Goal: Task Accomplishment & Management: Manage account settings

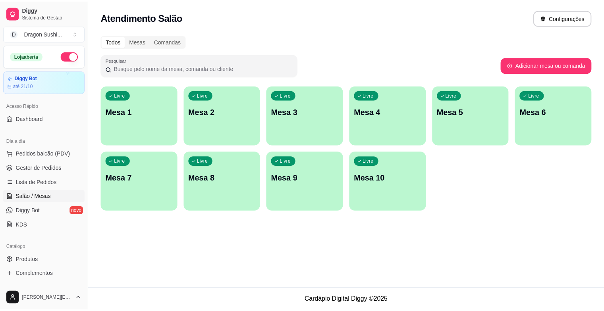
scroll to position [61, 0]
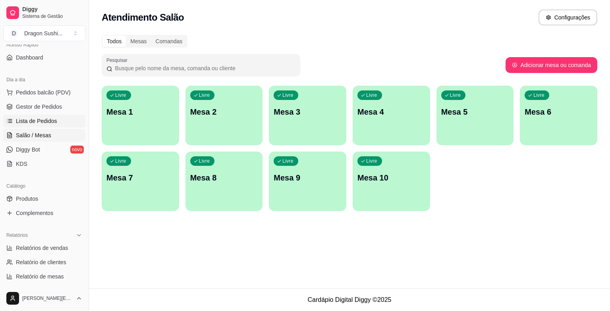
click at [34, 116] on link "Lista de Pedidos" at bounding box center [44, 121] width 82 height 13
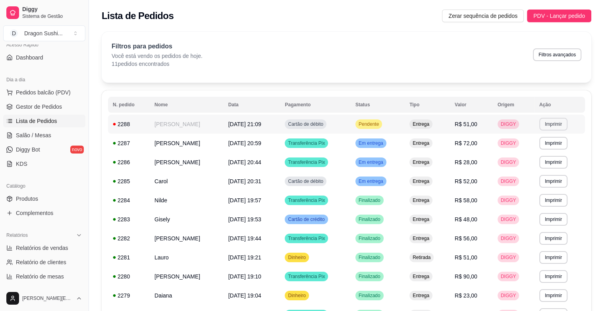
click at [559, 125] on button "Imprimir" at bounding box center [553, 124] width 28 height 13
click at [545, 155] on button "impressora" at bounding box center [540, 152] width 56 height 12
click at [381, 119] on div "Pendente" at bounding box center [368, 124] width 27 height 10
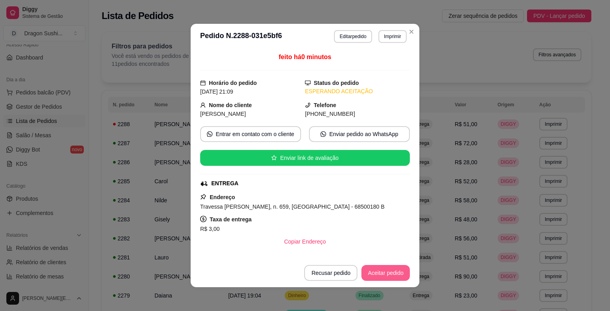
click at [370, 274] on button "Aceitar pedido" at bounding box center [385, 273] width 48 height 16
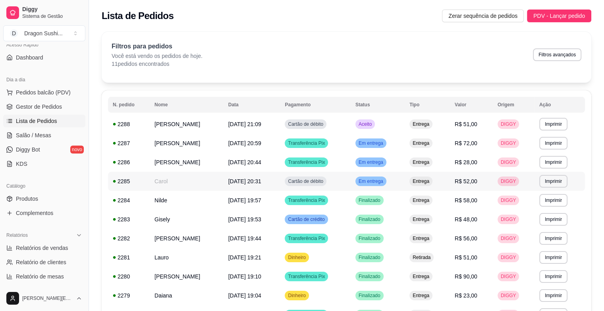
drag, startPoint x: 392, startPoint y: 173, endPoint x: 416, endPoint y: 161, distance: 26.6
click at [27, 135] on span "Salão / Mesas" at bounding box center [33, 135] width 35 height 8
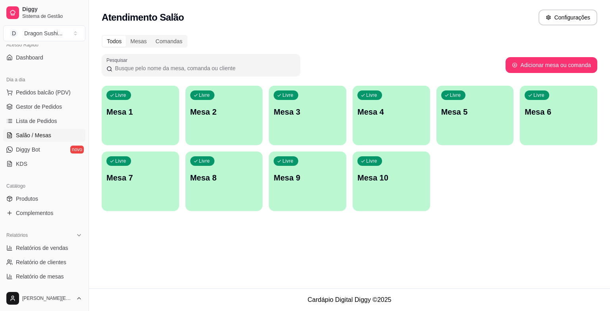
click at [377, 113] on p "Mesa 4" at bounding box center [391, 111] width 68 height 11
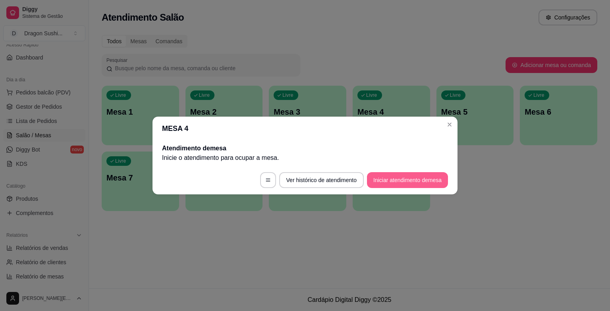
click at [416, 183] on button "Iniciar atendimento de mesa" at bounding box center [407, 180] width 81 height 16
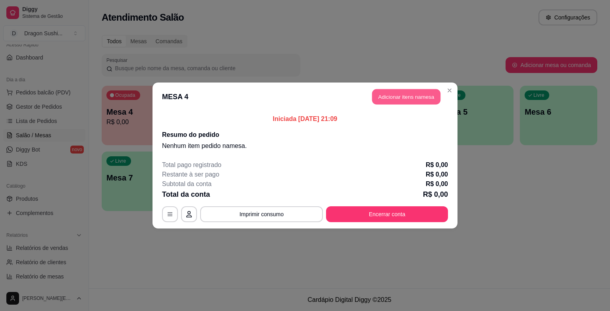
click at [418, 95] on button "Adicionar itens na mesa" at bounding box center [406, 96] width 68 height 15
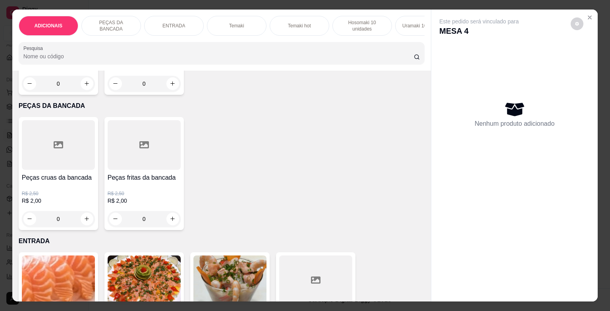
scroll to position [278, 0]
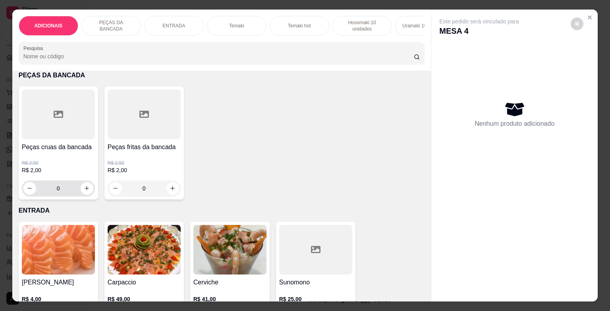
click at [60, 191] on input "0" at bounding box center [58, 189] width 44 height 16
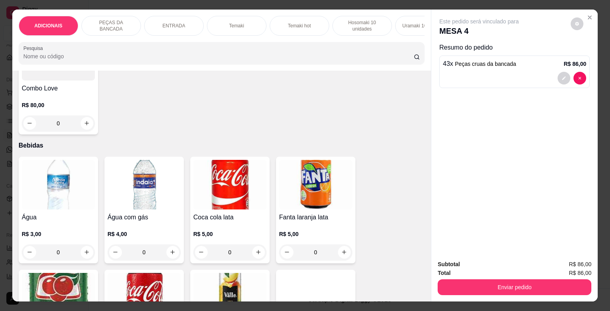
scroll to position [2540, 0]
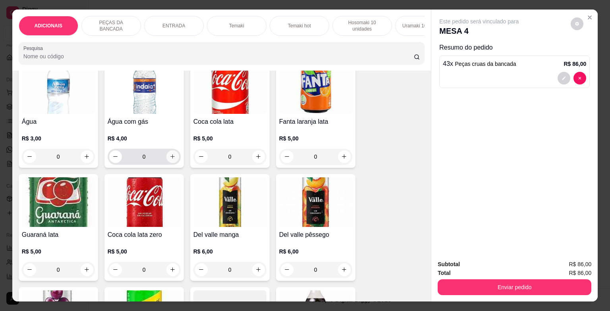
type input "43"
click at [170, 156] on icon "increase-product-quantity" at bounding box center [172, 157] width 6 height 6
type input "1"
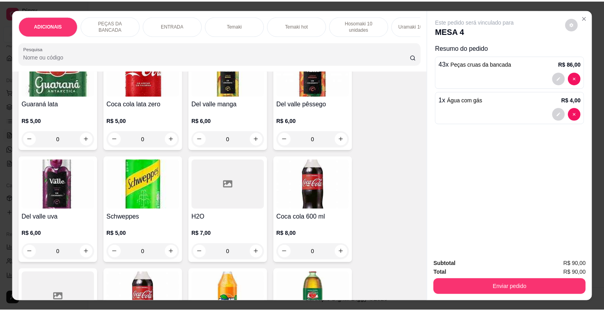
scroll to position [2699, 0]
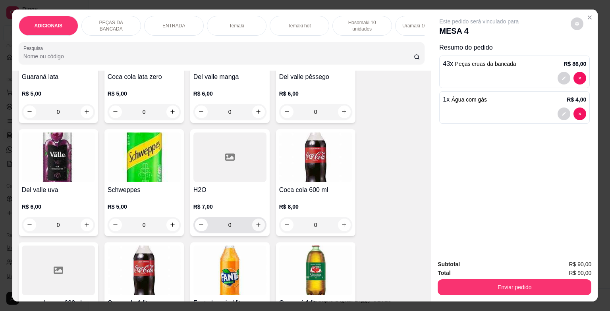
click at [257, 225] on icon "increase-product-quantity" at bounding box center [258, 225] width 6 height 6
type input "1"
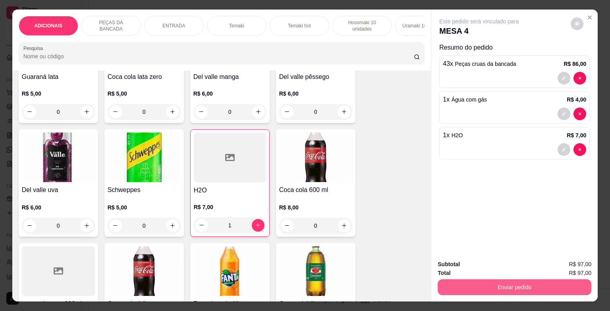
click at [524, 285] on button "Enviar pedido" at bounding box center [514, 287] width 154 height 16
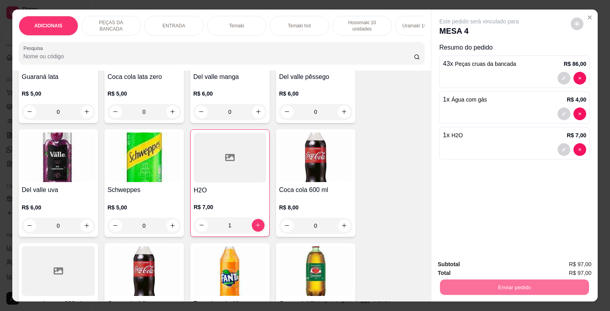
click at [573, 267] on button "Enviar pedido" at bounding box center [570, 265] width 45 height 15
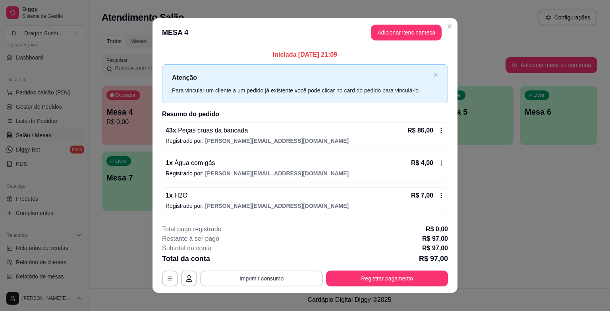
click at [279, 277] on button "Imprimir consumo" at bounding box center [261, 279] width 123 height 16
click at [264, 260] on button "impressora" at bounding box center [261, 260] width 58 height 13
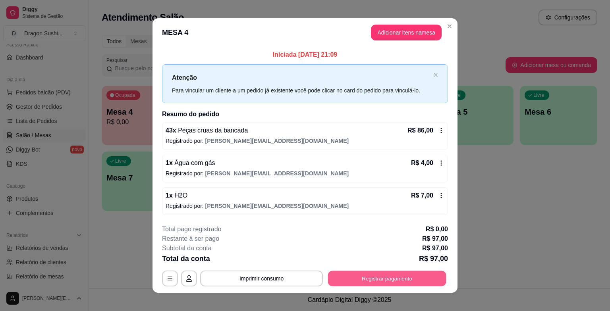
click at [405, 282] on button "Registrar pagamento" at bounding box center [387, 278] width 118 height 15
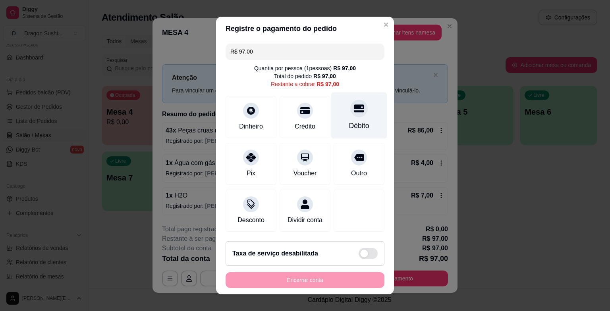
click at [352, 126] on div "Débito" at bounding box center [359, 126] width 20 height 10
type input "R$ 0,00"
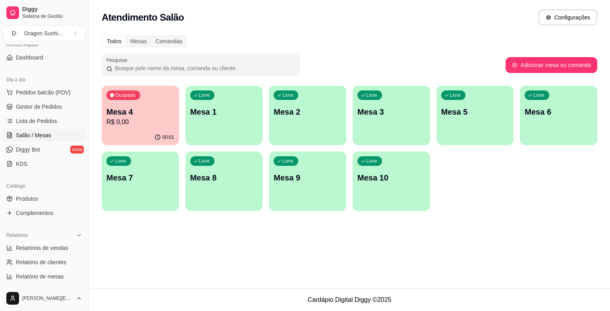
click at [167, 118] on p "R$ 0,00" at bounding box center [140, 122] width 68 height 10
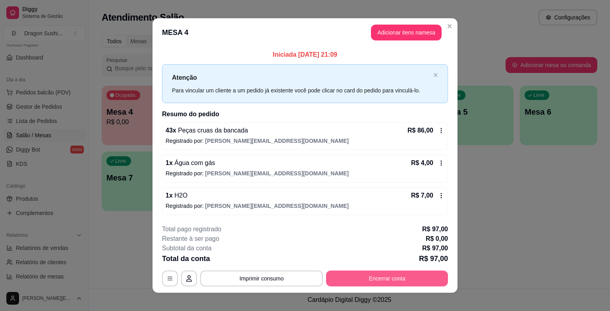
click at [339, 277] on button "Encerrar conta" at bounding box center [387, 279] width 122 height 16
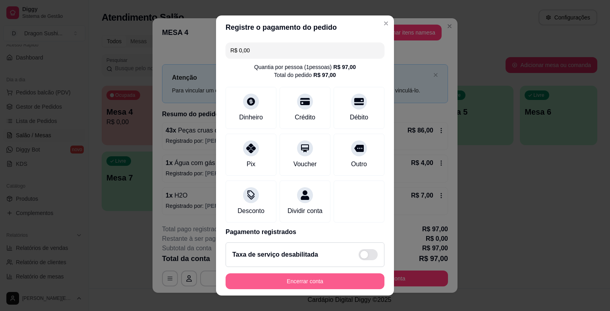
click at [284, 281] on button "Encerrar conta" at bounding box center [304, 281] width 159 height 16
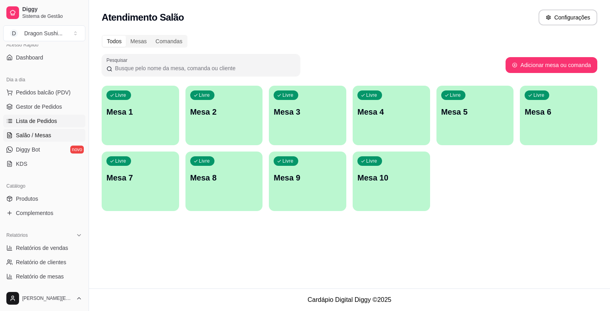
click at [52, 120] on span "Lista de Pedidos" at bounding box center [36, 121] width 41 height 8
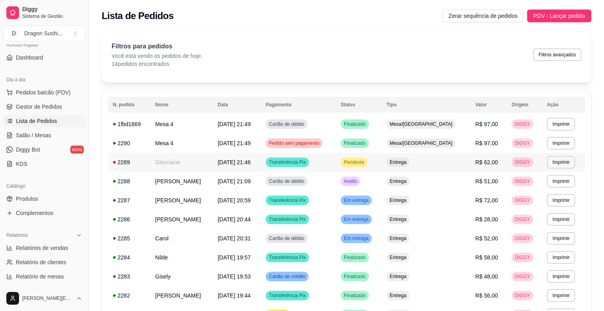
click at [367, 160] on div "Pendente" at bounding box center [354, 163] width 27 height 10
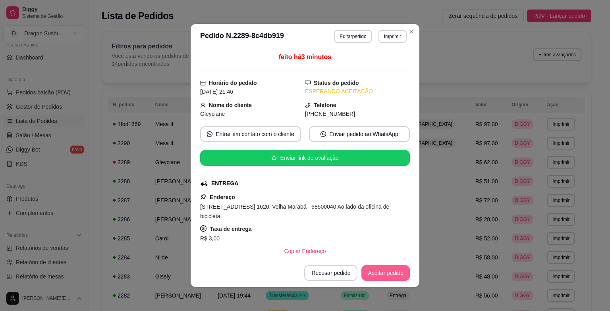
click at [382, 276] on button "Aceitar pedido" at bounding box center [385, 273] width 48 height 16
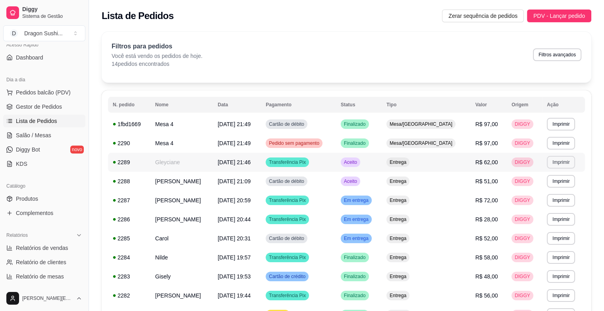
click at [553, 166] on button "Imprimir" at bounding box center [561, 162] width 28 height 13
click at [552, 189] on button "impressora" at bounding box center [545, 190] width 56 height 12
click at [75, 94] on button "Pedidos balcão (PDV)" at bounding box center [44, 92] width 82 height 13
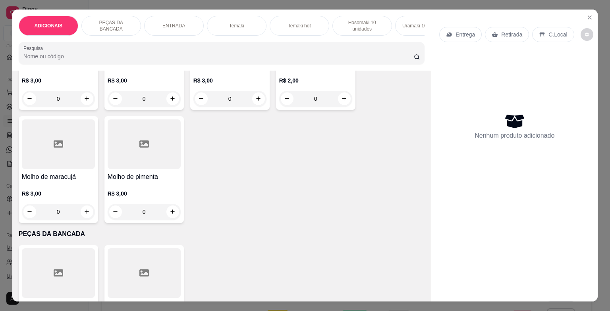
scroll to position [278, 0]
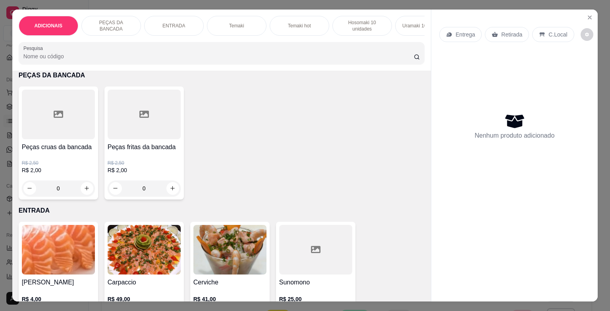
click at [154, 185] on input "0" at bounding box center [144, 189] width 44 height 16
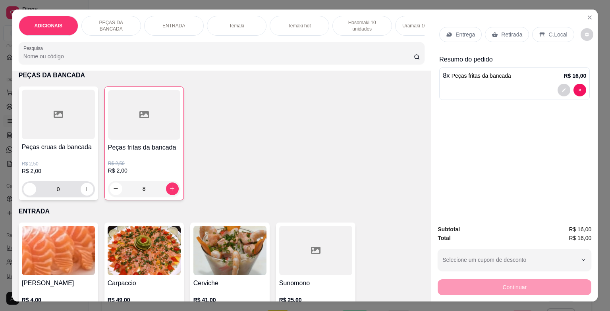
type input "8"
click at [59, 191] on input "0" at bounding box center [58, 189] width 44 height 16
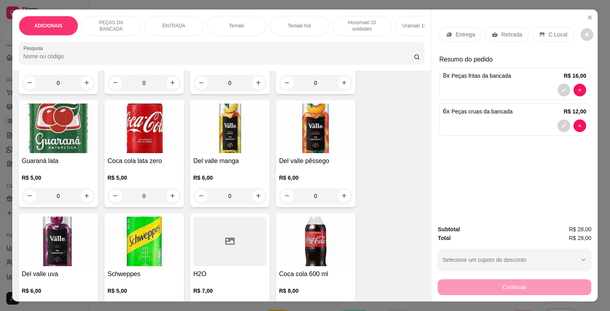
scroll to position [2540, 0]
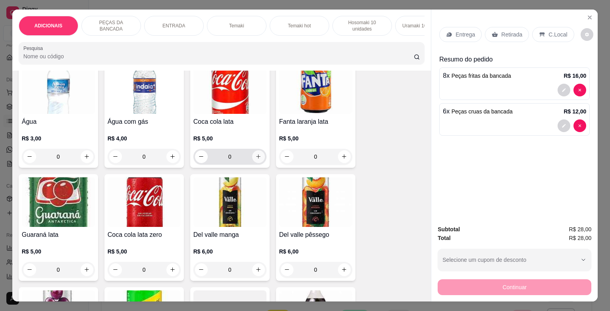
type input "6"
click at [261, 159] on button "increase-product-quantity" at bounding box center [258, 156] width 13 height 13
type input "1"
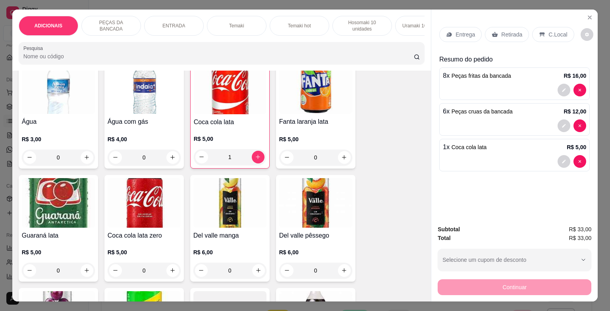
click at [548, 32] on p "C.Local" at bounding box center [557, 35] width 19 height 8
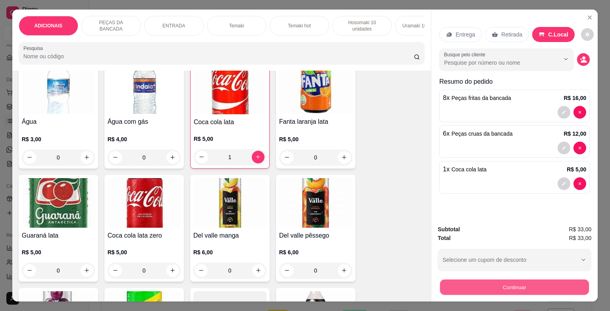
click at [530, 280] on button "Continuar" at bounding box center [514, 287] width 149 height 15
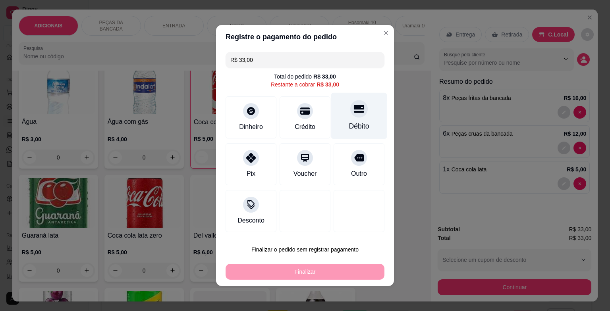
click at [355, 110] on icon at bounding box center [359, 109] width 10 height 10
type input "R$ 0,00"
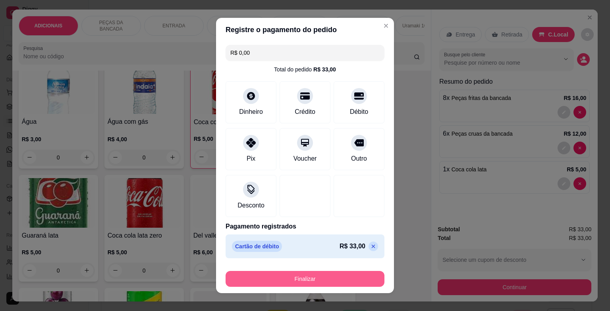
click at [318, 278] on button "Finalizar" at bounding box center [304, 279] width 159 height 16
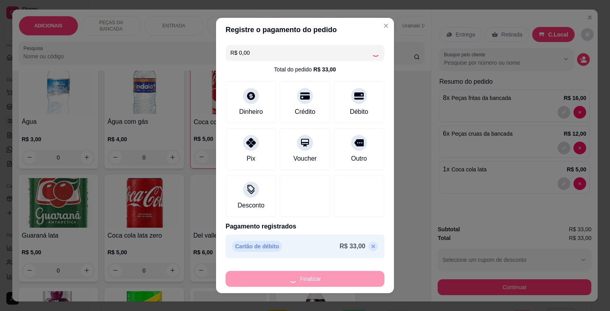
type input "0"
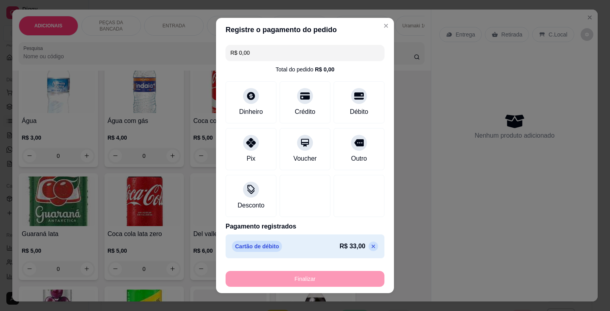
type input "-R$ 33,00"
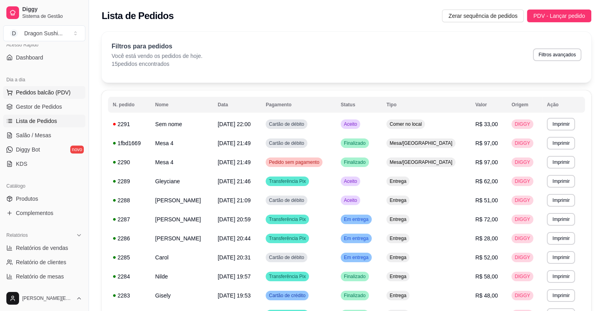
click at [52, 95] on span "Pedidos balcão (PDV)" at bounding box center [43, 93] width 55 height 8
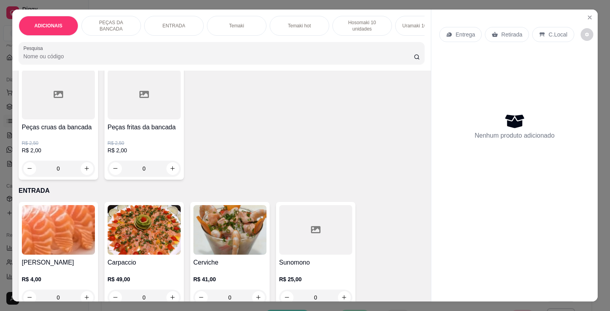
scroll to position [278, 0]
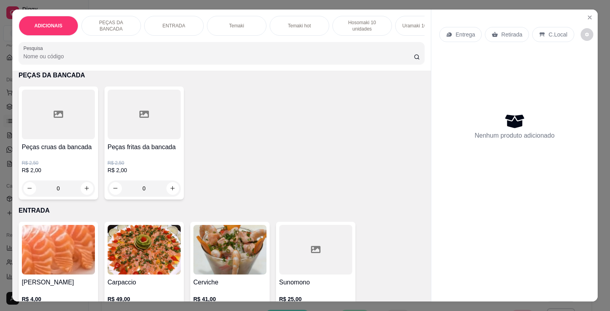
click at [157, 187] on input "0" at bounding box center [144, 189] width 44 height 16
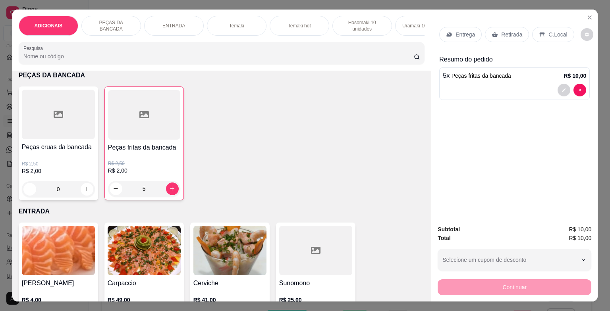
type input "5"
click at [539, 31] on icon at bounding box center [542, 34] width 6 height 6
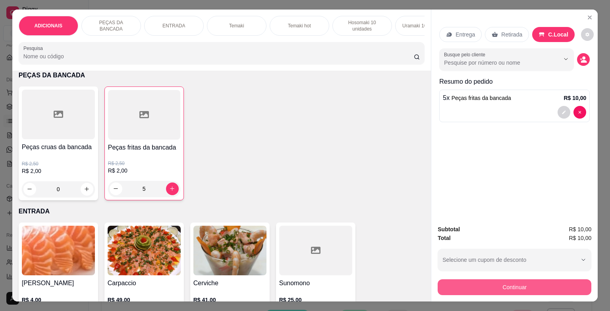
click at [518, 284] on button "Continuar" at bounding box center [514, 287] width 154 height 16
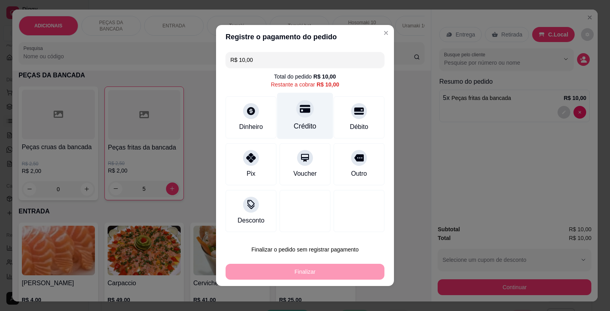
click at [302, 121] on div "Crédito" at bounding box center [305, 116] width 56 height 46
type input "R$ 0,00"
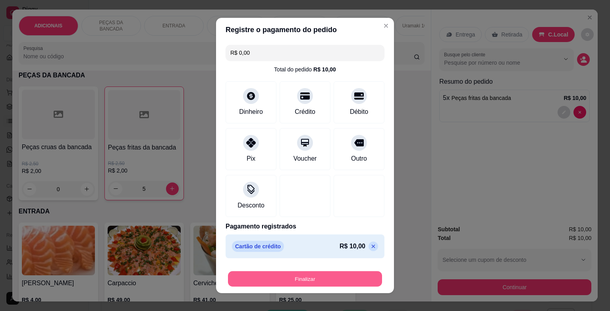
click at [349, 278] on button "Finalizar" at bounding box center [305, 278] width 154 height 15
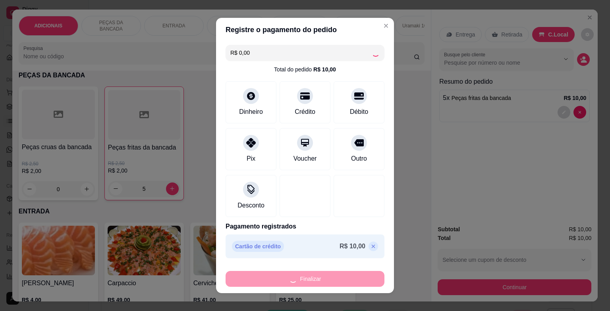
type input "0"
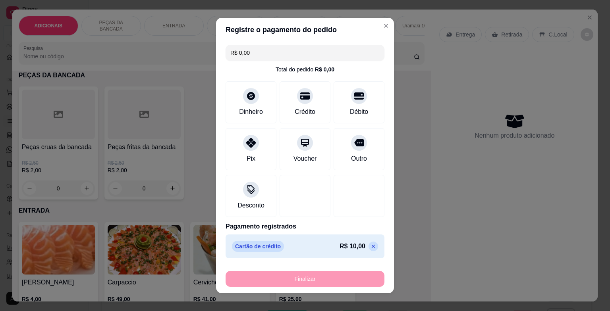
type input "-R$ 10,00"
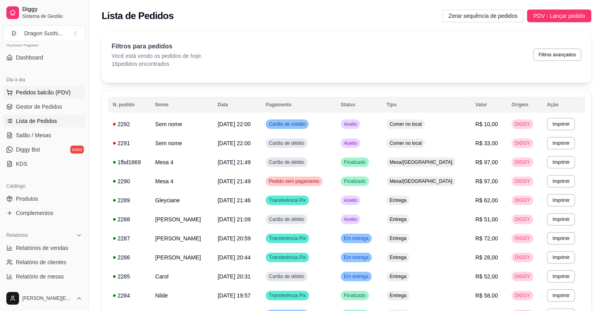
click at [66, 87] on button "Pedidos balcão (PDV)" at bounding box center [44, 92] width 82 height 13
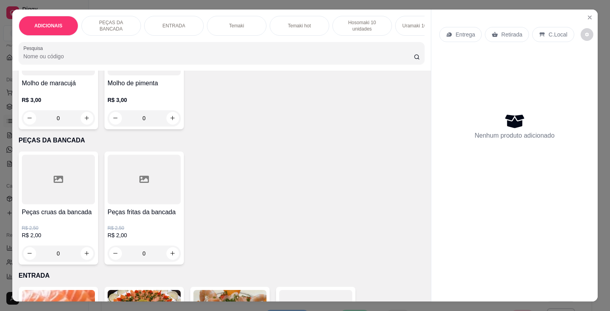
scroll to position [238, 0]
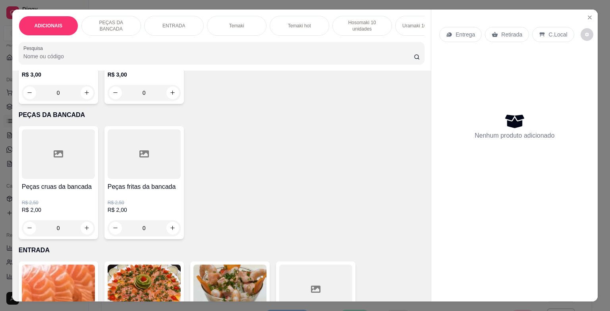
click at [157, 233] on input "0" at bounding box center [144, 228] width 44 height 16
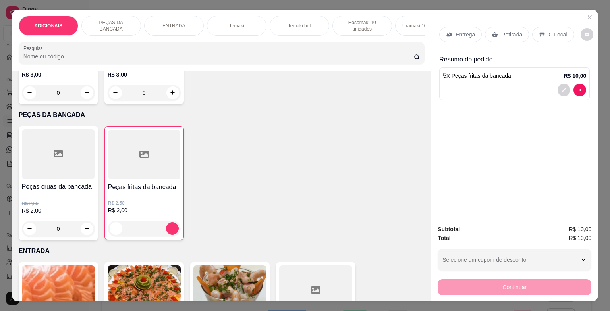
type input "5"
click at [558, 27] on div "C.Local" at bounding box center [553, 34] width 42 height 15
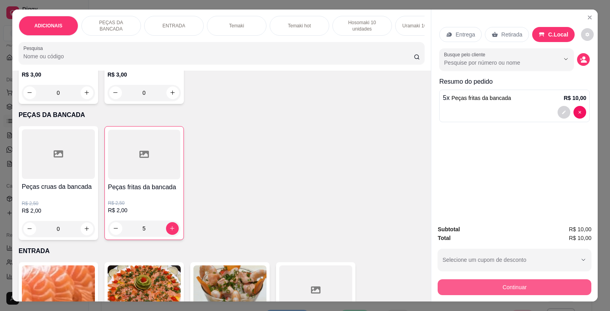
click at [520, 287] on button "Continuar" at bounding box center [514, 287] width 154 height 16
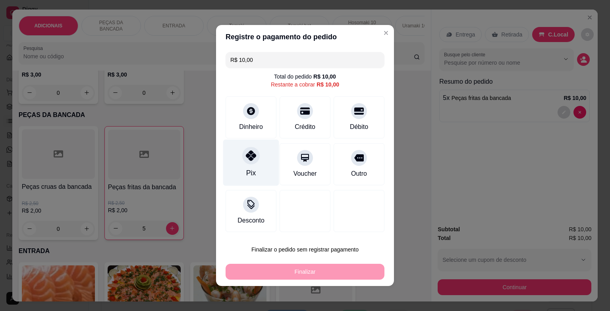
click at [256, 162] on div "Pix" at bounding box center [251, 163] width 56 height 46
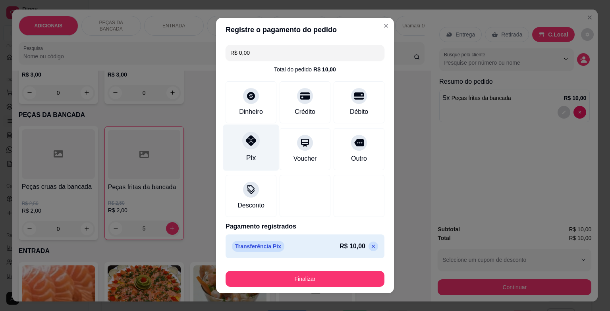
type input "R$ 0,00"
drag, startPoint x: 316, startPoint y: 261, endPoint x: 318, endPoint y: 268, distance: 7.3
click at [316, 262] on footer "Finalizar" at bounding box center [305, 278] width 178 height 32
click at [318, 269] on div "Finalizar" at bounding box center [304, 277] width 159 height 19
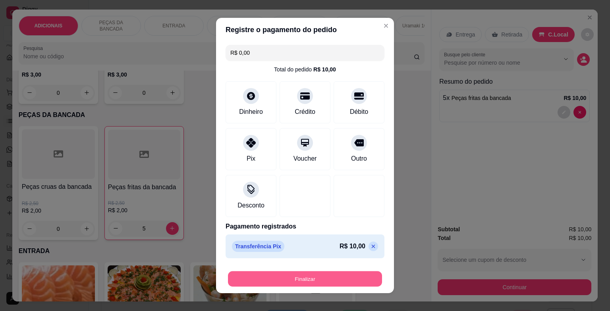
click at [316, 278] on button "Finalizar" at bounding box center [305, 278] width 154 height 15
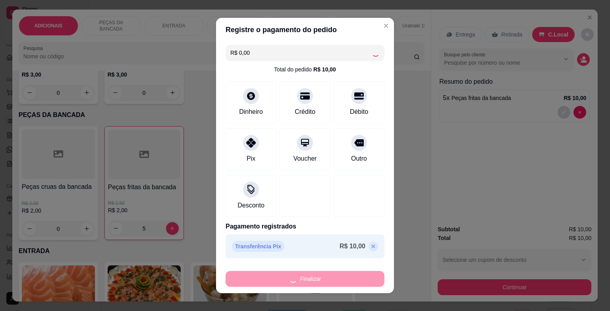
type input "0"
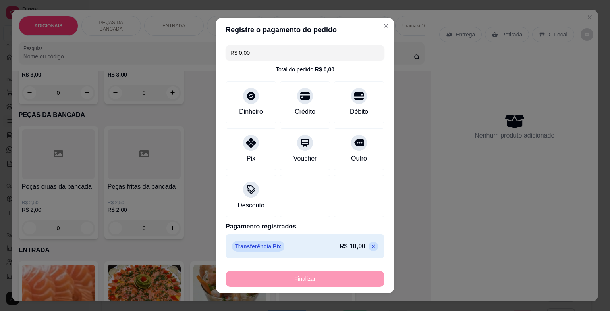
type input "-R$ 10,00"
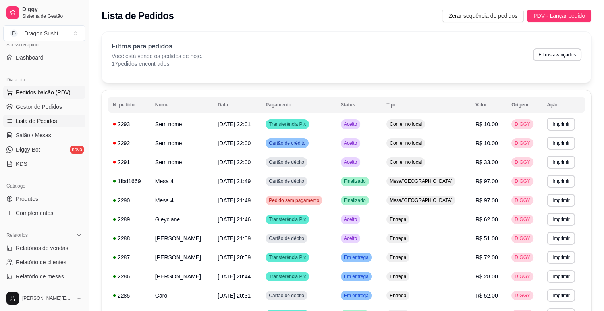
click at [73, 95] on button "Pedidos balcão (PDV)" at bounding box center [44, 92] width 82 height 13
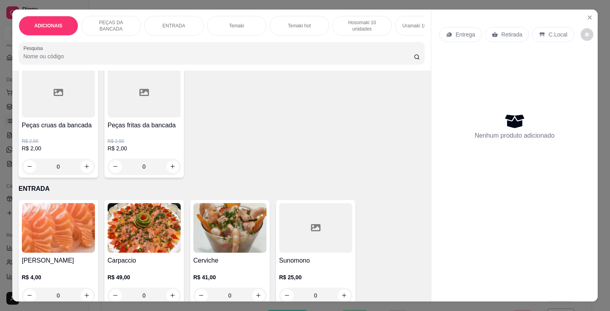
scroll to position [357, 0]
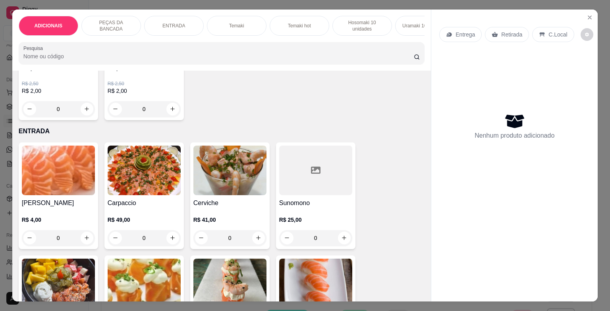
click at [149, 108] on input "0" at bounding box center [144, 109] width 44 height 16
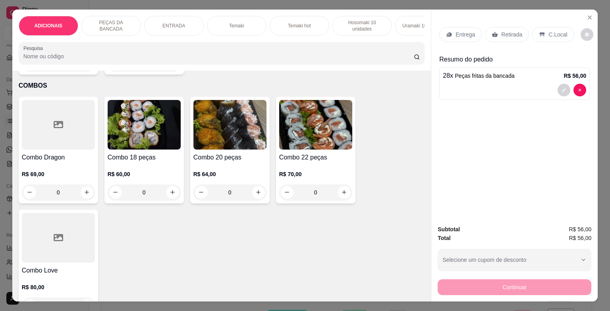
scroll to position [2461, 0]
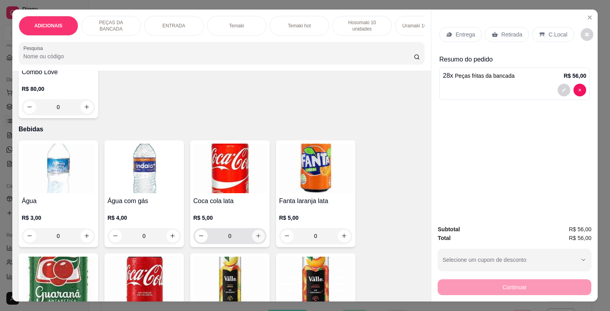
type input "28"
click at [258, 238] on icon "increase-product-quantity" at bounding box center [258, 236] width 6 height 6
type input "1"
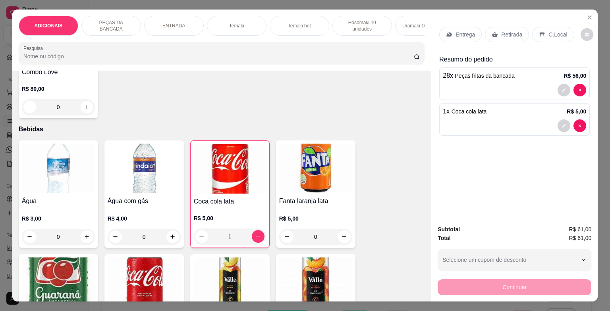
click at [562, 28] on div "C.Local" at bounding box center [553, 34] width 42 height 15
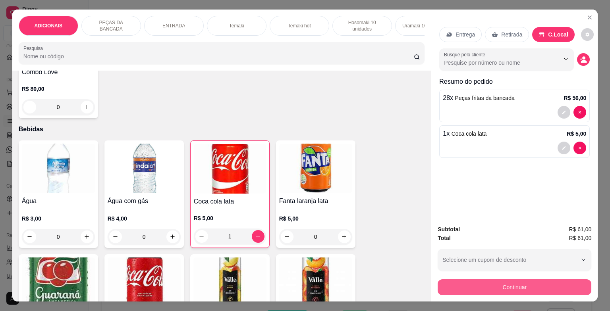
click at [495, 287] on button "Continuar" at bounding box center [514, 287] width 154 height 16
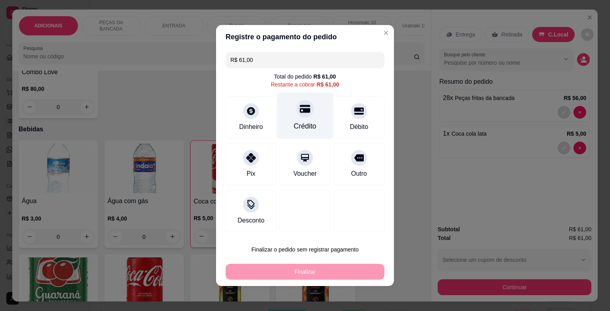
click at [298, 119] on div "Crédito" at bounding box center [305, 116] width 56 height 46
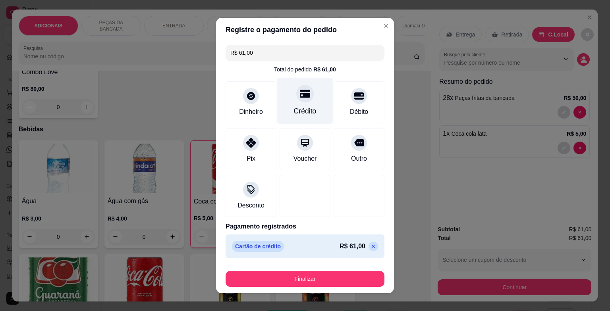
type input "R$ 0,00"
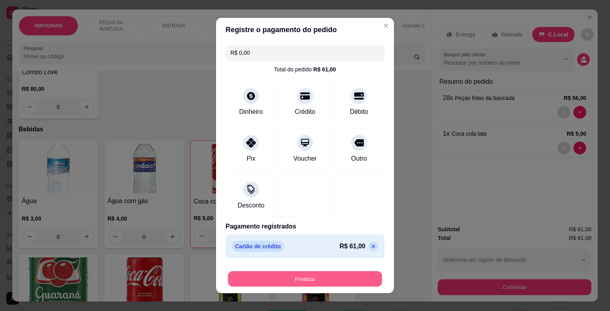
click at [300, 276] on button "Finalizar" at bounding box center [305, 278] width 154 height 15
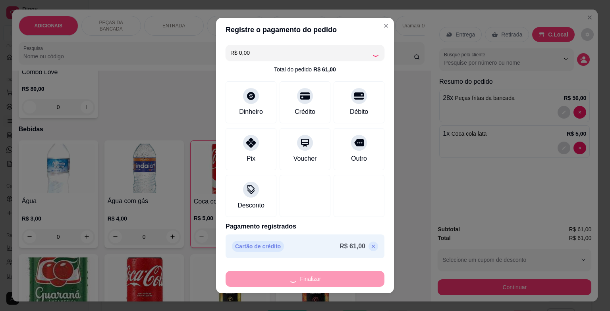
type input "0"
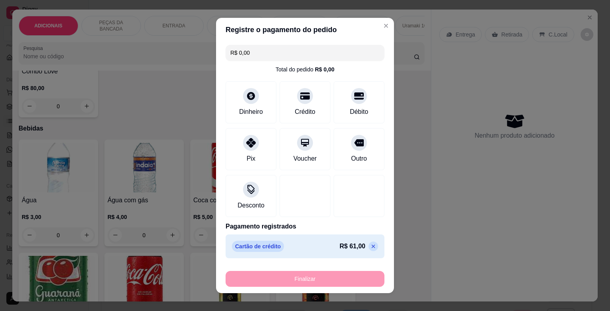
type input "-R$ 61,00"
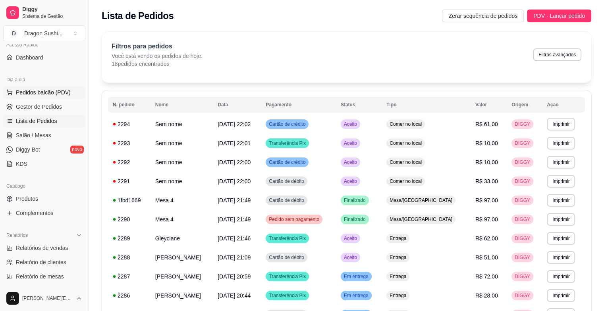
click at [61, 95] on span "Pedidos balcão (PDV)" at bounding box center [43, 93] width 55 height 8
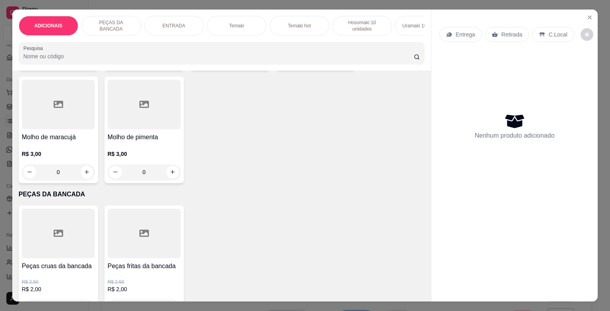
scroll to position [278, 0]
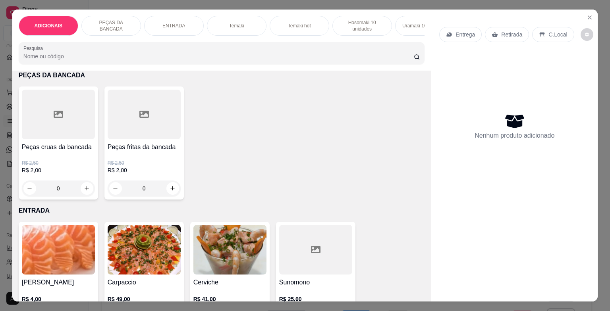
click at [154, 193] on input "0" at bounding box center [144, 189] width 44 height 16
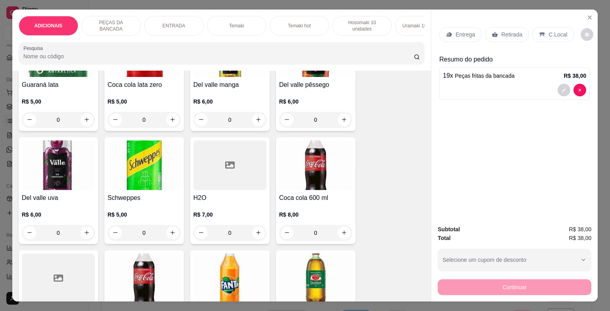
scroll to position [2699, 0]
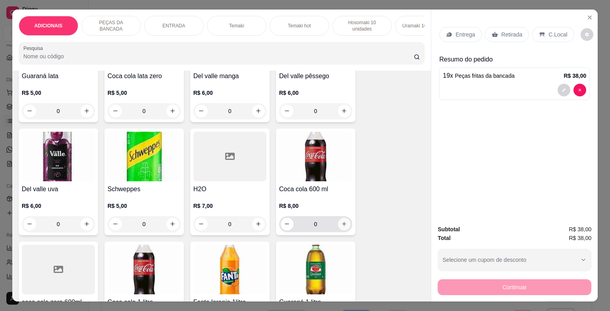
type input "19"
click at [341, 227] on icon "increase-product-quantity" at bounding box center [344, 224] width 6 height 6
type input "1"
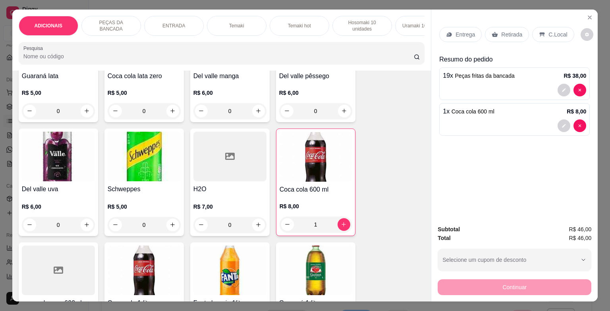
click at [560, 31] on p "C.Local" at bounding box center [557, 35] width 19 height 8
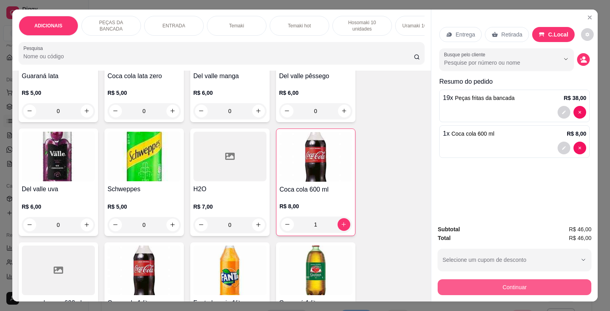
click at [514, 287] on button "Continuar" at bounding box center [514, 287] width 154 height 16
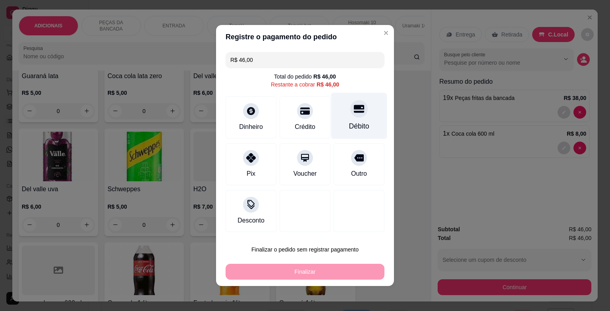
click at [359, 125] on div "Débito" at bounding box center [359, 126] width 20 height 10
type input "R$ 0,00"
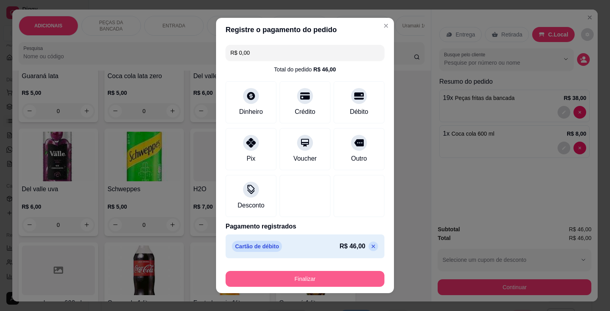
click at [338, 273] on button "Finalizar" at bounding box center [304, 279] width 159 height 16
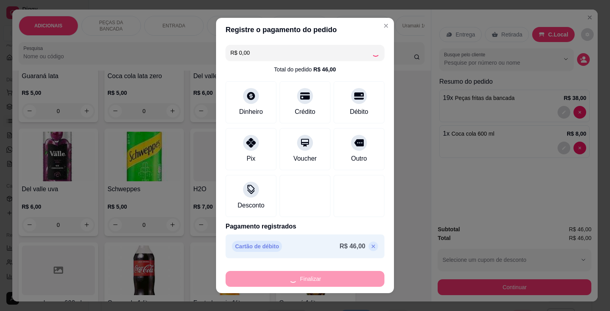
type input "0"
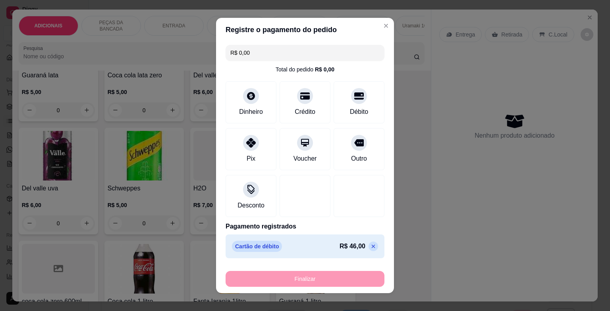
type input "-R$ 46,00"
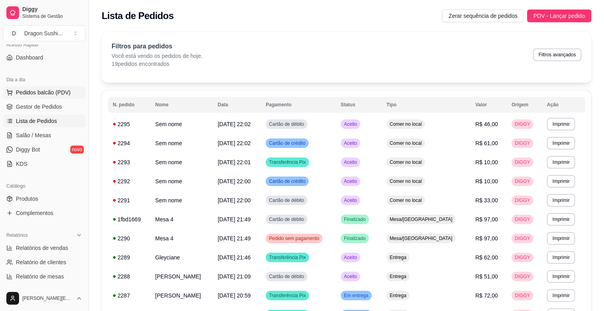
click at [72, 90] on button "Pedidos balcão (PDV)" at bounding box center [44, 92] width 82 height 13
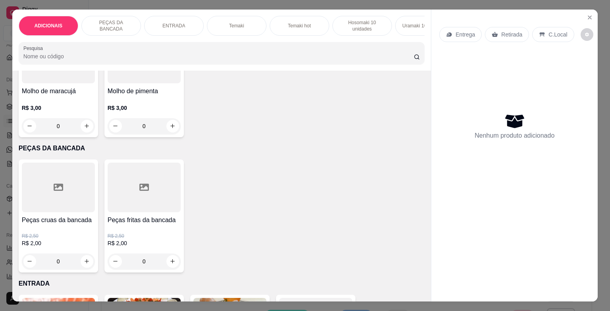
scroll to position [238, 0]
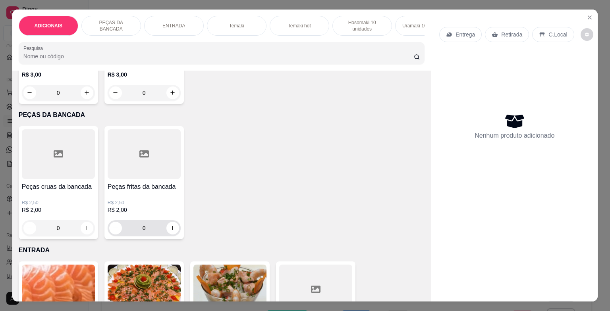
click at [152, 233] on input "0" at bounding box center [144, 228] width 44 height 16
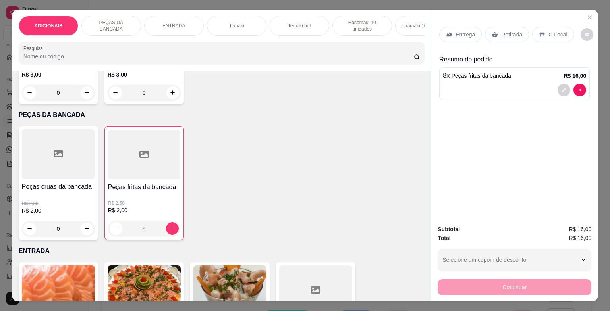
type input "8"
click at [551, 31] on p "C.Local" at bounding box center [557, 35] width 19 height 8
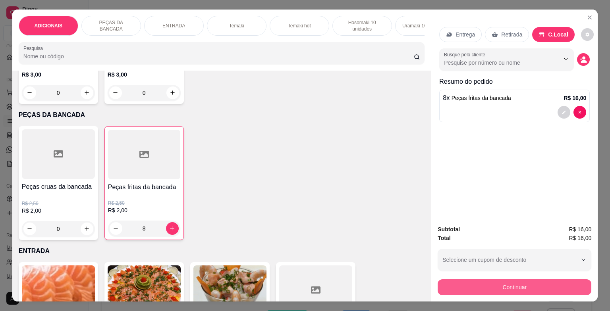
click at [511, 290] on button "Continuar" at bounding box center [514, 287] width 154 height 16
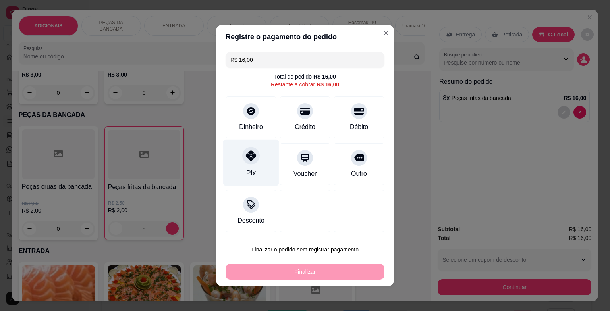
click at [247, 166] on div "Pix" at bounding box center [251, 163] width 56 height 46
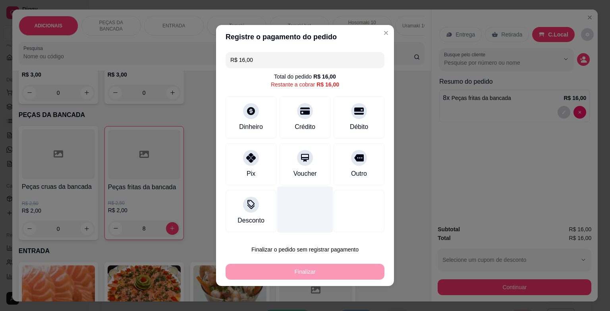
type input "R$ 0,00"
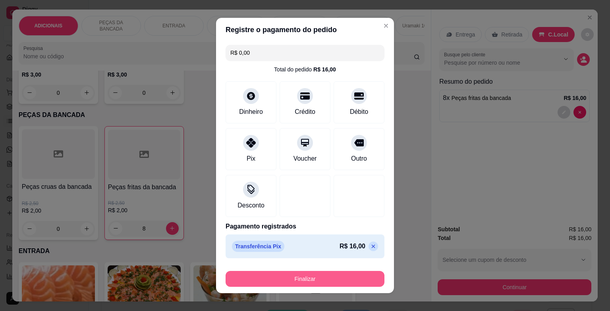
click at [305, 277] on button "Finalizar" at bounding box center [304, 279] width 159 height 16
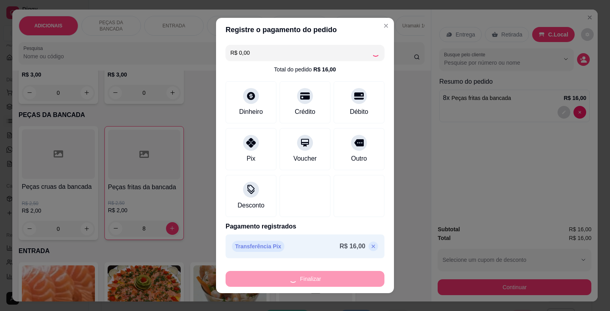
type input "0"
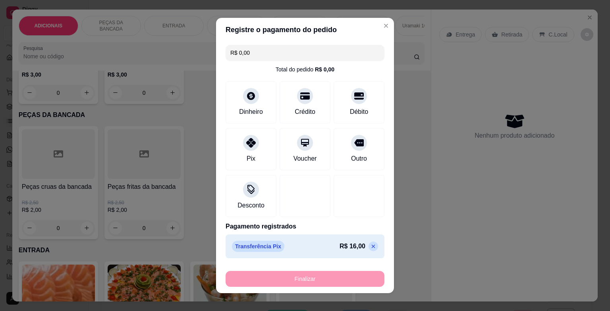
type input "-R$ 16,00"
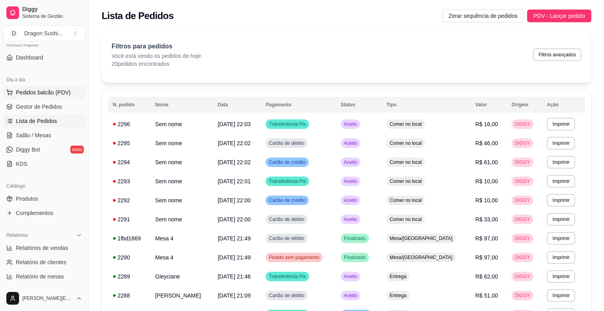
click at [57, 89] on span "Pedidos balcão (PDV)" at bounding box center [43, 93] width 55 height 8
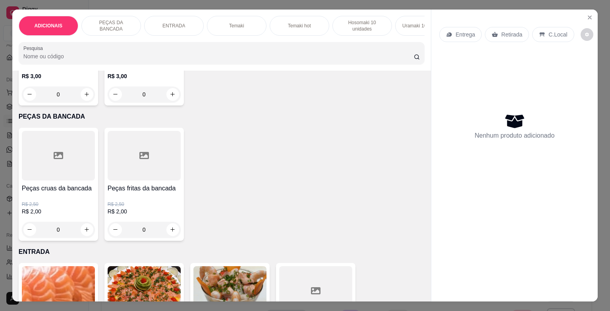
scroll to position [278, 0]
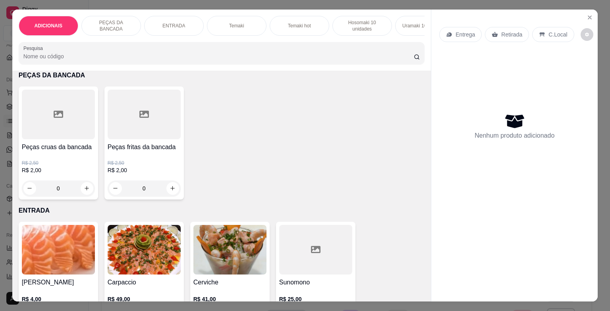
click at [151, 191] on input "0" at bounding box center [144, 189] width 44 height 16
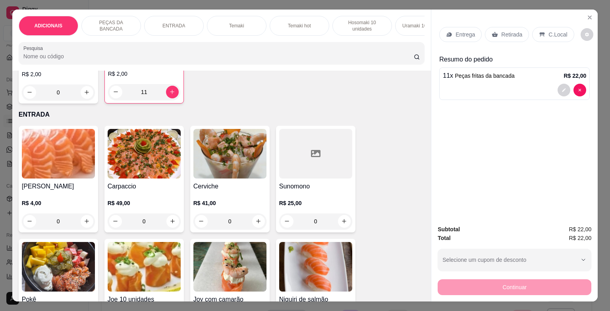
scroll to position [318, 0]
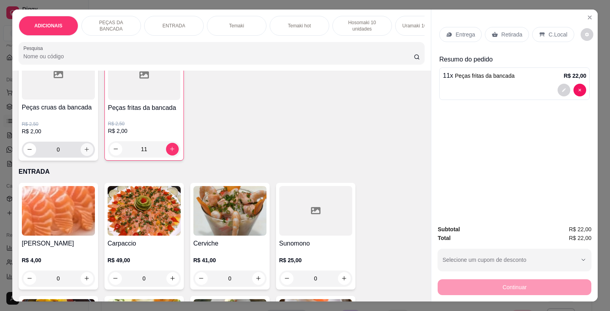
type input "11"
click at [85, 151] on icon "increase-product-quantity" at bounding box center [87, 149] width 6 height 6
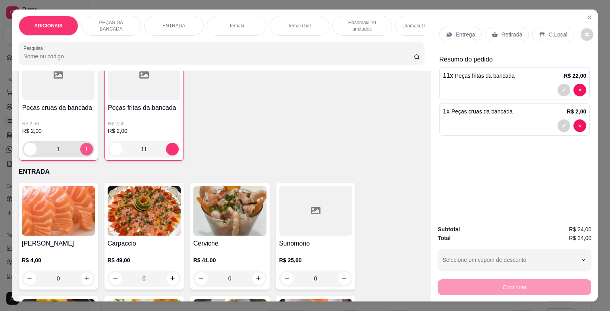
click at [85, 151] on icon "increase-product-quantity" at bounding box center [86, 149] width 4 height 4
click at [85, 151] on icon "increase-product-quantity" at bounding box center [87, 149] width 4 height 4
click at [85, 151] on icon "increase-product-quantity" at bounding box center [86, 149] width 4 height 4
click at [85, 151] on icon "increase-product-quantity" at bounding box center [87, 149] width 4 height 4
click at [85, 151] on icon "increase-product-quantity" at bounding box center [86, 149] width 4 height 4
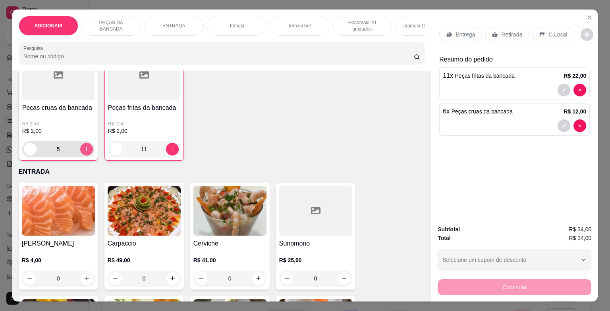
type input "6"
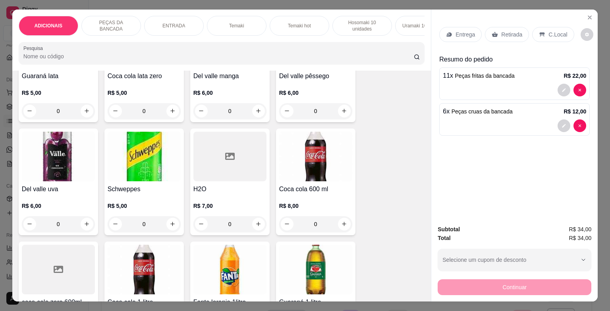
scroll to position [2897, 0]
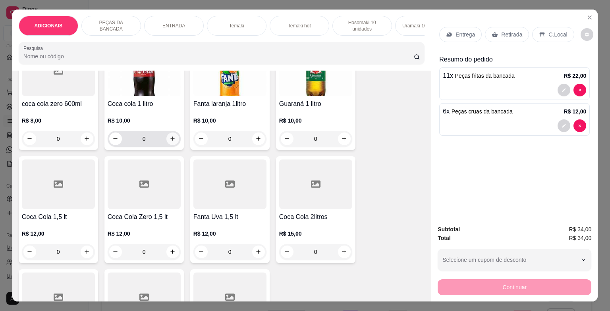
click at [174, 137] on button "increase-product-quantity" at bounding box center [172, 139] width 13 height 13
type input "1"
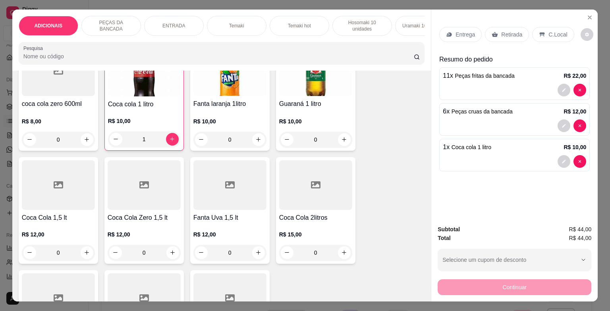
click at [539, 32] on icon at bounding box center [542, 34] width 6 height 6
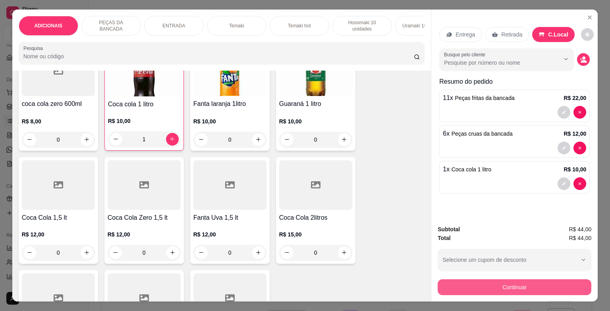
click at [500, 279] on button "Continuar" at bounding box center [514, 287] width 154 height 16
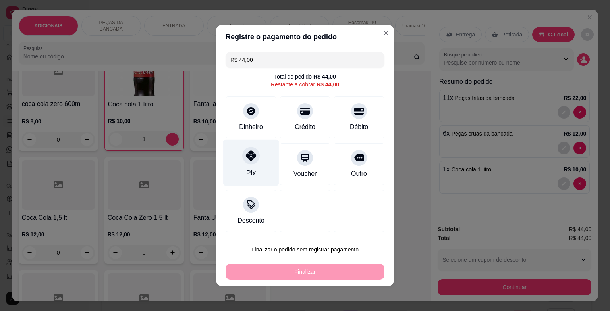
click at [250, 152] on icon at bounding box center [251, 155] width 10 height 10
type input "R$ 0,00"
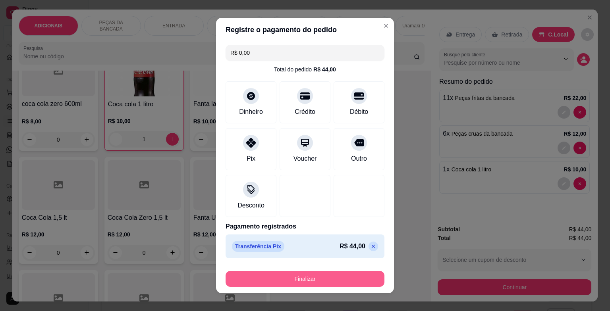
click at [286, 282] on button "Finalizar" at bounding box center [304, 279] width 159 height 16
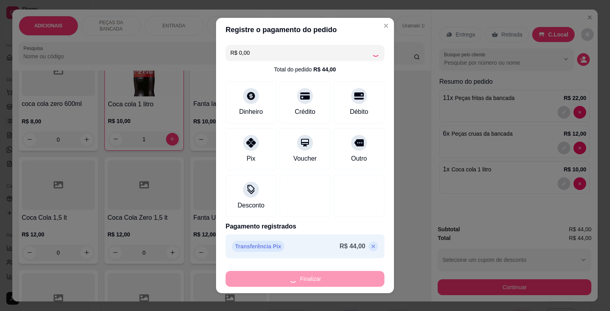
type input "0"
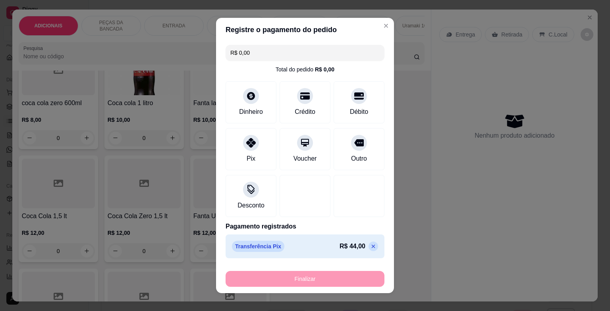
type input "-R$ 44,00"
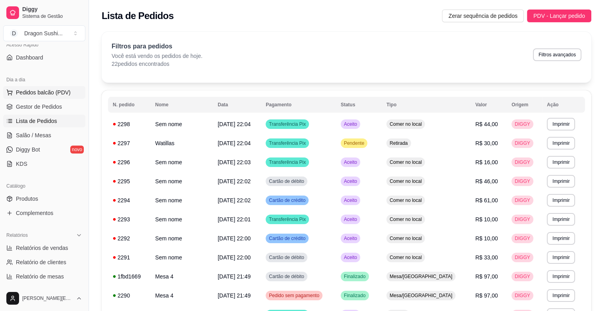
click at [62, 93] on span "Pedidos balcão (PDV)" at bounding box center [43, 93] width 55 height 8
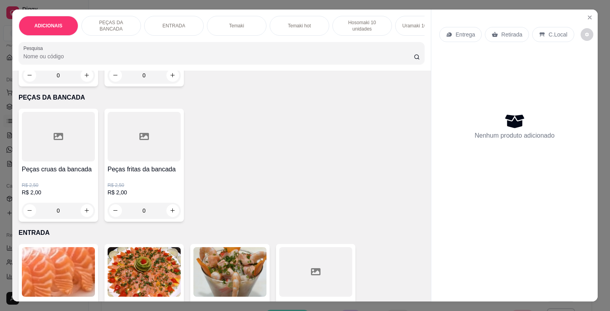
scroll to position [278, 0]
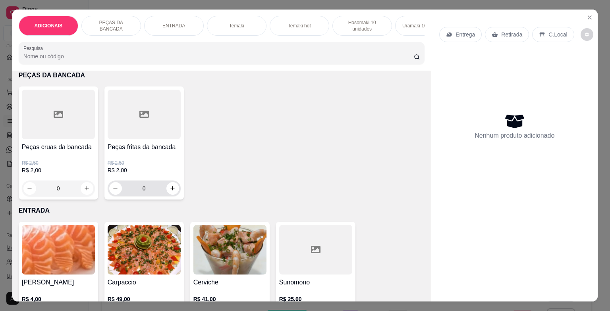
click at [151, 192] on input "0" at bounding box center [144, 189] width 44 height 16
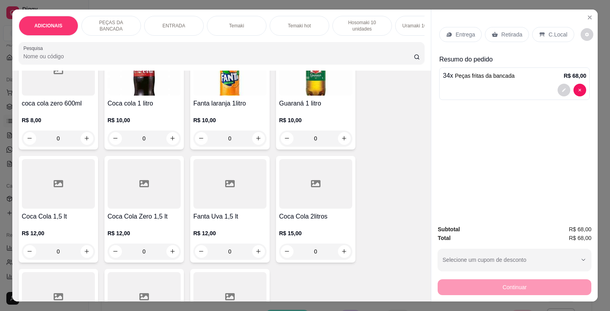
scroll to position [2897, 0]
type input "34"
click at [172, 141] on icon "increase-product-quantity" at bounding box center [172, 139] width 6 height 6
type input "1"
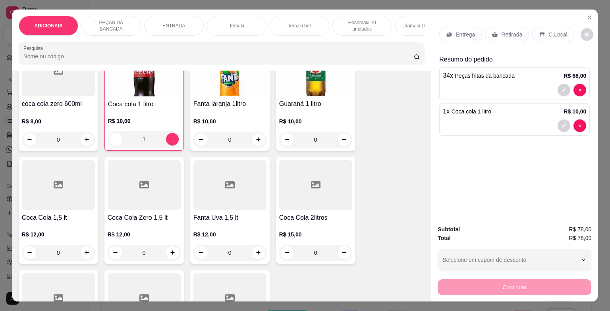
click at [548, 31] on p "C.Local" at bounding box center [557, 35] width 19 height 8
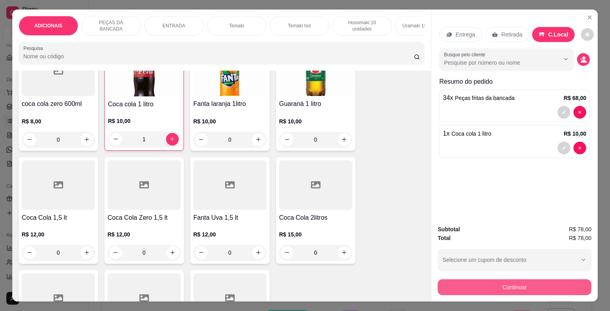
click at [510, 282] on button "Continuar" at bounding box center [514, 287] width 154 height 16
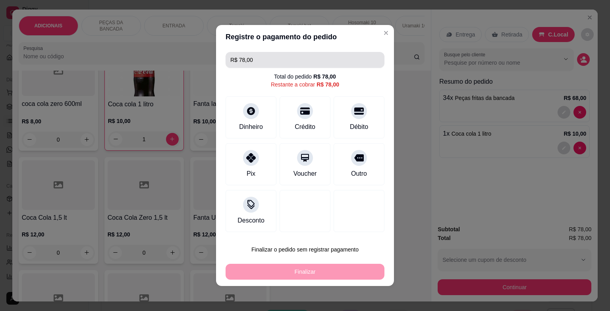
click at [302, 57] on input "R$ 78,00" at bounding box center [304, 60] width 149 height 16
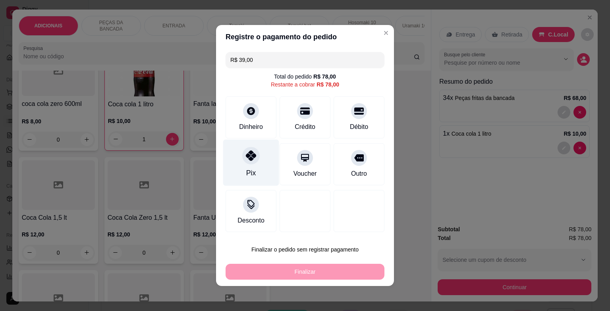
click at [247, 161] on icon at bounding box center [251, 155] width 10 height 10
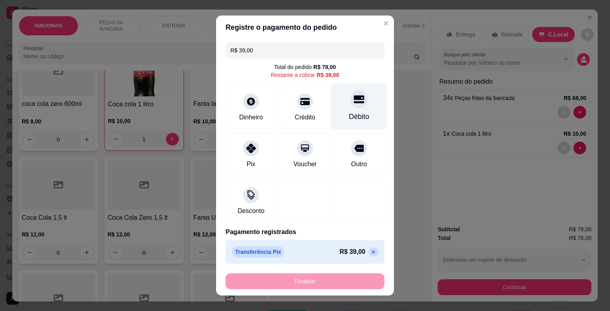
click at [358, 115] on div "Débito" at bounding box center [359, 106] width 56 height 46
type input "R$ 0,00"
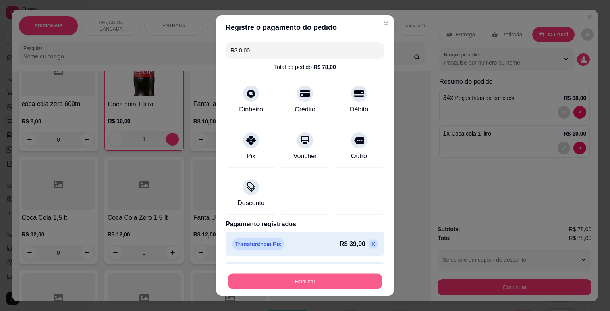
click at [298, 274] on button "Finalizar" at bounding box center [305, 280] width 154 height 15
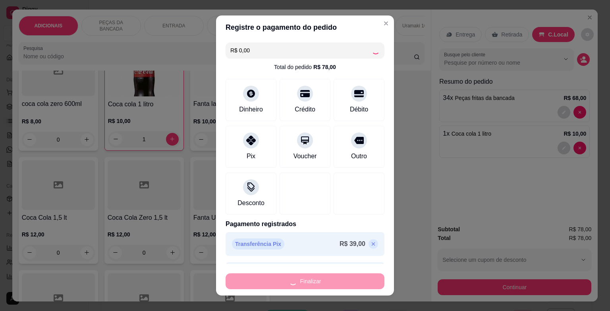
type input "0"
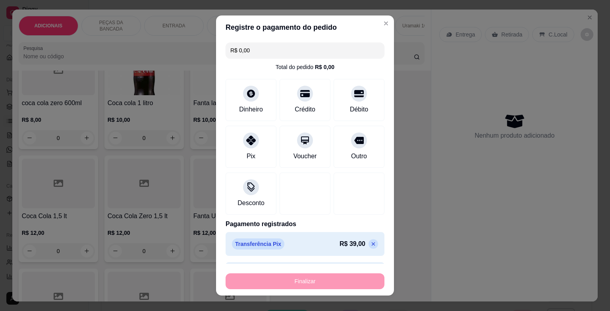
type input "-R$ 78,00"
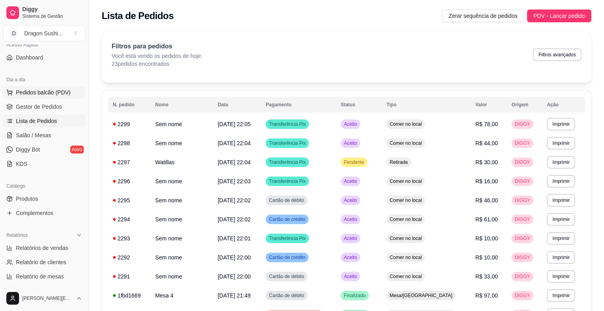
click at [63, 87] on button "Pedidos balcão (PDV)" at bounding box center [44, 92] width 82 height 13
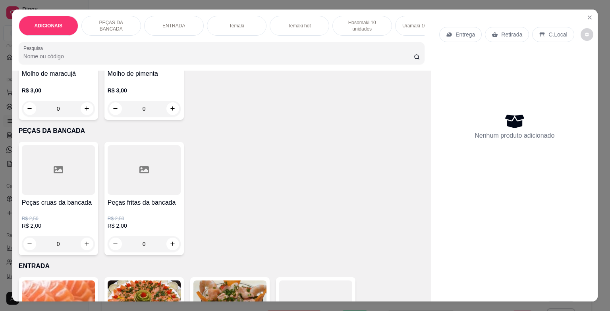
scroll to position [278, 0]
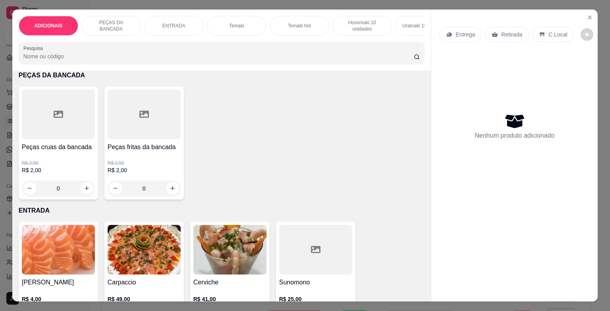
click at [152, 192] on input "0" at bounding box center [144, 189] width 44 height 16
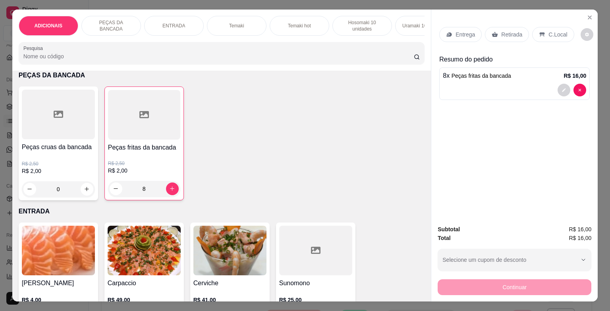
type input "8"
click at [553, 32] on p "C.Local" at bounding box center [557, 35] width 19 height 8
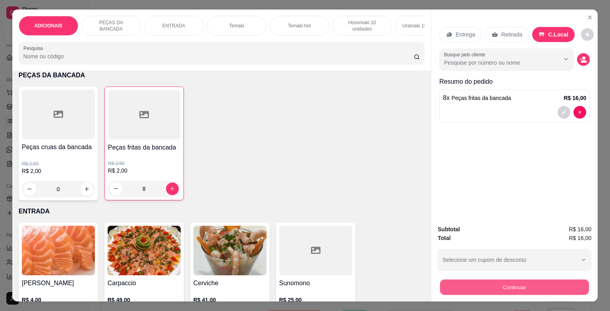
click at [500, 281] on button "Continuar" at bounding box center [514, 287] width 149 height 15
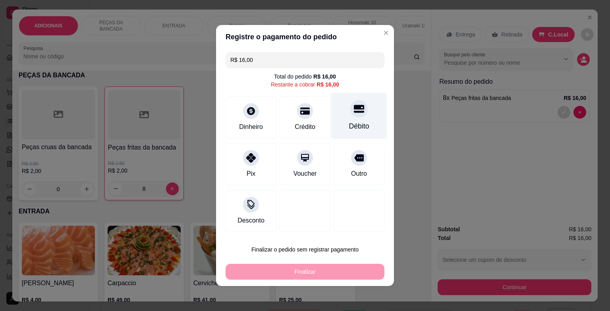
click at [354, 115] on div at bounding box center [358, 108] width 17 height 17
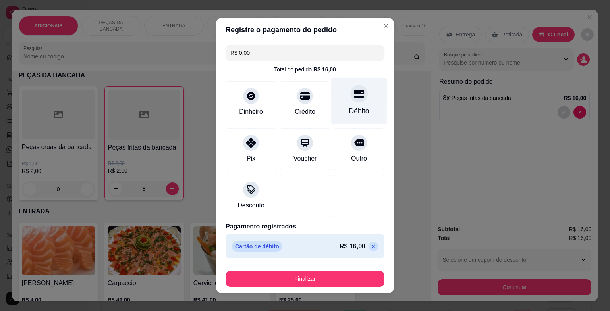
type input "R$ 0,00"
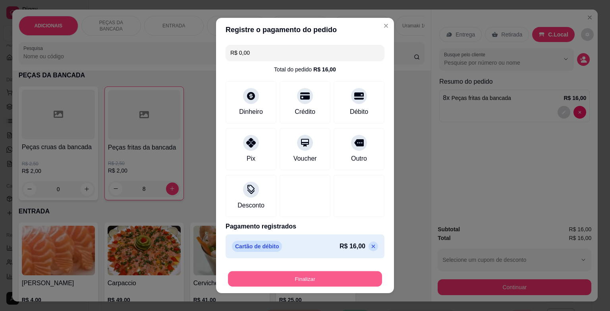
click at [312, 284] on button "Finalizar" at bounding box center [305, 278] width 154 height 15
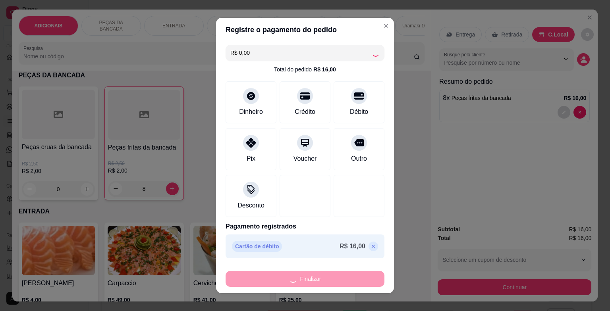
type input "0"
type input "-R$ 16,00"
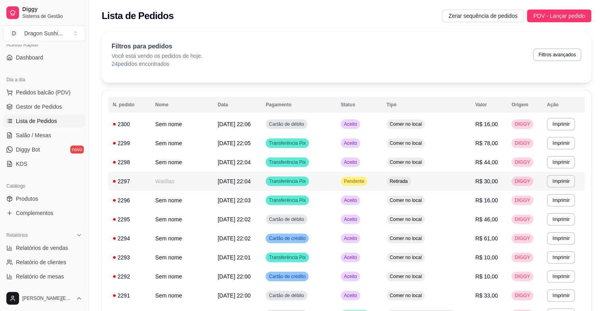
click at [366, 179] on span "Pendente" at bounding box center [353, 181] width 23 height 6
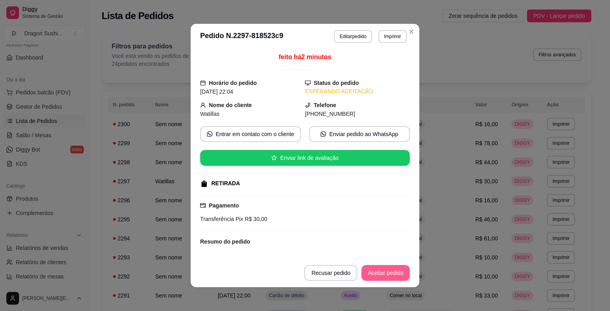
click at [383, 272] on button "Aceitar pedido" at bounding box center [385, 273] width 48 height 16
click at [383, 272] on div "Recusar pedido Aceitar pedido" at bounding box center [357, 273] width 106 height 16
click at [383, 272] on button "Mover para preparo" at bounding box center [379, 273] width 62 height 16
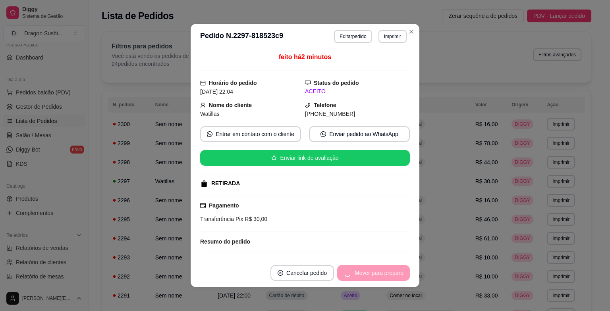
click at [383, 272] on div "Mover para preparo" at bounding box center [373, 273] width 73 height 16
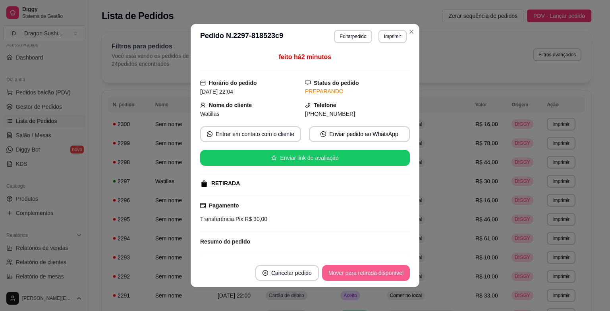
click at [383, 272] on button "Mover para retirada disponível" at bounding box center [366, 273] width 88 height 16
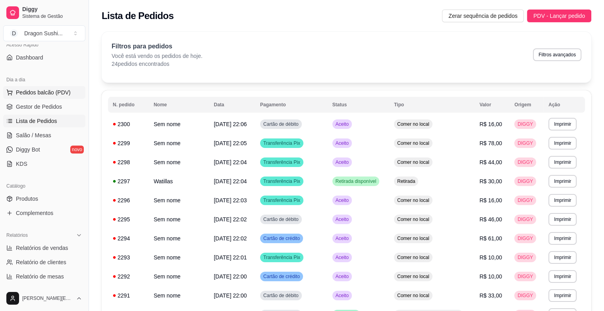
click at [70, 96] on button "Pedidos balcão (PDV)" at bounding box center [44, 92] width 82 height 13
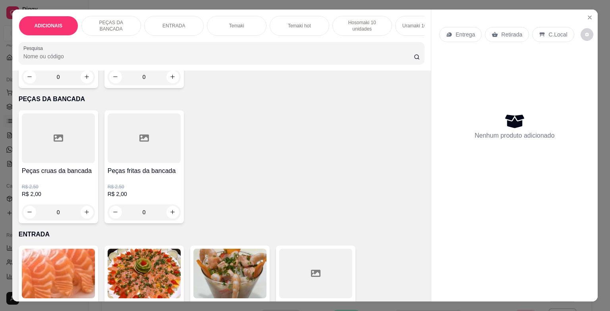
scroll to position [278, 0]
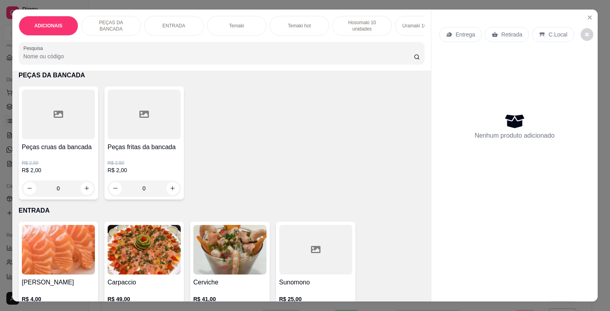
click at [154, 188] on input "0" at bounding box center [144, 189] width 44 height 16
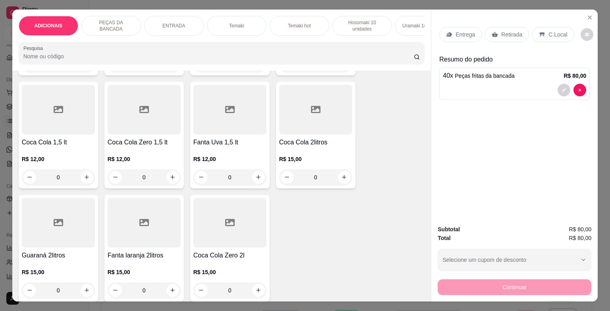
scroll to position [2983, 0]
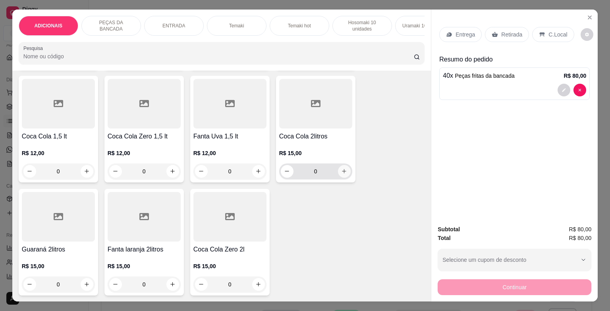
type input "40"
click at [344, 168] on button "increase-product-quantity" at bounding box center [344, 171] width 13 height 13
type input "1"
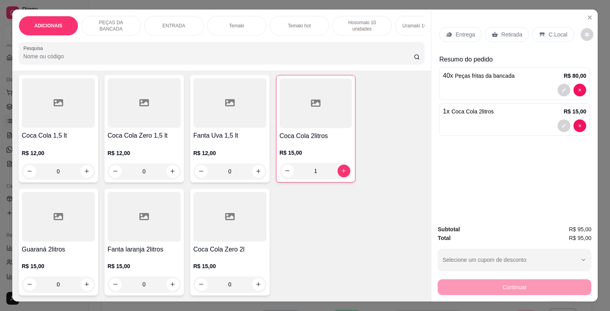
click at [548, 33] on p "C.Local" at bounding box center [557, 35] width 19 height 8
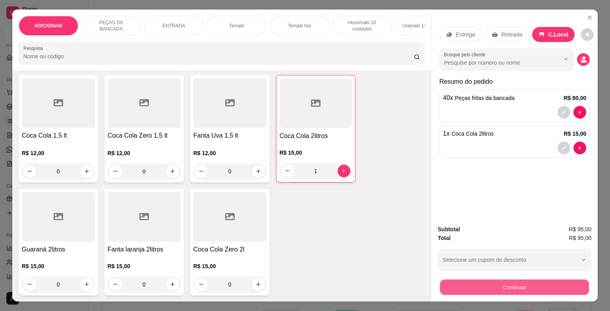
click at [508, 280] on button "Continuar" at bounding box center [514, 287] width 149 height 15
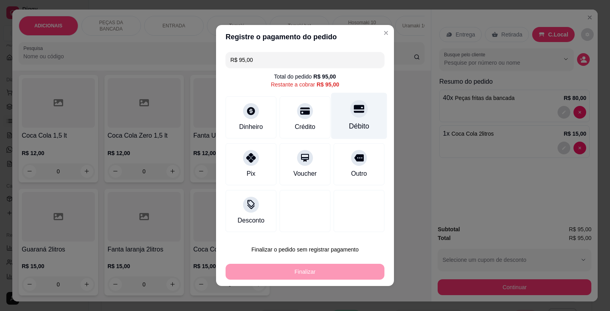
click at [356, 119] on div "Débito" at bounding box center [359, 116] width 56 height 46
type input "R$ 0,00"
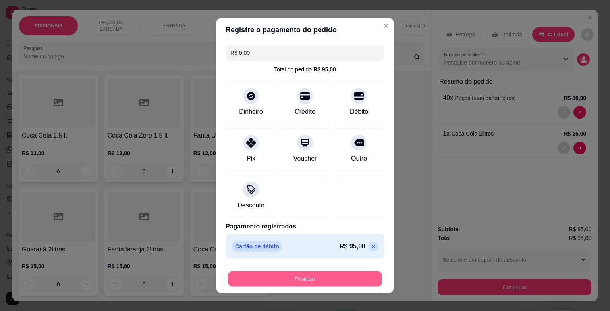
click at [328, 279] on button "Finalizar" at bounding box center [305, 278] width 154 height 15
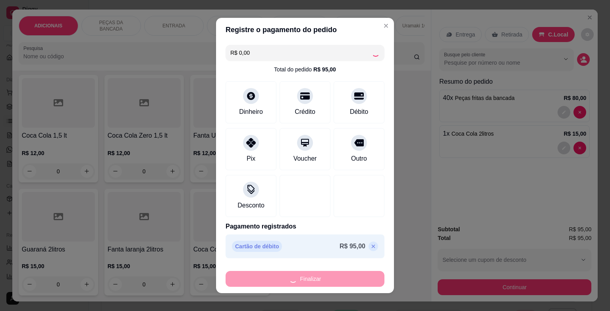
type input "0"
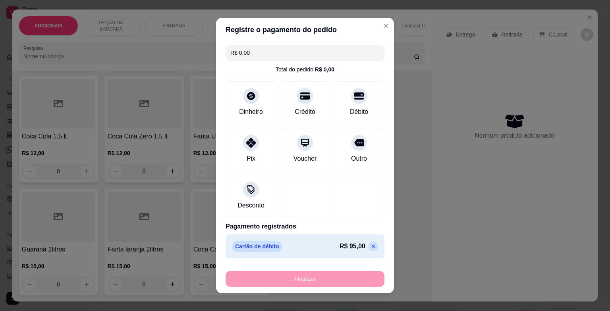
type input "-R$ 95,00"
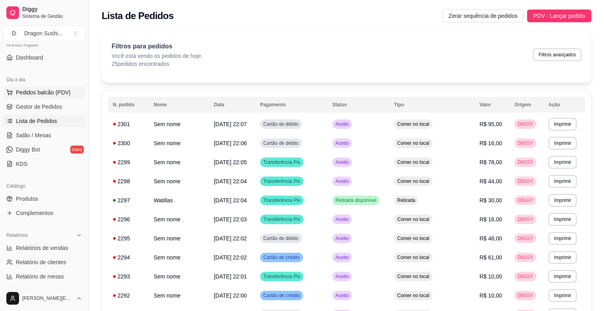
click at [69, 92] on button "Pedidos balcão (PDV)" at bounding box center [44, 92] width 82 height 13
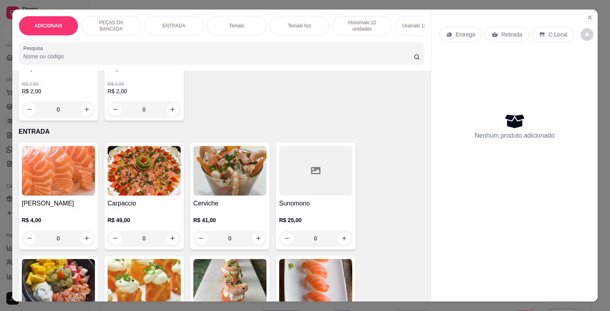
scroll to position [357, 0]
click at [150, 116] on input "0" at bounding box center [144, 109] width 44 height 16
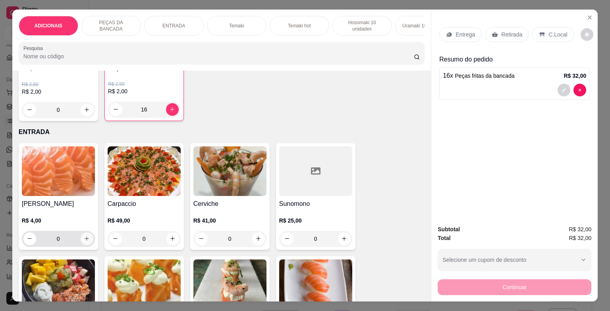
type input "16"
click at [84, 238] on icon "increase-product-quantity" at bounding box center [87, 239] width 6 height 6
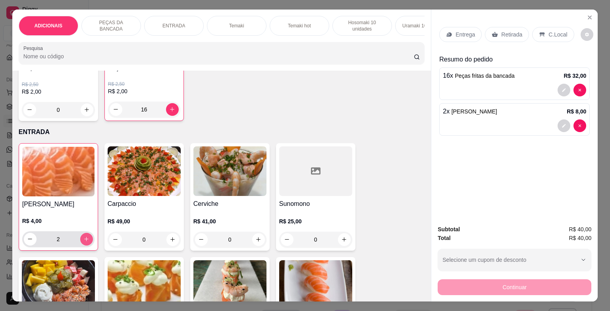
click at [83, 238] on icon "increase-product-quantity" at bounding box center [86, 239] width 6 height 6
type input "4"
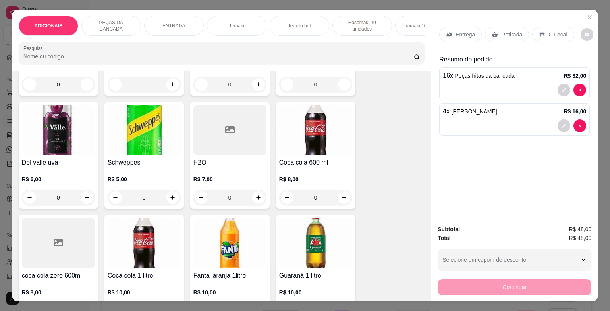
scroll to position [2739, 0]
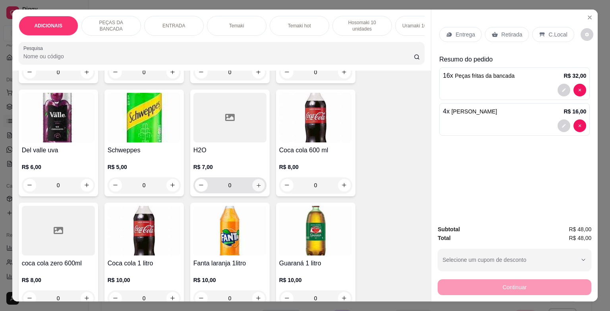
click at [257, 185] on icon "increase-product-quantity" at bounding box center [258, 185] width 6 height 6
type input "1"
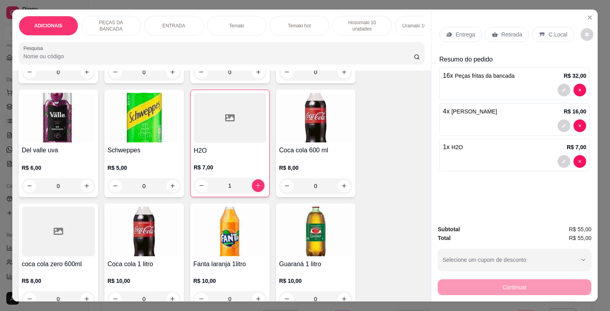
click at [535, 27] on div "C.Local" at bounding box center [553, 34] width 42 height 15
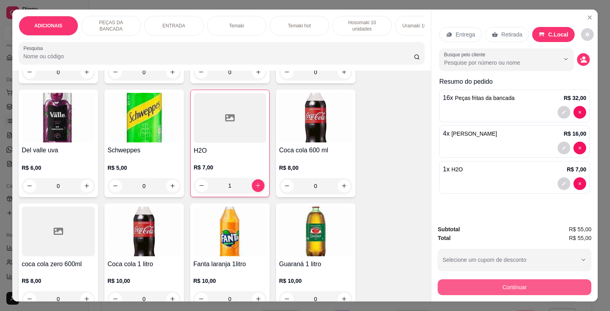
click at [520, 279] on button "Continuar" at bounding box center [514, 287] width 154 height 16
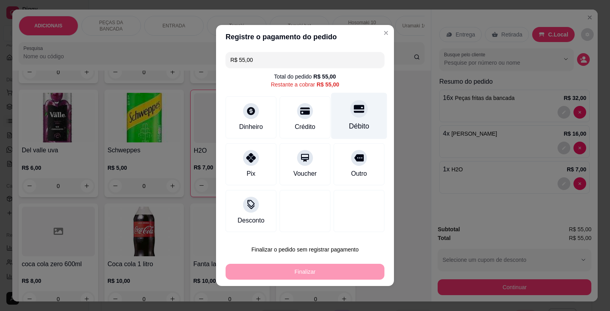
click at [365, 116] on div "Débito" at bounding box center [359, 116] width 56 height 46
type input "R$ 0,00"
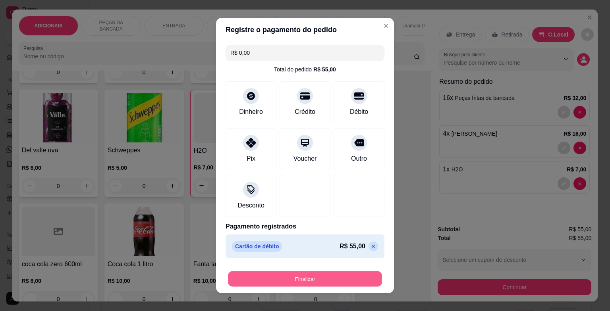
click at [331, 275] on button "Finalizar" at bounding box center [305, 278] width 154 height 15
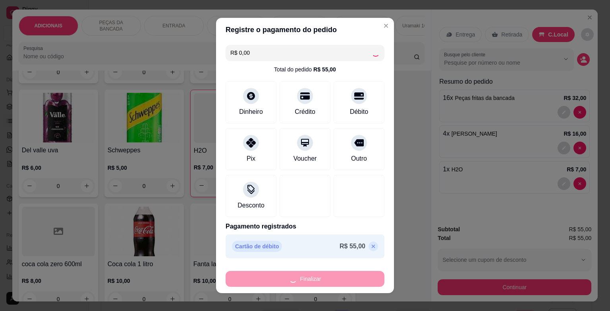
type input "0"
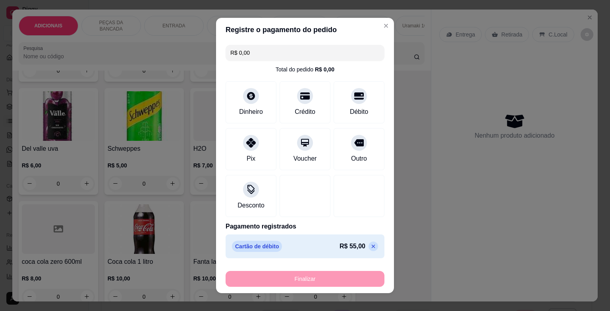
type input "-R$ 55,00"
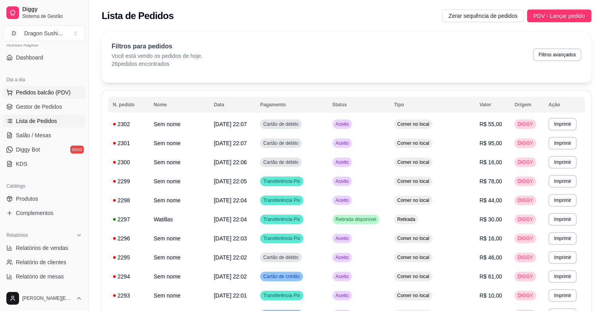
click at [54, 87] on button "Pedidos balcão (PDV)" at bounding box center [44, 92] width 82 height 13
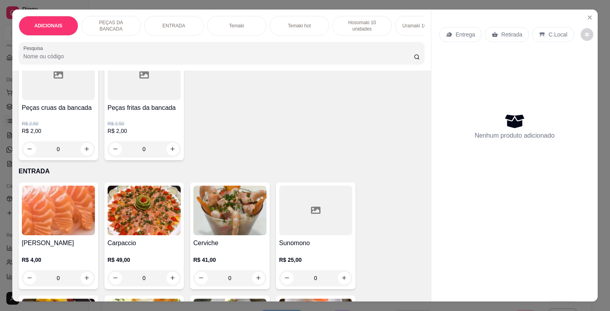
scroll to position [318, 0]
click at [156, 152] on input "0" at bounding box center [144, 149] width 44 height 16
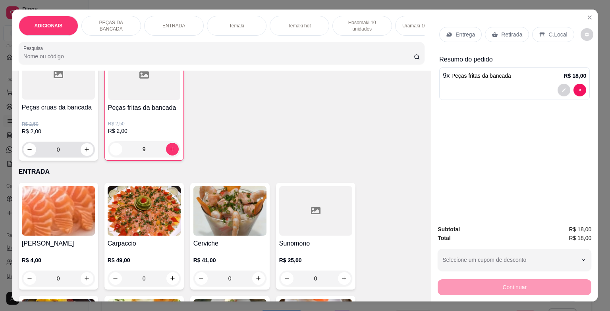
type input "9"
click at [56, 157] on input "0" at bounding box center [58, 150] width 44 height 16
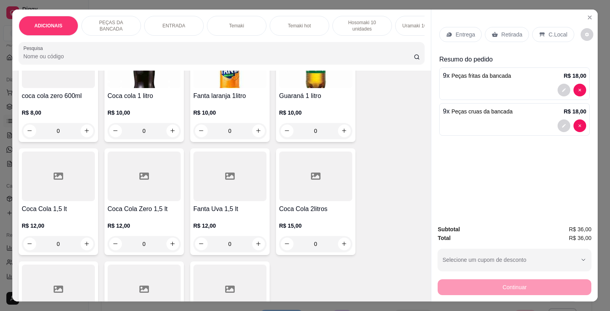
scroll to position [2897, 0]
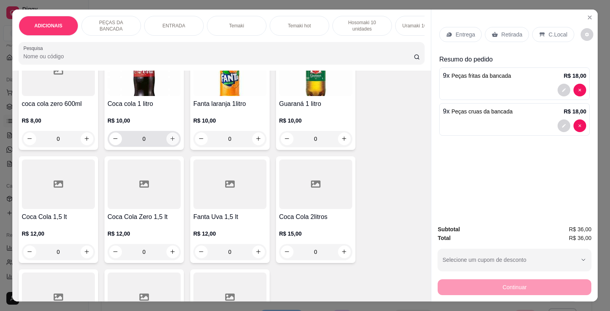
type input "9"
click at [171, 137] on button "increase-product-quantity" at bounding box center [172, 139] width 13 height 13
type input "1"
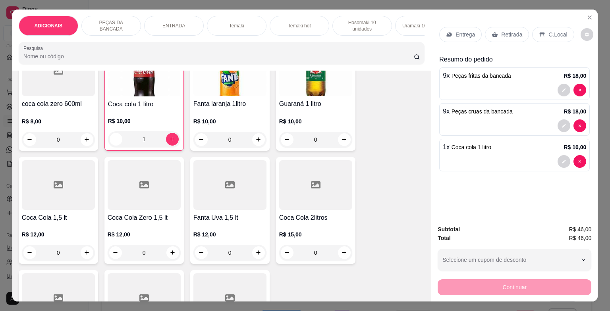
click at [553, 32] on p "C.Local" at bounding box center [557, 35] width 19 height 8
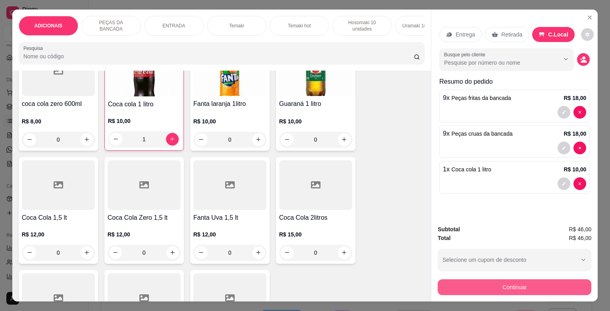
click at [497, 281] on button "Continuar" at bounding box center [514, 287] width 154 height 16
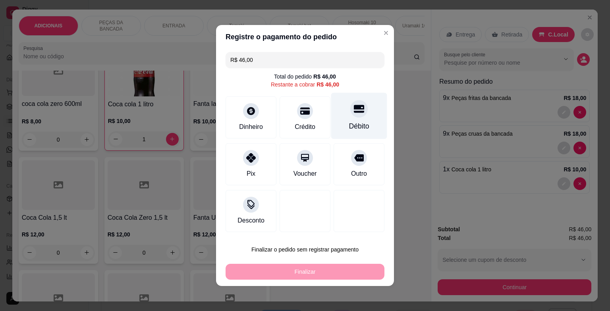
click at [365, 114] on div "Débito" at bounding box center [359, 116] width 56 height 46
type input "R$ 0,00"
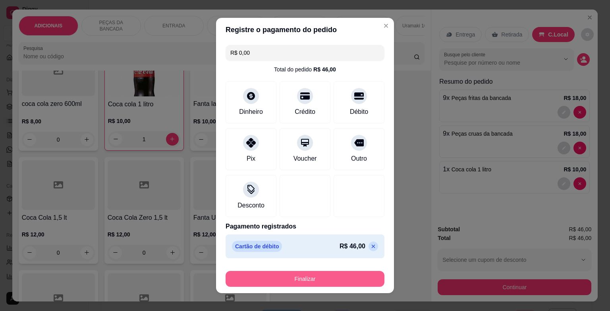
click at [332, 281] on button "Finalizar" at bounding box center [304, 279] width 159 height 16
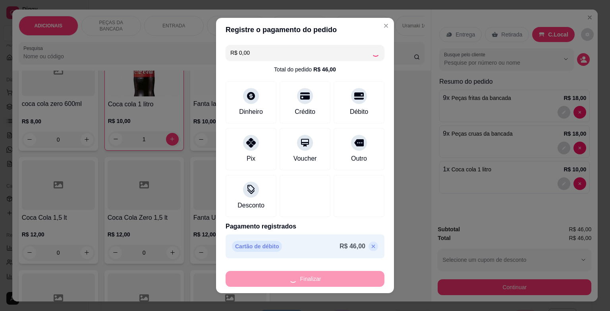
type input "0"
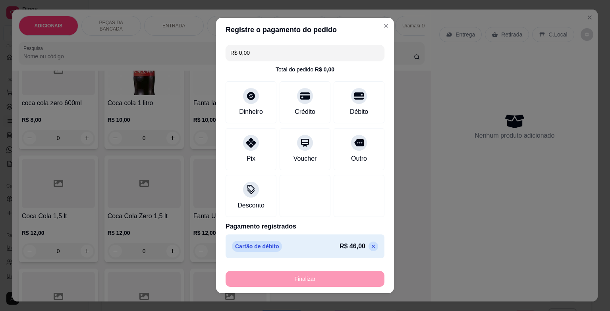
type input "-R$ 46,00"
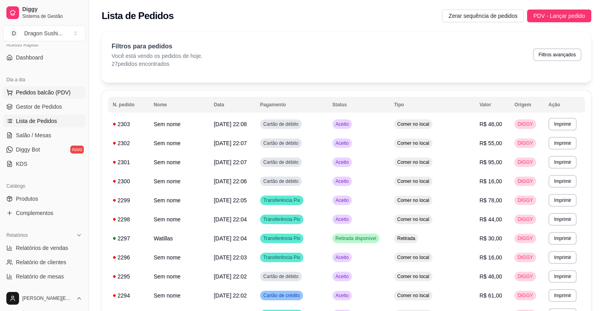
click at [64, 89] on span "Pedidos balcão (PDV)" at bounding box center [43, 93] width 55 height 8
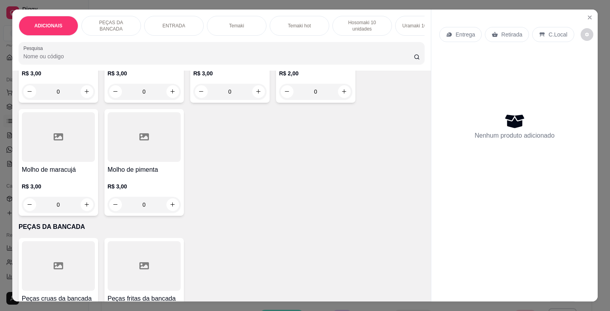
scroll to position [278, 0]
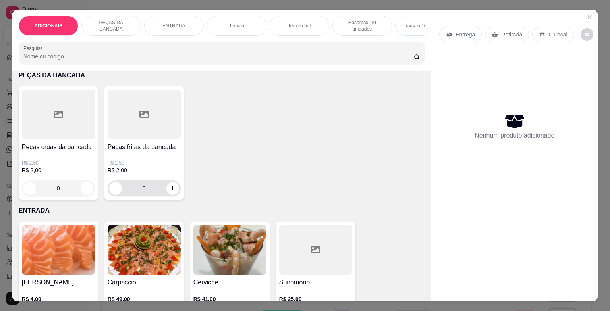
click at [158, 191] on input "0" at bounding box center [144, 189] width 44 height 16
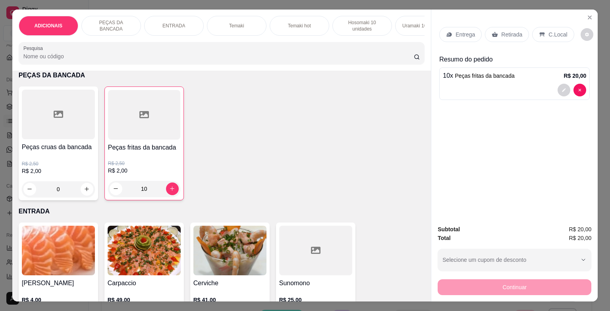
type input "10"
click at [548, 31] on p "C.Local" at bounding box center [557, 35] width 19 height 8
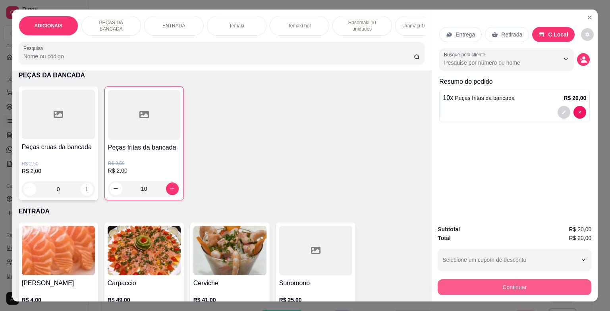
click at [476, 281] on button "Continuar" at bounding box center [514, 287] width 154 height 16
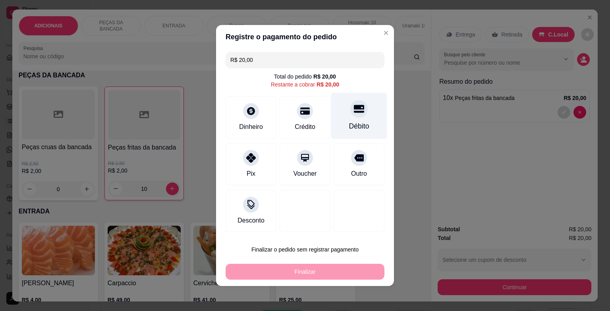
click at [351, 115] on div at bounding box center [358, 108] width 17 height 17
type input "R$ 0,00"
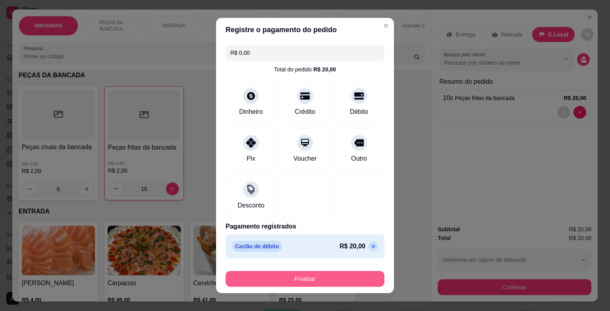
click at [351, 283] on button "Finalizar" at bounding box center [304, 279] width 159 height 16
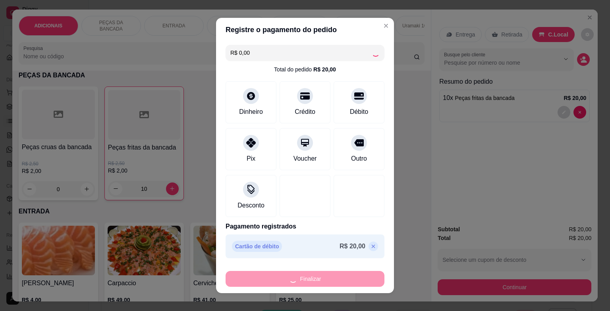
type input "0"
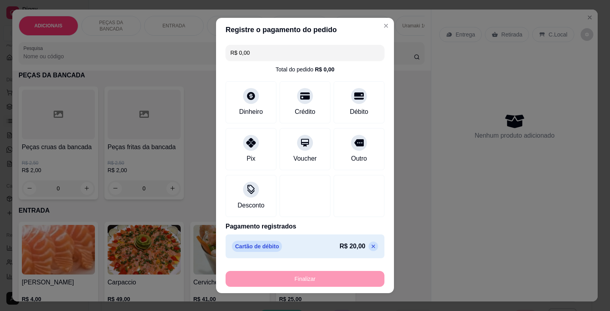
type input "-R$ 20,00"
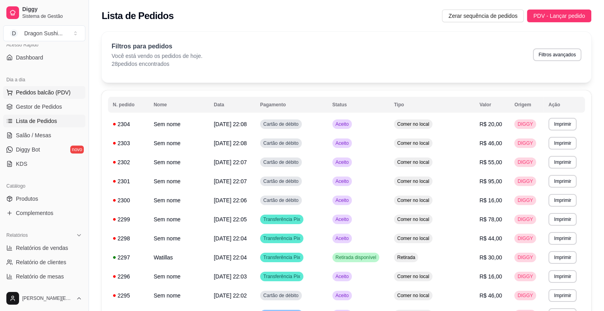
click at [54, 93] on span "Pedidos balcão (PDV)" at bounding box center [43, 93] width 55 height 8
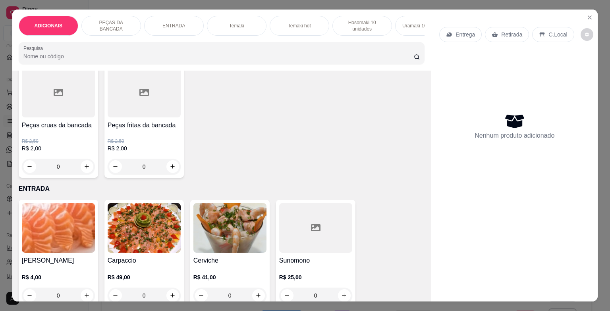
scroll to position [318, 0]
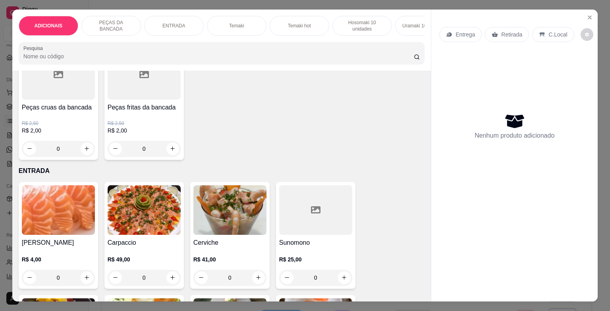
click at [154, 150] on input "0" at bounding box center [144, 149] width 44 height 16
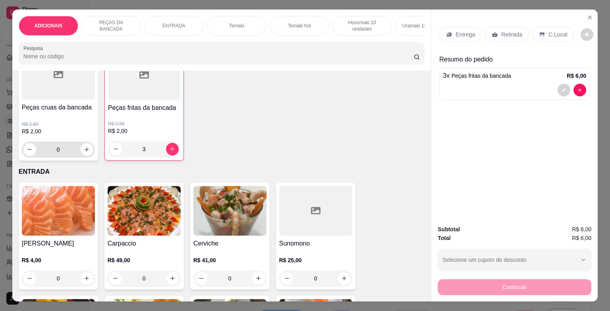
type input "3"
click at [68, 154] on input "0" at bounding box center [58, 150] width 44 height 16
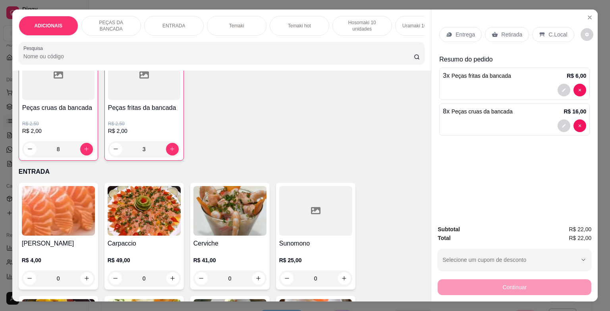
type input "8"
click at [535, 27] on div "C.Local" at bounding box center [553, 34] width 42 height 15
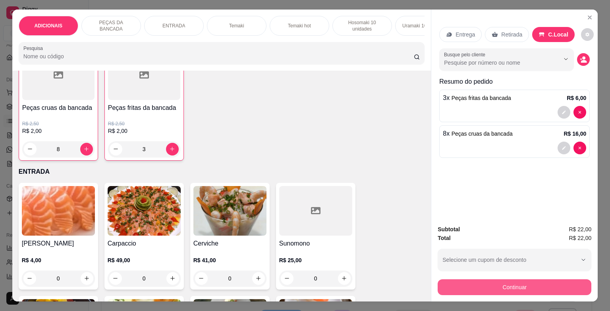
click at [508, 285] on button "Continuar" at bounding box center [514, 287] width 154 height 16
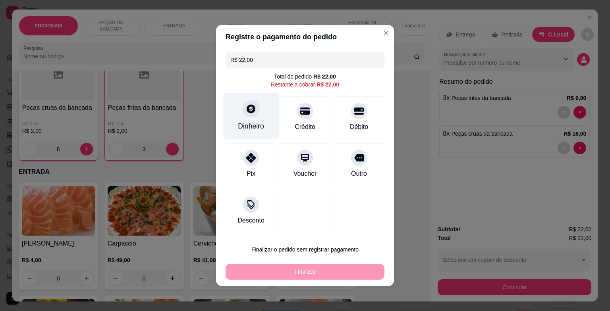
click at [242, 106] on div at bounding box center [250, 108] width 17 height 17
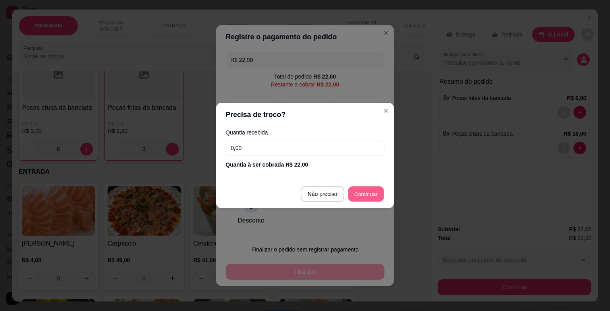
type input "R$ 0,00"
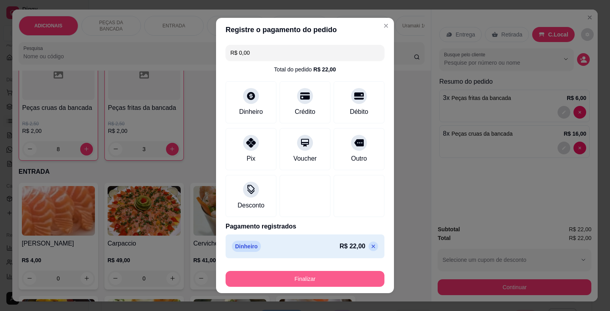
click at [338, 281] on button "Finalizar" at bounding box center [304, 279] width 159 height 16
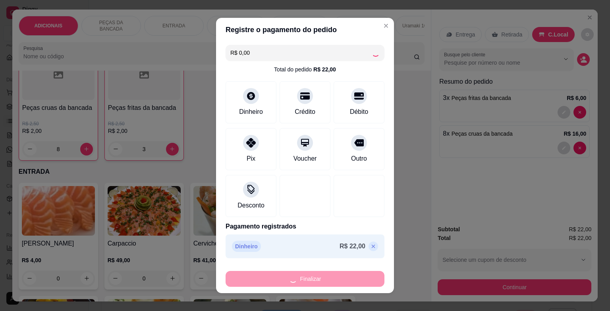
type input "0"
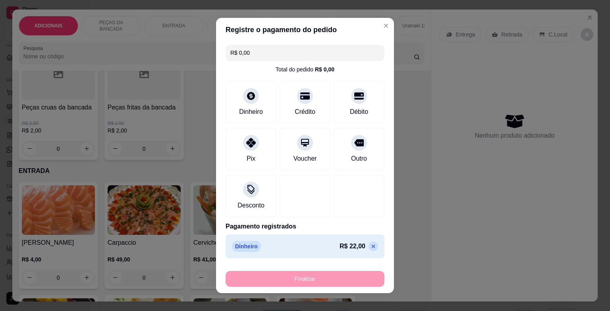
type input "-R$ 22,00"
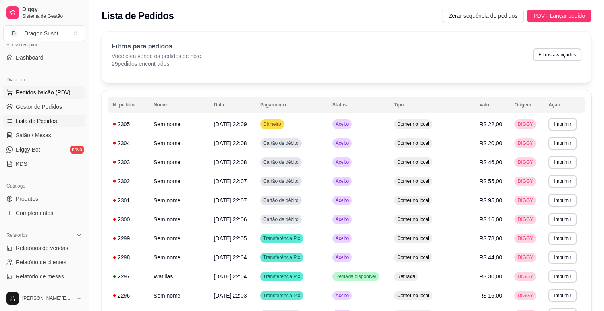
click at [62, 87] on button "Pedidos balcão (PDV)" at bounding box center [44, 92] width 82 height 13
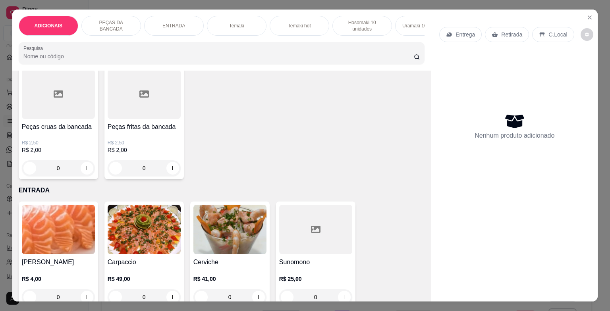
scroll to position [318, 0]
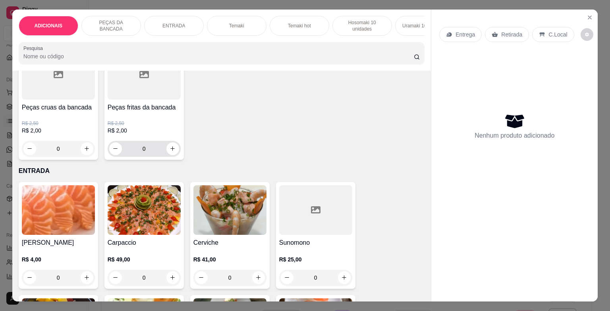
click at [145, 145] on input "0" at bounding box center [144, 149] width 44 height 16
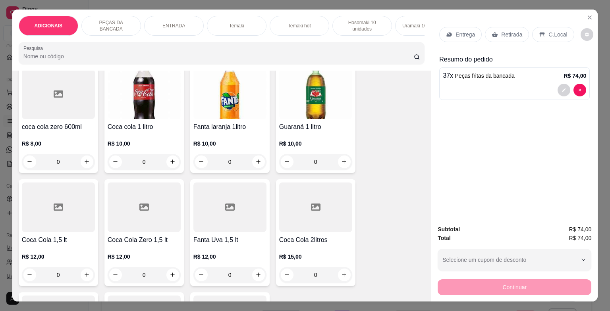
scroll to position [2897, 0]
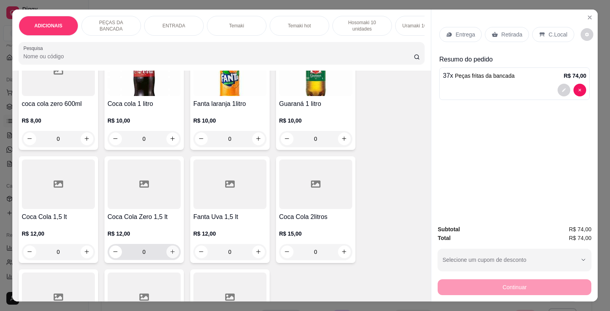
type input "37"
click at [173, 260] on div "0" at bounding box center [144, 252] width 70 height 16
click at [171, 254] on icon "increase-product-quantity" at bounding box center [172, 252] width 6 height 6
type input "1"
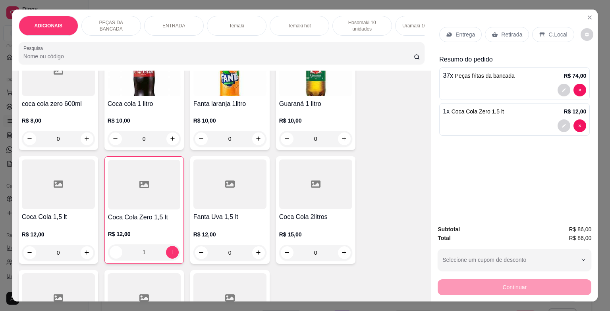
click at [548, 32] on p "C.Local" at bounding box center [557, 35] width 19 height 8
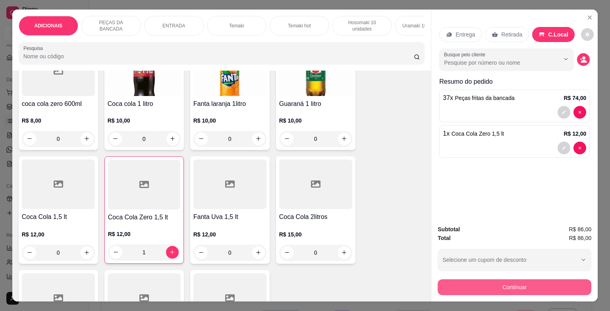
click at [494, 284] on button "Continuar" at bounding box center [514, 287] width 154 height 16
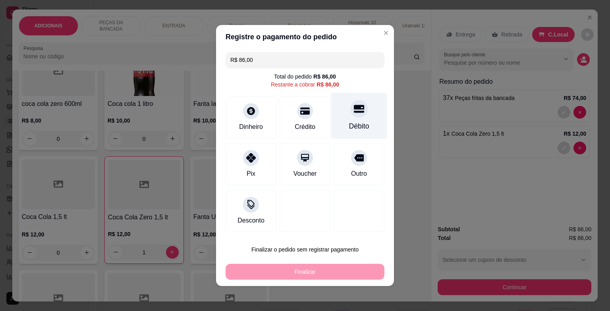
click at [354, 112] on icon at bounding box center [359, 109] width 10 height 8
type input "R$ 0,00"
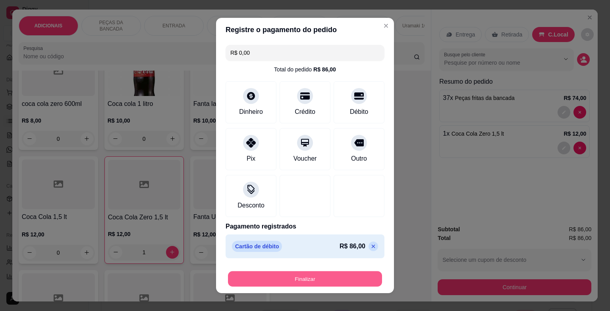
click at [325, 280] on button "Finalizar" at bounding box center [305, 278] width 154 height 15
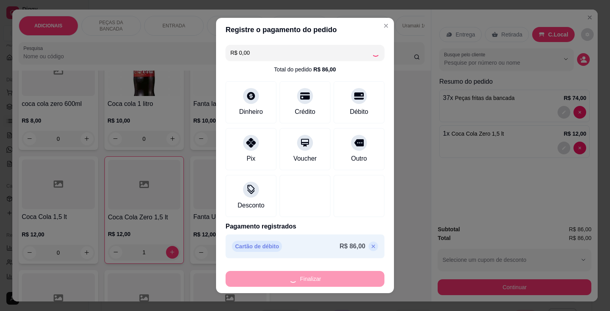
type input "0"
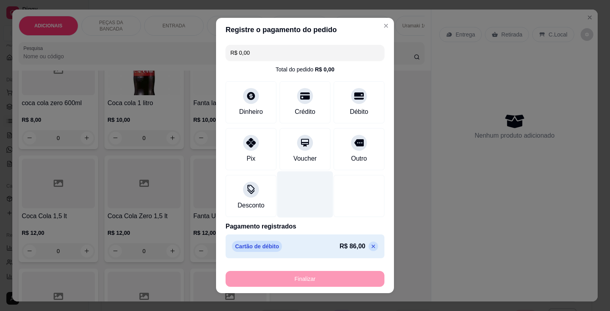
type input "-R$ 86,00"
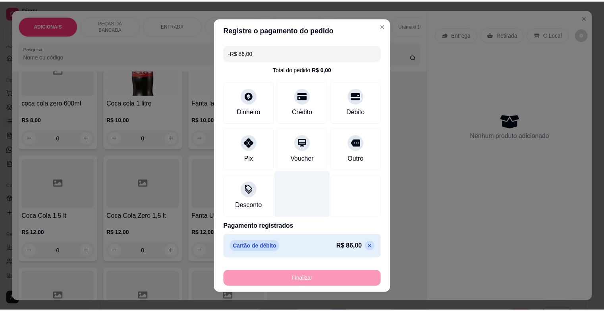
scroll to position [2897, 0]
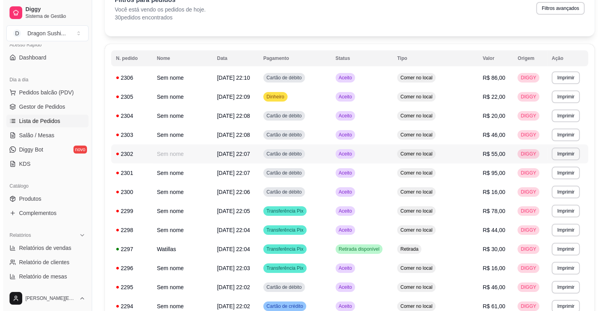
scroll to position [159, 0]
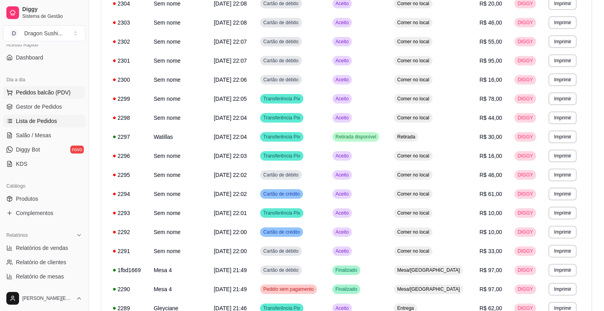
click at [77, 89] on button "Pedidos balcão (PDV)" at bounding box center [44, 92] width 82 height 13
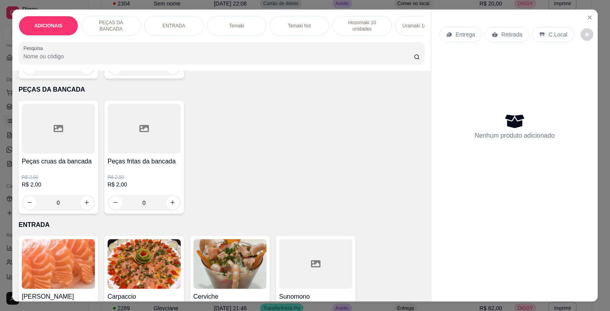
scroll to position [278, 0]
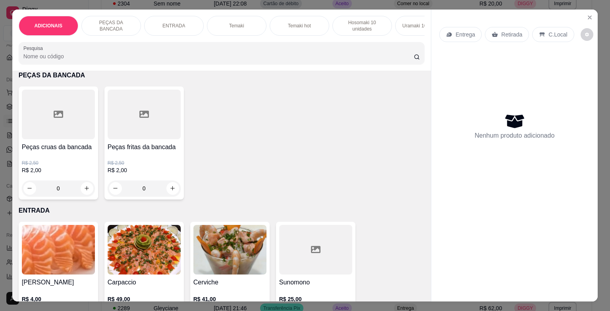
click at [141, 193] on input "0" at bounding box center [144, 189] width 44 height 16
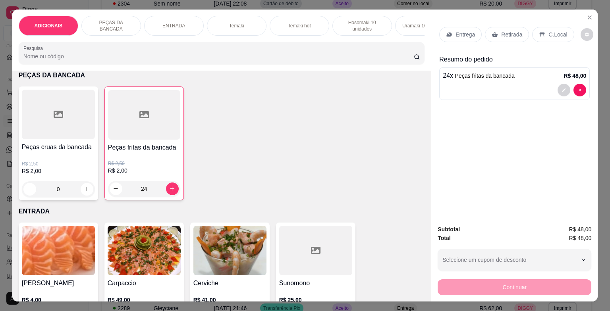
type input "24"
click at [555, 35] on div "C.Local" at bounding box center [553, 34] width 42 height 15
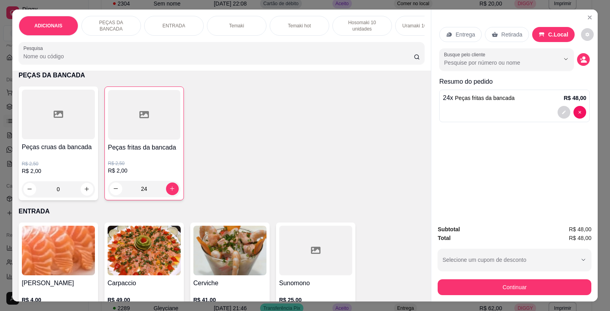
click at [507, 295] on div "Subtotal R$ 48,00 Total R$ 48,00 Selecione um cupom de desconto Selecione um cu…" at bounding box center [514, 260] width 166 height 83
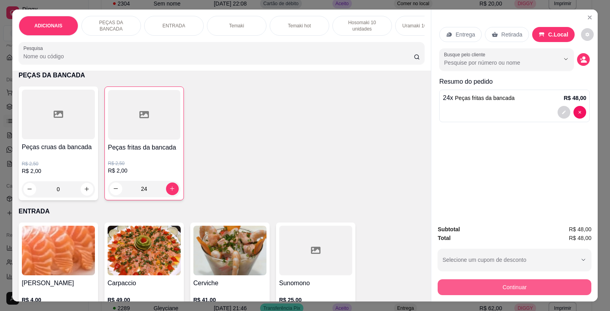
click at [502, 283] on button "Continuar" at bounding box center [514, 287] width 154 height 16
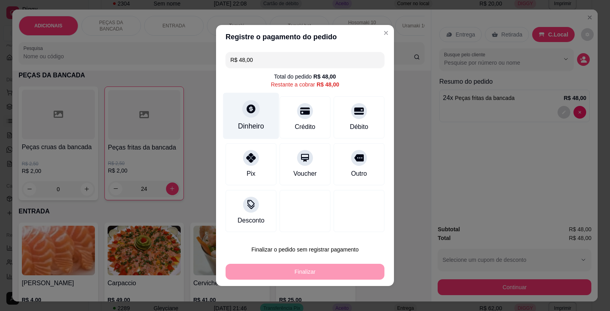
click at [256, 123] on div "Dinheiro" at bounding box center [251, 126] width 26 height 10
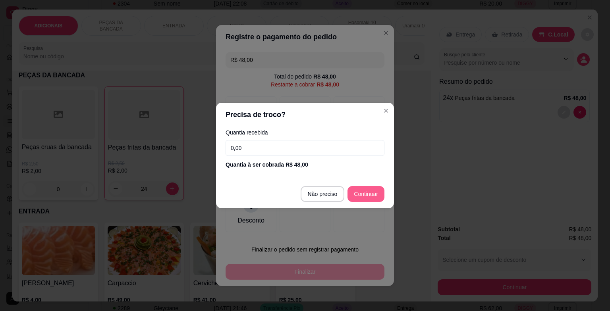
type input "R$ 0,00"
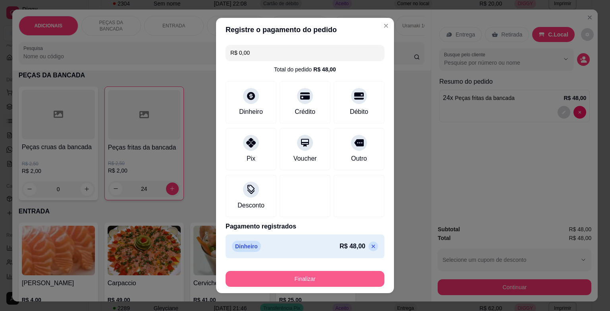
click at [332, 277] on button "Finalizar" at bounding box center [304, 279] width 159 height 16
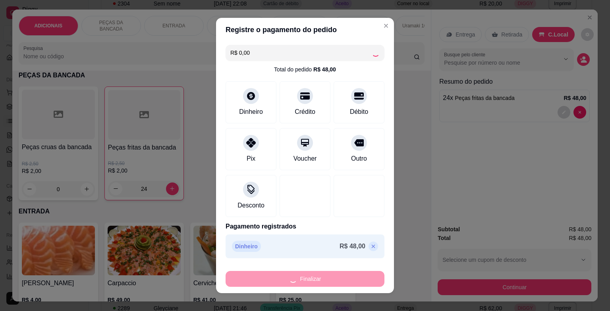
type input "0"
type input "-R$ 48,00"
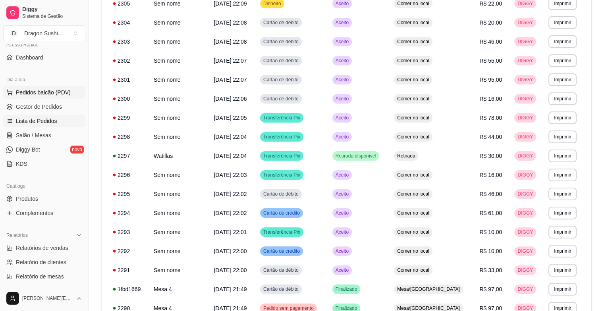
click at [67, 93] on span "Pedidos balcão (PDV)" at bounding box center [43, 93] width 55 height 8
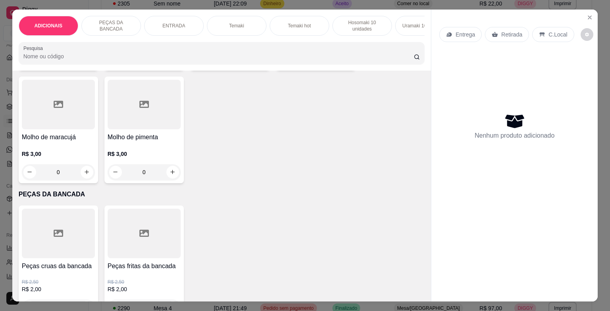
scroll to position [278, 0]
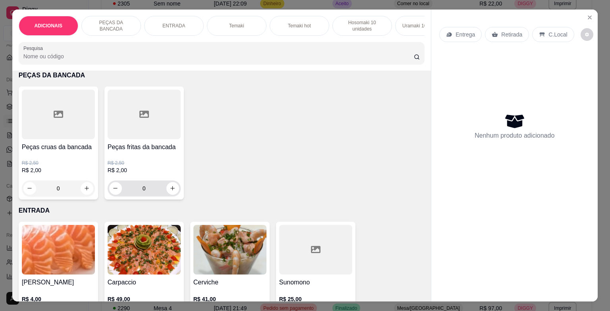
click at [146, 185] on input "0" at bounding box center [144, 189] width 44 height 16
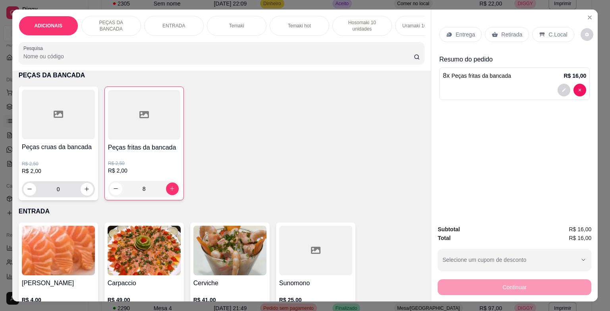
type input "8"
click at [64, 191] on input "0" at bounding box center [58, 189] width 44 height 16
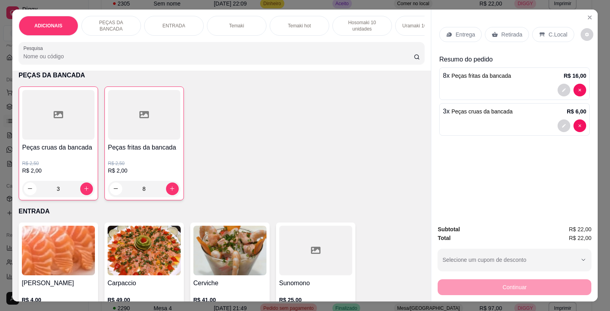
type input "3"
click at [557, 33] on p "C.Local" at bounding box center [557, 35] width 19 height 8
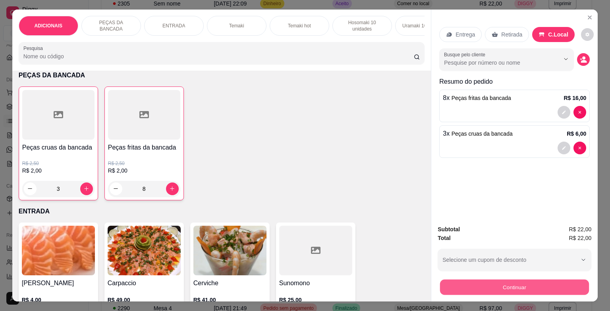
click at [495, 283] on button "Continuar" at bounding box center [514, 287] width 149 height 15
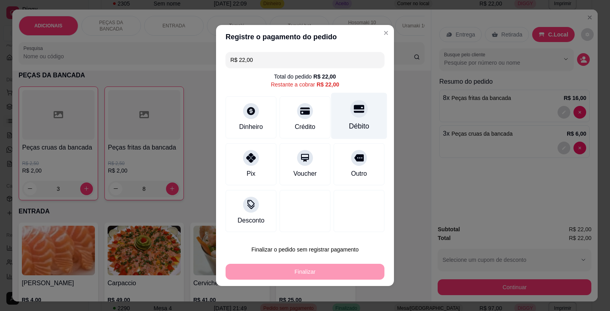
click at [354, 112] on icon at bounding box center [359, 109] width 10 height 8
type input "R$ 0,00"
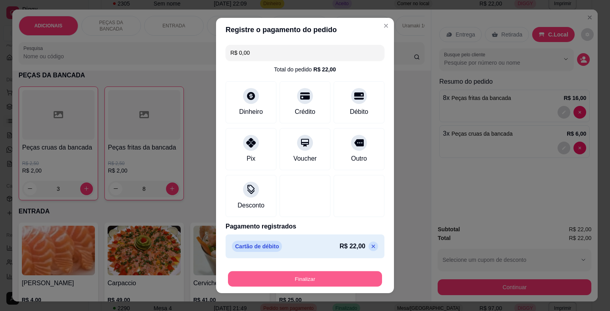
click at [320, 275] on button "Finalizar" at bounding box center [305, 278] width 154 height 15
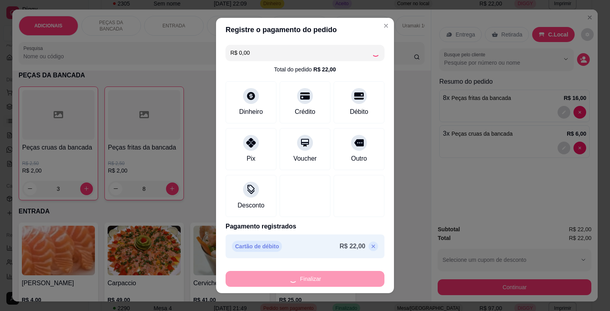
type input "0"
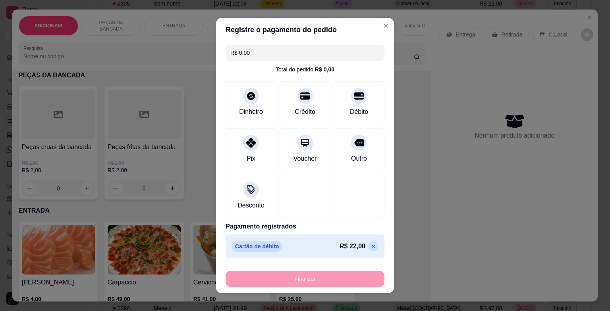
type input "-R$ 22,00"
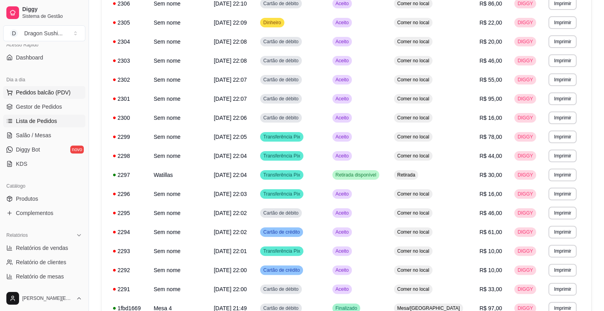
click at [67, 89] on span "Pedidos balcão (PDV)" at bounding box center [43, 93] width 55 height 8
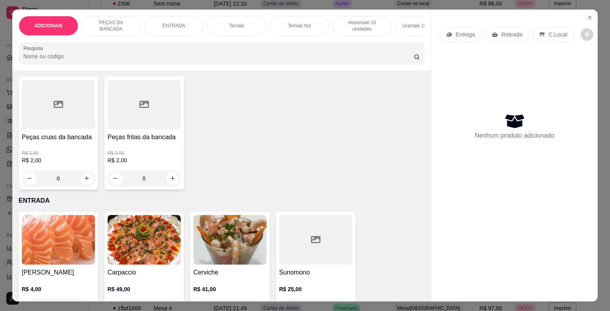
scroll to position [318, 0]
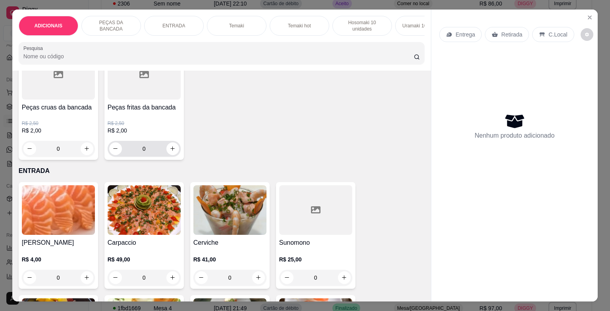
click at [158, 153] on input "0" at bounding box center [144, 149] width 44 height 16
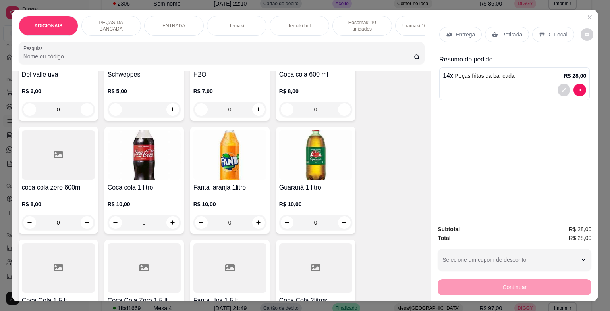
scroll to position [2659, 0]
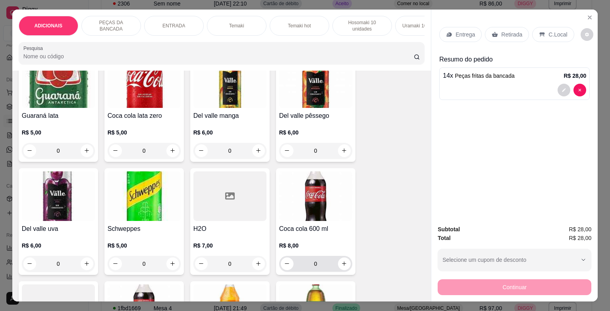
type input "14"
click at [340, 264] on button "increase-product-quantity" at bounding box center [344, 264] width 13 height 13
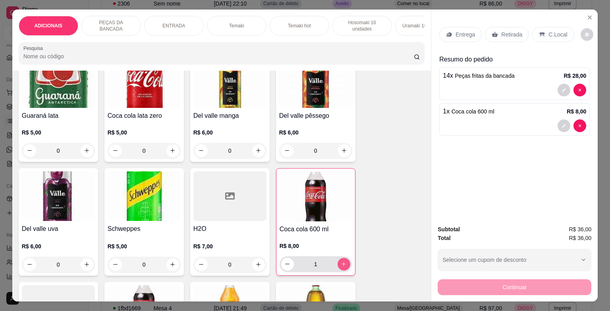
type input "1"
click at [553, 21] on div "Entrega Retirada C.Local" at bounding box center [514, 35] width 150 height 28
click at [553, 31] on p "C.Local" at bounding box center [557, 35] width 19 height 8
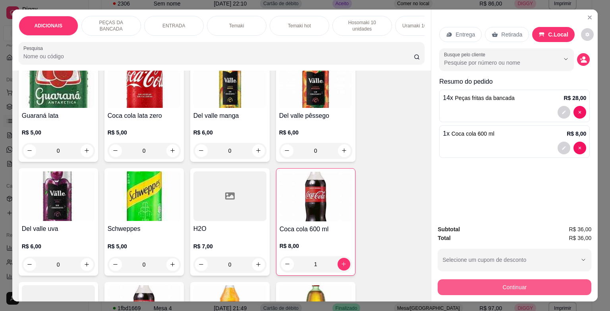
click at [492, 288] on button "Continuar" at bounding box center [514, 287] width 154 height 16
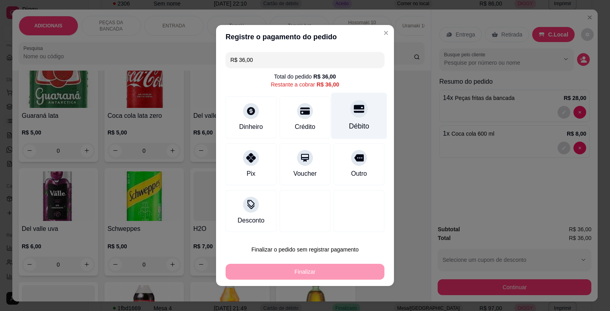
click at [353, 128] on div "Débito" at bounding box center [359, 126] width 20 height 10
type input "R$ 0,00"
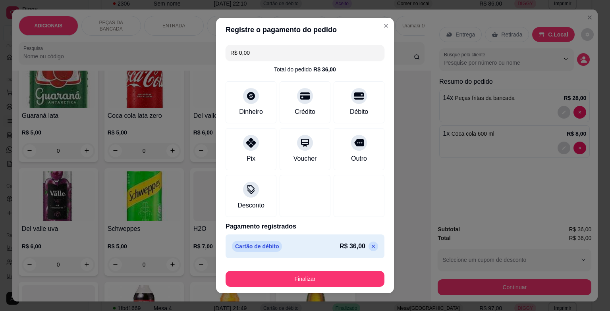
click at [337, 269] on div "Finalizar" at bounding box center [304, 277] width 159 height 19
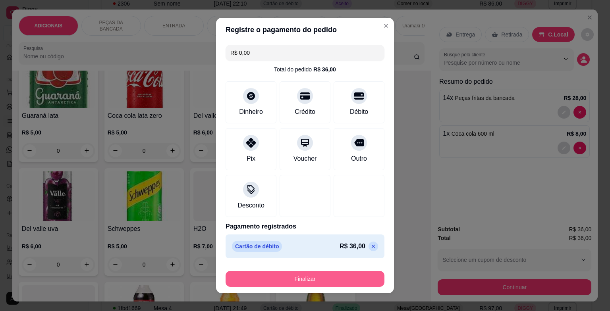
click at [330, 279] on button "Finalizar" at bounding box center [304, 279] width 159 height 16
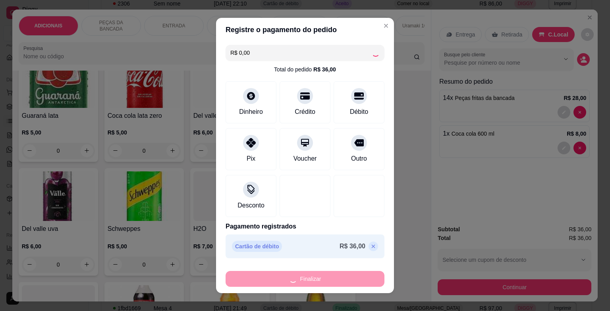
type input "0"
type input "-R$ 36,00"
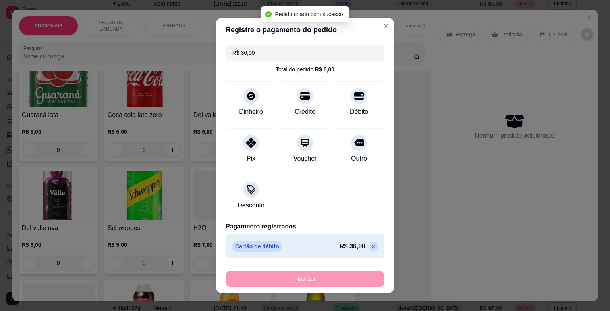
scroll to position [2659, 0]
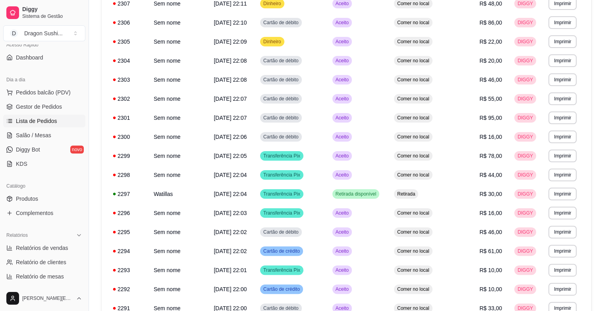
click at [54, 85] on div "Dia a dia" at bounding box center [44, 79] width 82 height 13
click at [54, 87] on button "Pedidos balcão (PDV)" at bounding box center [44, 92] width 82 height 13
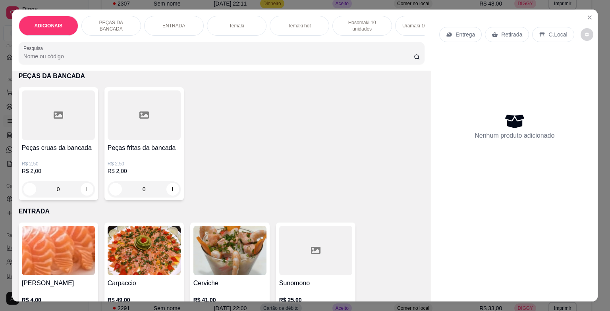
scroll to position [238, 0]
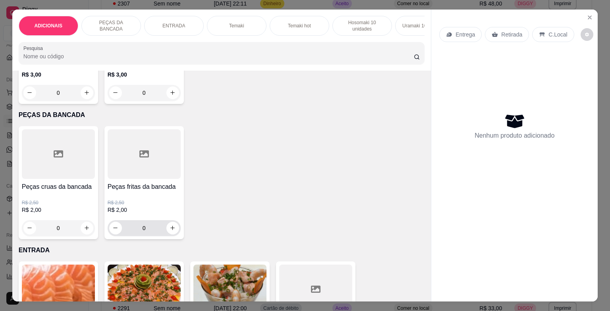
click at [157, 232] on input "0" at bounding box center [144, 228] width 44 height 16
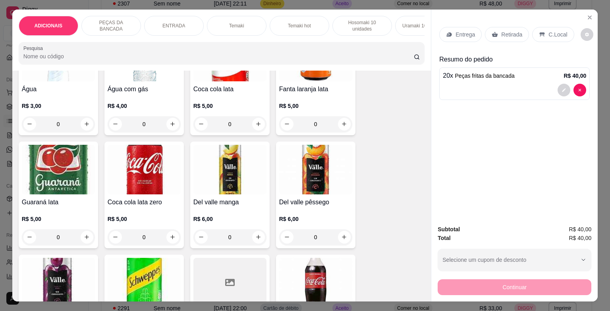
scroll to position [2501, 0]
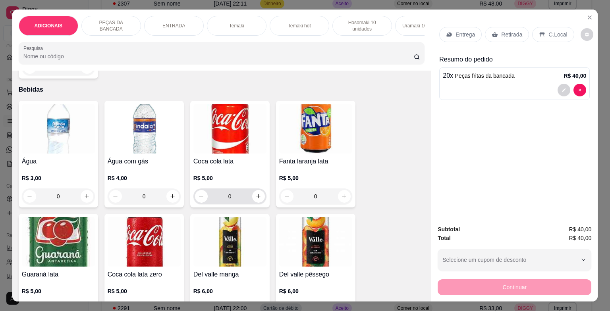
type input "20"
click at [258, 198] on icon "increase-product-quantity" at bounding box center [258, 196] width 6 height 6
type input "1"
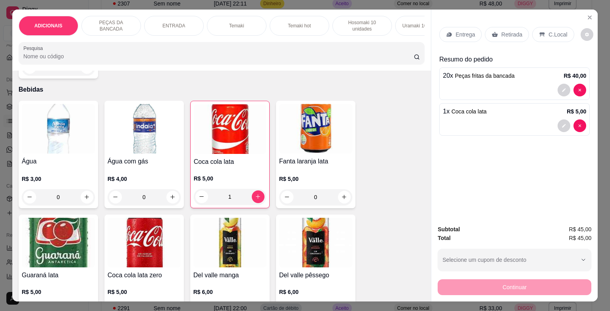
click at [560, 31] on p "C.Local" at bounding box center [557, 35] width 19 height 8
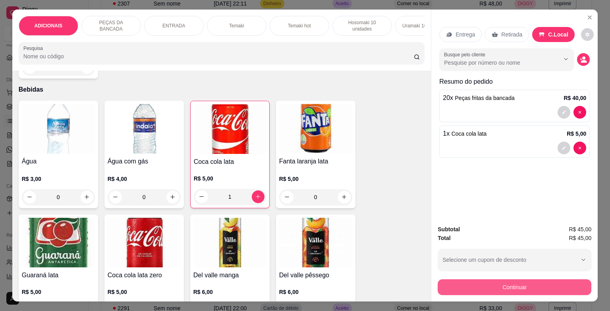
click at [486, 291] on button "Continuar" at bounding box center [514, 287] width 154 height 16
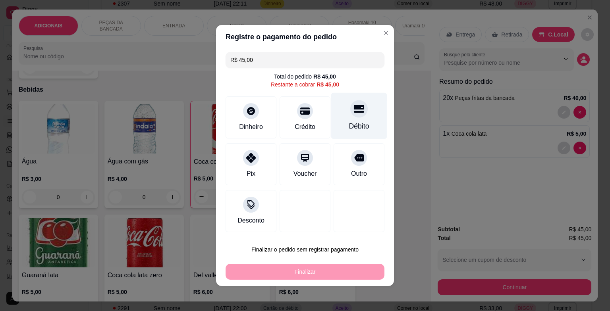
click at [347, 121] on div "Débito" at bounding box center [359, 116] width 56 height 46
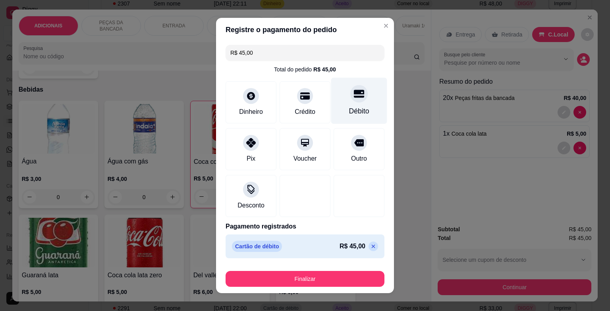
type input "R$ 0,00"
click at [316, 287] on footer "Finalizar" at bounding box center [305, 278] width 178 height 32
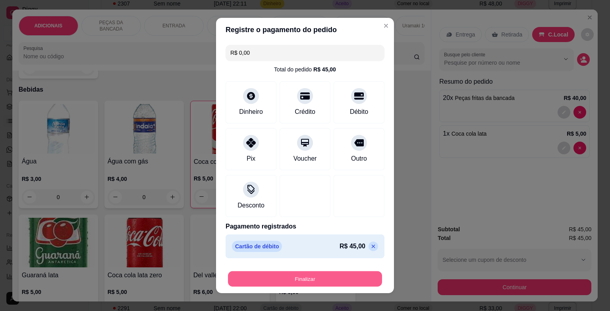
click at [316, 279] on button "Finalizar" at bounding box center [305, 278] width 154 height 15
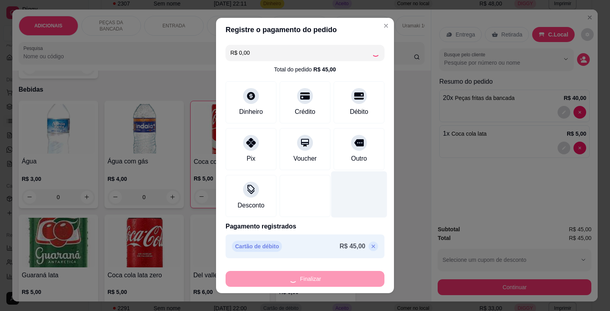
type input "0"
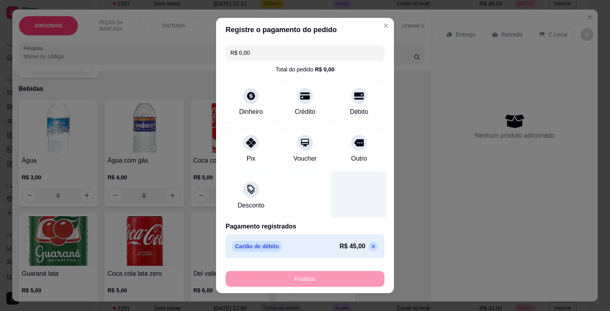
type input "-R$ 45,00"
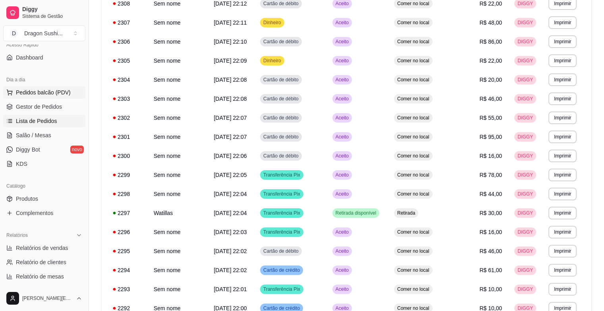
click at [58, 89] on span "Pedidos balcão (PDV)" at bounding box center [43, 93] width 55 height 8
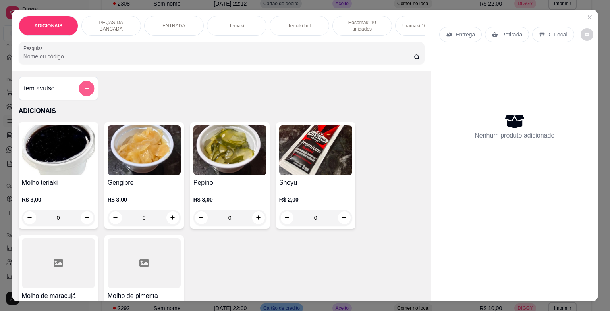
click at [84, 84] on button "add-separate-item" at bounding box center [86, 88] width 15 height 15
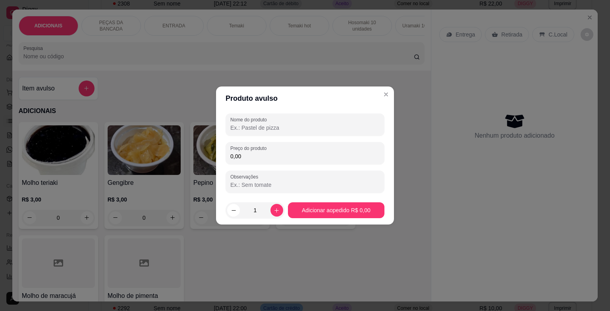
click at [275, 165] on div "Nome do produto Preço do produto 0,00 Observações" at bounding box center [304, 153] width 159 height 79
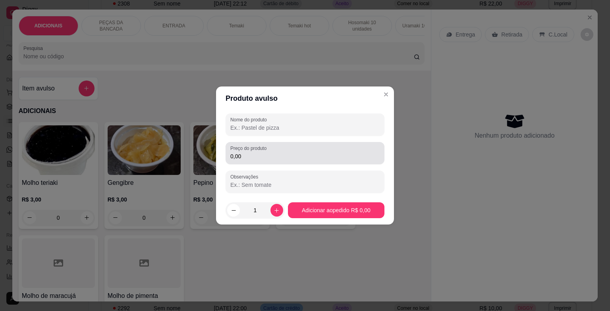
click at [275, 160] on div "0,00" at bounding box center [304, 153] width 149 height 16
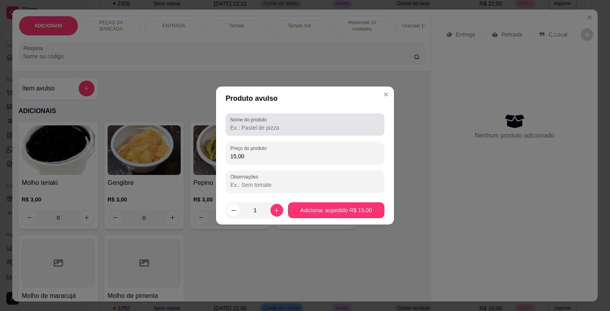
type input "15,00"
click at [298, 120] on div at bounding box center [304, 125] width 149 height 16
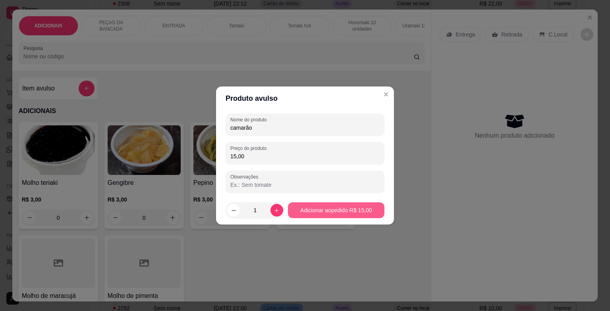
type input "camarão"
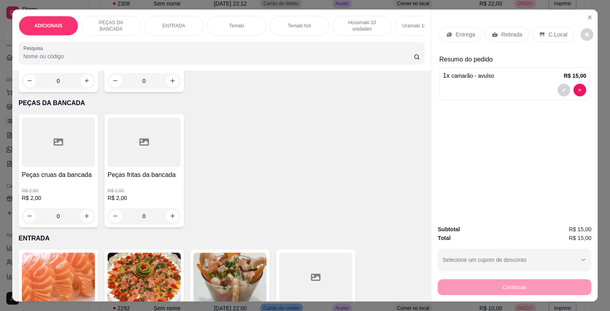
scroll to position [278, 0]
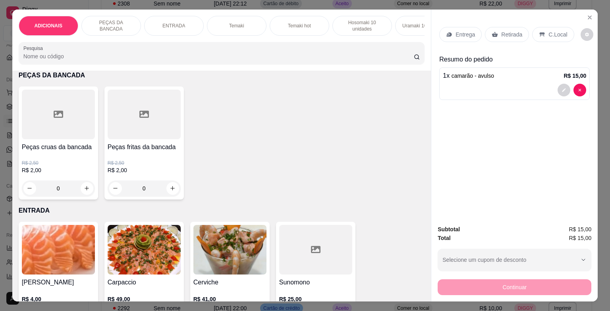
click at [150, 195] on input "0" at bounding box center [144, 189] width 44 height 16
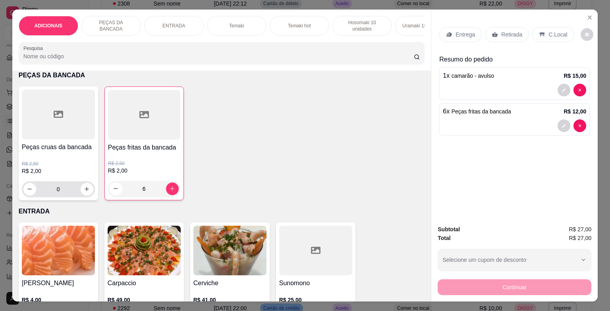
type input "6"
click at [71, 192] on input "0" at bounding box center [58, 189] width 44 height 16
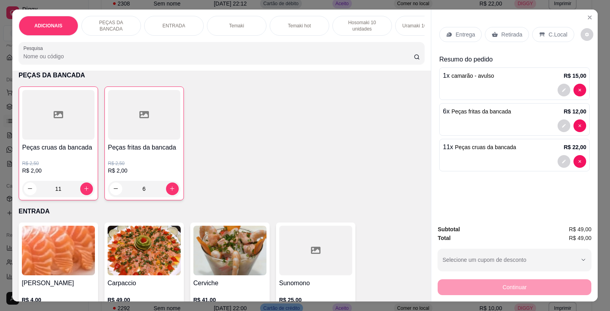
type input "11"
click at [537, 27] on div "C.Local" at bounding box center [553, 34] width 42 height 15
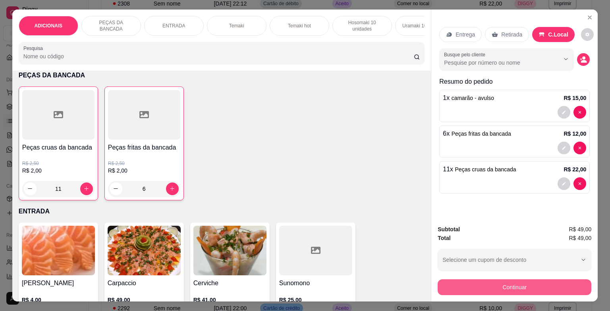
click at [482, 283] on button "Continuar" at bounding box center [514, 287] width 154 height 16
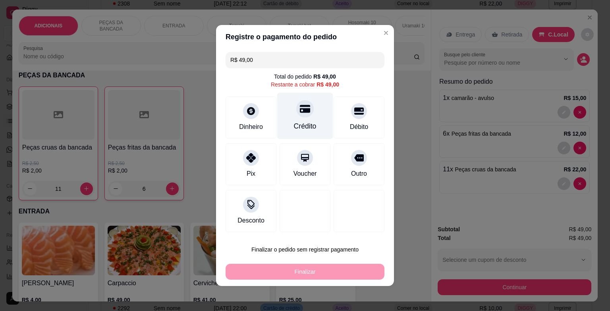
click at [300, 114] on icon at bounding box center [305, 109] width 10 height 10
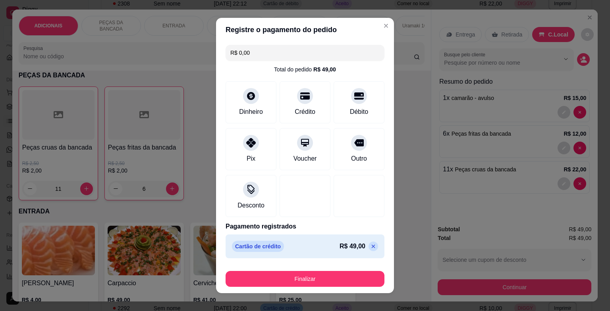
click at [368, 242] on p at bounding box center [373, 247] width 10 height 10
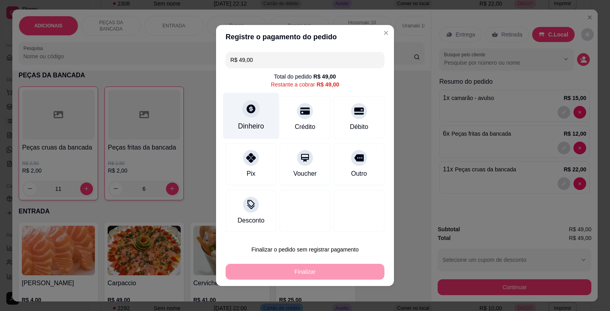
click at [249, 102] on div at bounding box center [250, 108] width 17 height 17
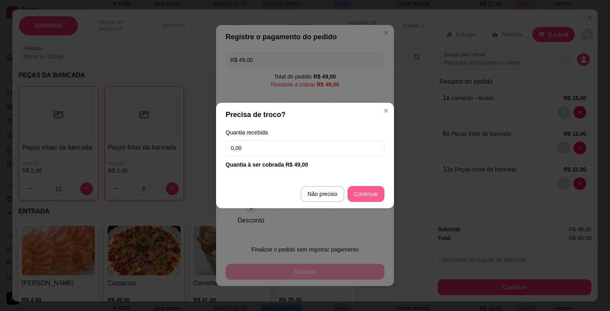
type input "R$ 0,00"
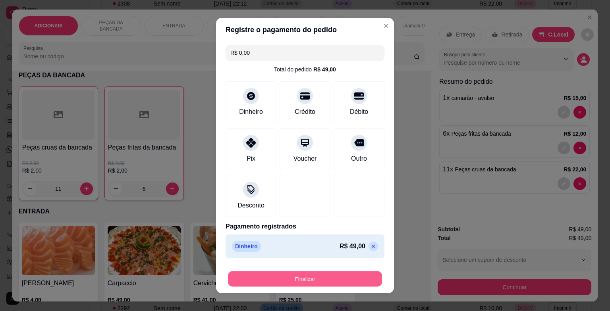
click at [339, 272] on button "Finalizar" at bounding box center [305, 278] width 154 height 15
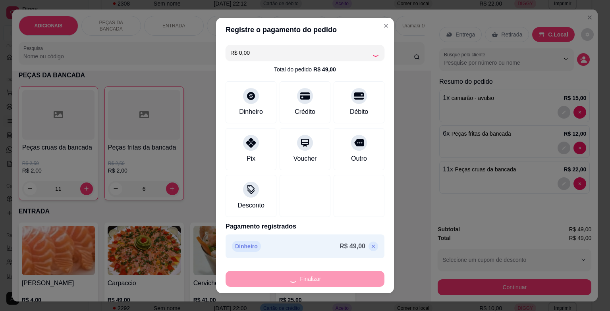
type input "0"
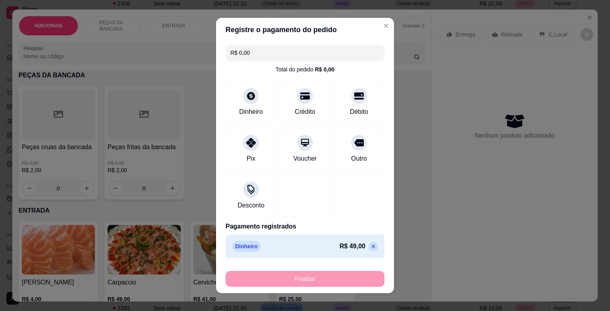
type input "-R$ 49,00"
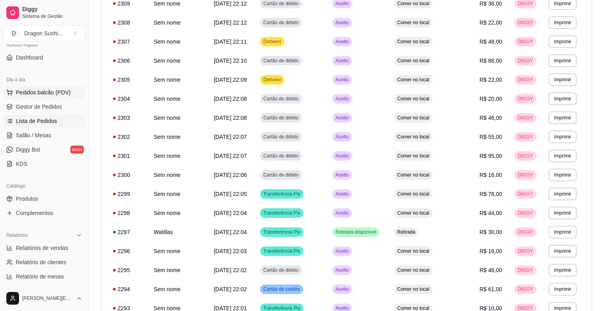
click at [71, 90] on button "Pedidos balcão (PDV)" at bounding box center [44, 92] width 82 height 13
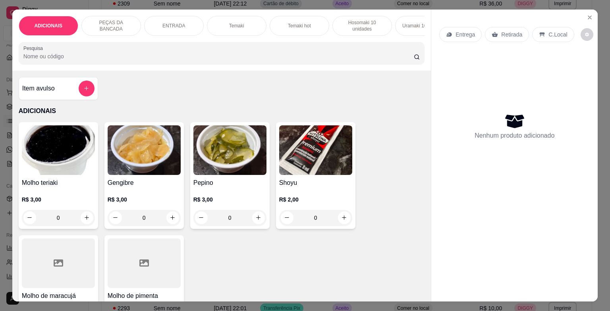
scroll to position [198, 0]
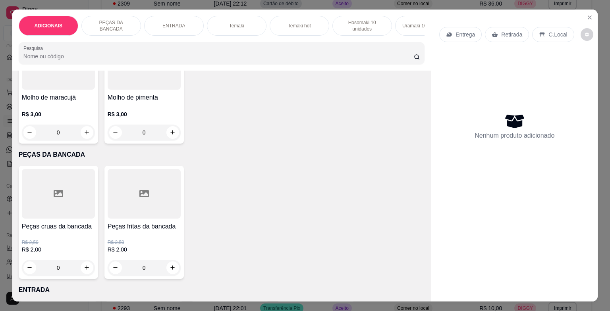
click at [155, 270] on input "0" at bounding box center [144, 268] width 44 height 16
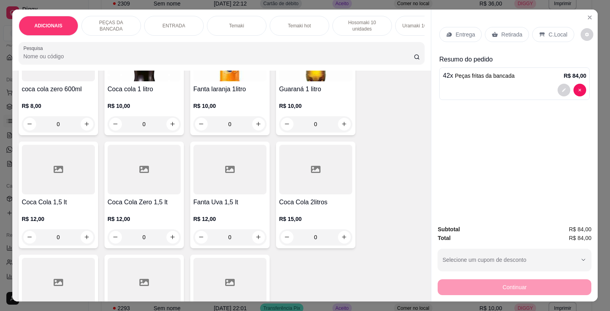
scroll to position [2983, 0]
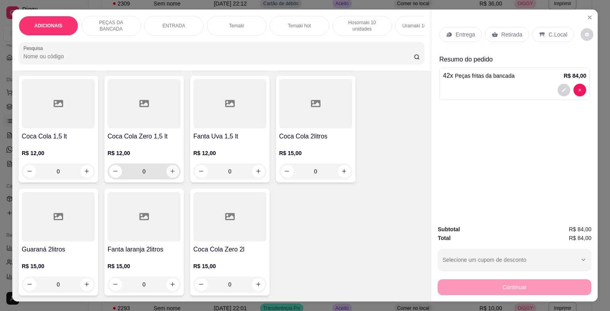
type input "42"
click at [171, 168] on icon "increase-product-quantity" at bounding box center [172, 171] width 6 height 6
type input "1"
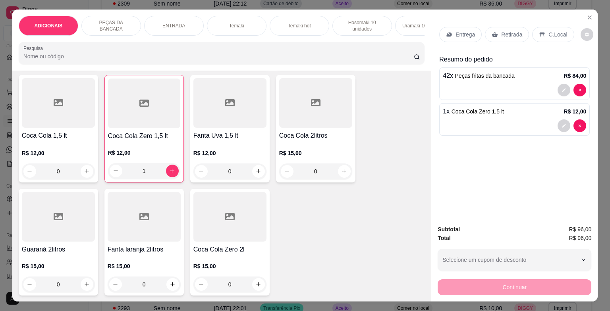
scroll to position [2984, 0]
click at [539, 27] on div "C.Local" at bounding box center [553, 34] width 42 height 15
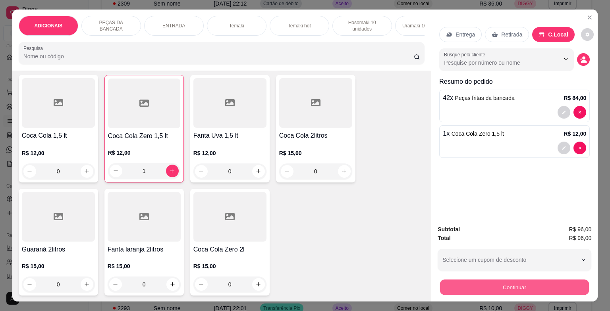
click at [506, 281] on button "Continuar" at bounding box center [514, 287] width 149 height 15
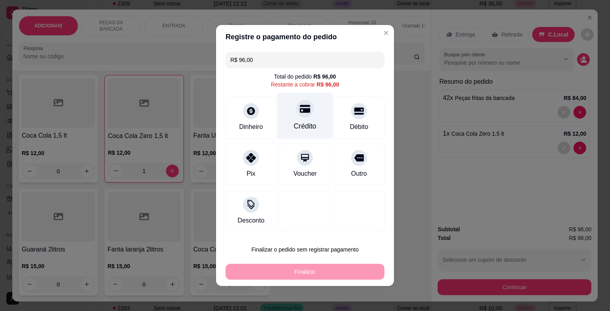
click at [309, 113] on div "Crédito" at bounding box center [305, 116] width 56 height 46
type input "R$ 0,00"
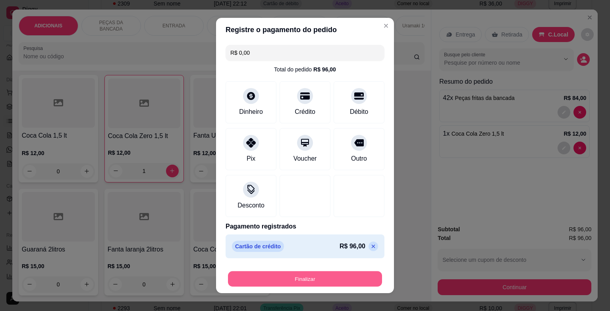
click at [302, 272] on button "Finalizar" at bounding box center [305, 278] width 154 height 15
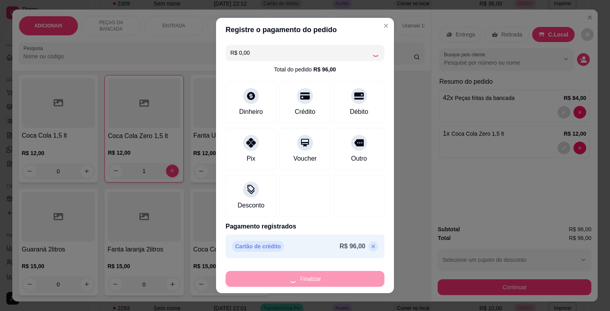
type input "0"
type input "-R$ 96,00"
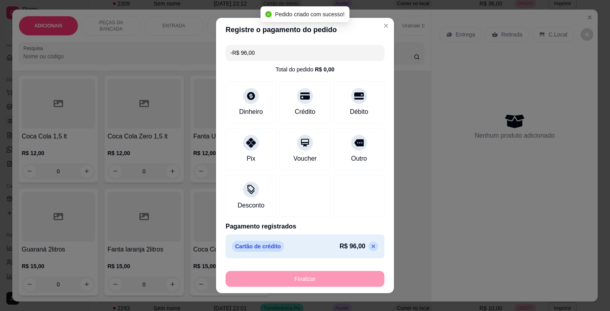
scroll to position [2983, 0]
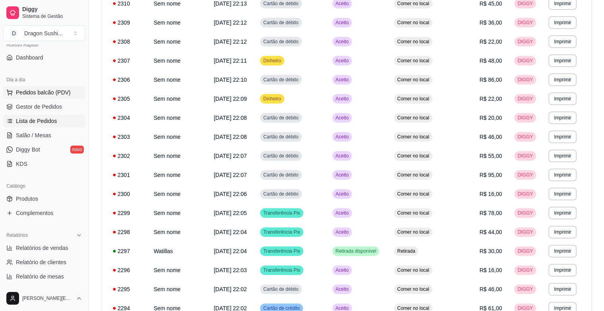
click at [66, 89] on span "Pedidos balcão (PDV)" at bounding box center [43, 93] width 55 height 8
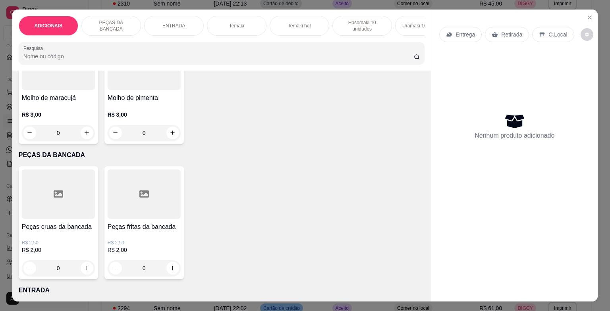
scroll to position [198, 0]
click at [148, 279] on div "Peças fritas da bancada R$ 2,50 R$ 2,00 0" at bounding box center [143, 222] width 79 height 113
click at [153, 264] on input "0" at bounding box center [144, 268] width 44 height 16
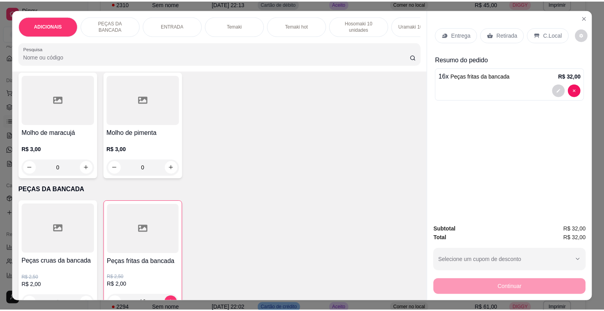
scroll to position [159, 0]
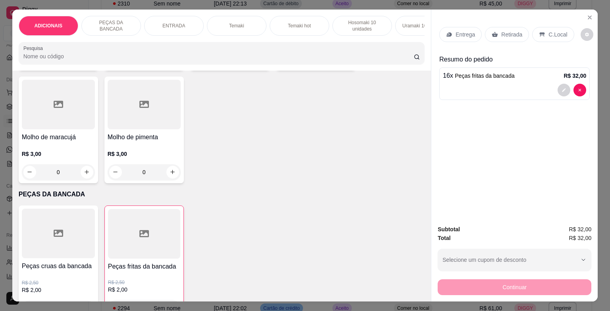
type input "16"
click at [556, 27] on div "C.Local" at bounding box center [553, 34] width 42 height 15
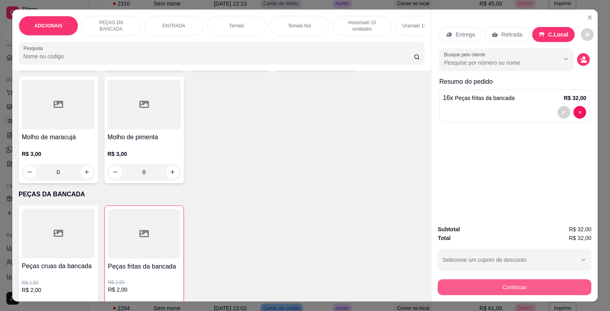
click at [492, 285] on button "Continuar" at bounding box center [514, 287] width 154 height 16
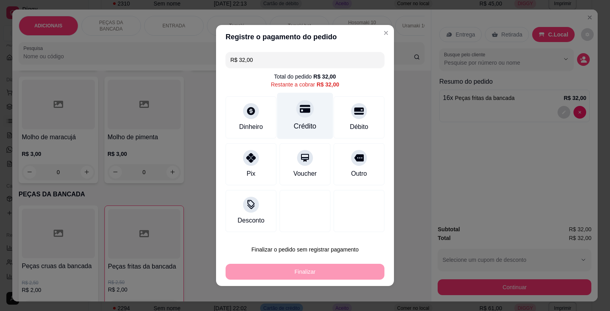
click at [285, 102] on div "Crédito" at bounding box center [305, 116] width 56 height 46
type input "R$ 0,00"
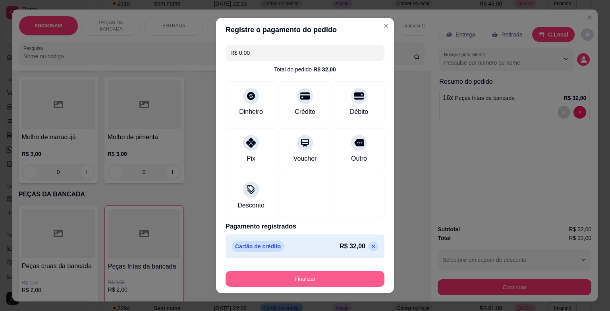
click at [300, 275] on button "Finalizar" at bounding box center [304, 279] width 159 height 16
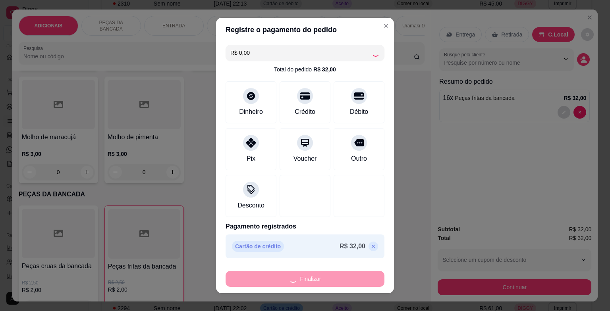
type input "0"
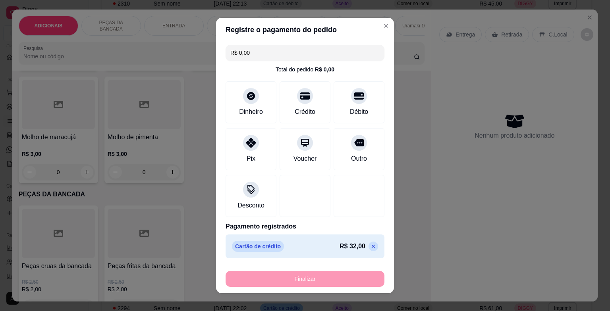
type input "-R$ 32,00"
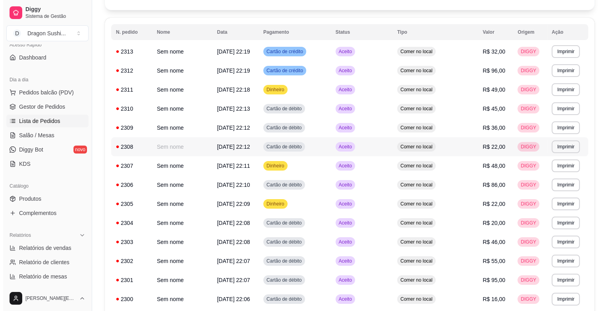
scroll to position [119, 0]
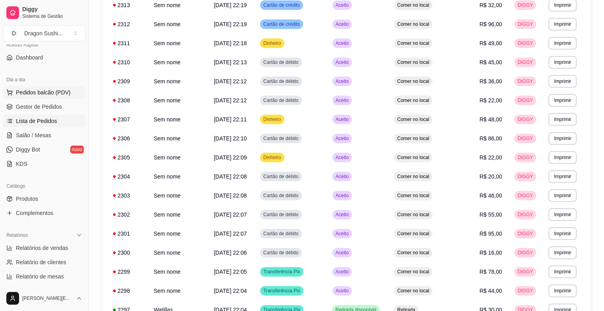
click at [67, 91] on span "Pedidos balcão (PDV)" at bounding box center [43, 93] width 55 height 8
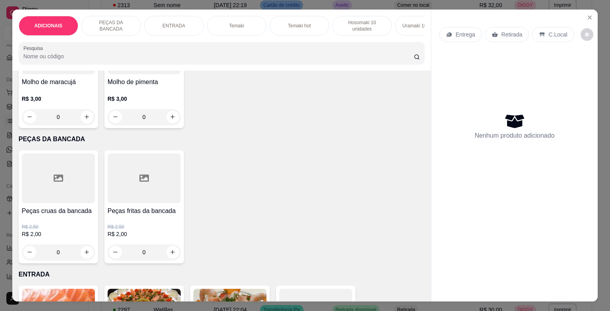
scroll to position [238, 0]
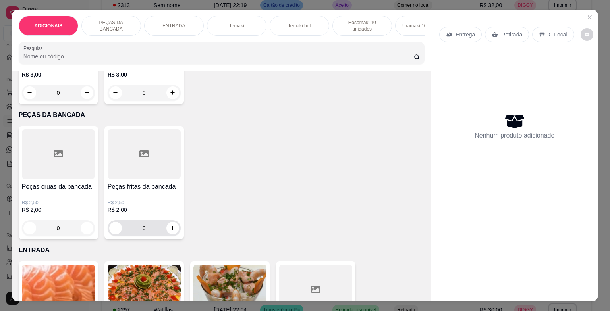
click at [146, 234] on input "0" at bounding box center [144, 228] width 44 height 16
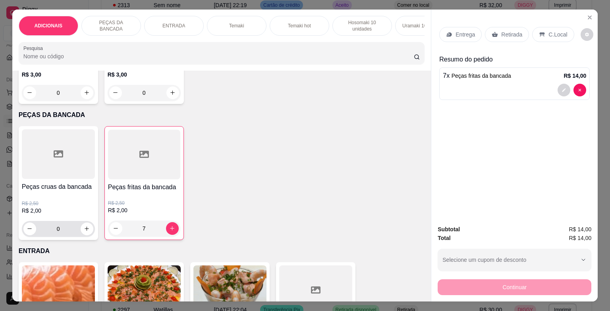
type input "7"
click at [64, 229] on input "0" at bounding box center [58, 229] width 44 height 16
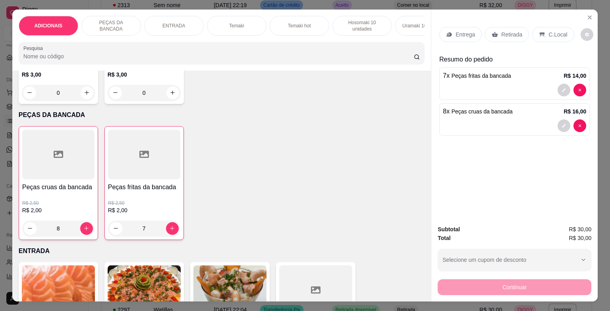
type input "8"
click at [548, 31] on p "C.Local" at bounding box center [557, 35] width 19 height 8
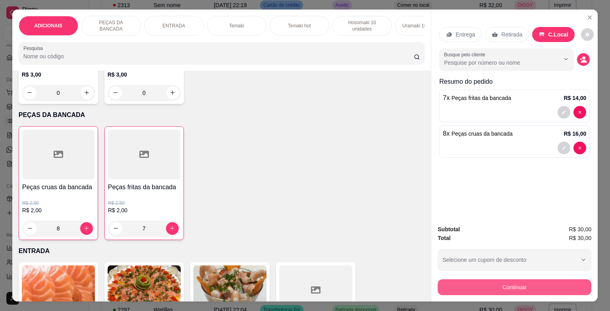
click at [506, 287] on button "Continuar" at bounding box center [514, 287] width 154 height 16
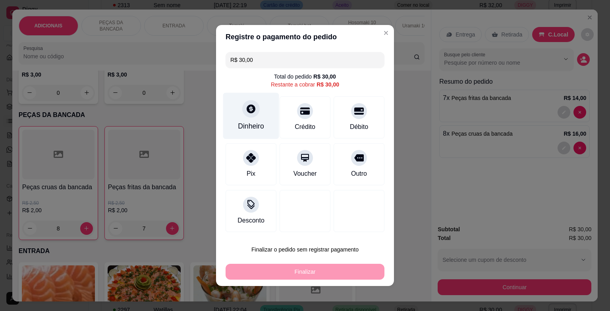
click at [259, 125] on div "Dinheiro" at bounding box center [251, 116] width 56 height 46
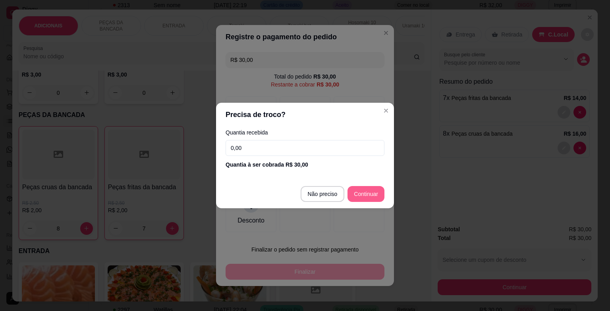
type input "R$ 0,00"
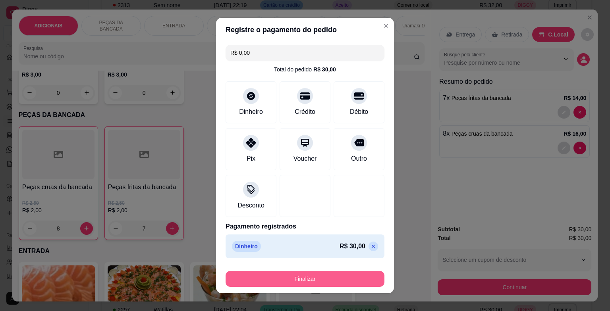
click at [329, 278] on button "Finalizar" at bounding box center [304, 279] width 159 height 16
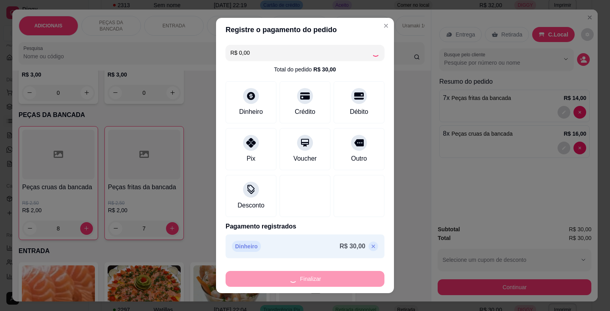
type input "0"
type input "-R$ 30,00"
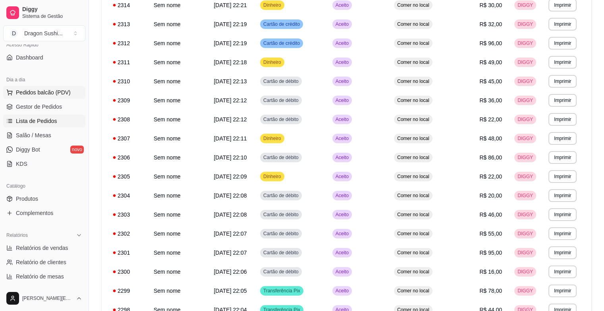
click at [72, 92] on button "Pedidos balcão (PDV)" at bounding box center [44, 92] width 82 height 13
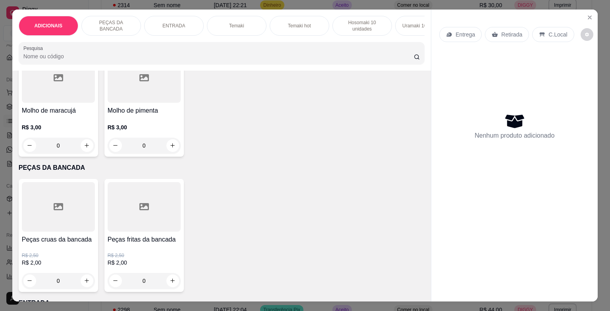
scroll to position [238, 0]
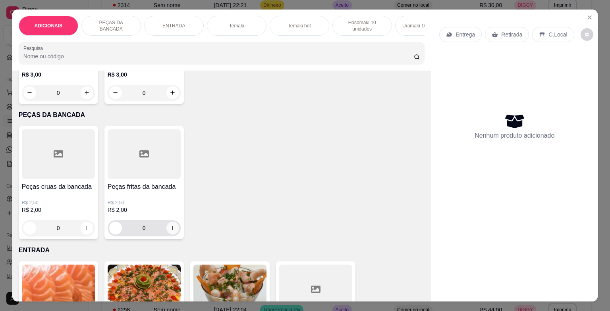
click at [160, 224] on input "0" at bounding box center [144, 228] width 44 height 16
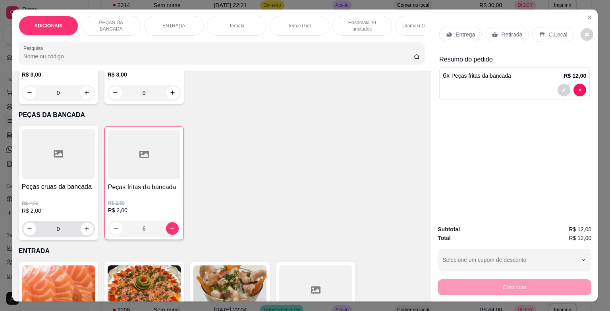
type input "6"
click at [70, 235] on input "0" at bounding box center [58, 229] width 44 height 16
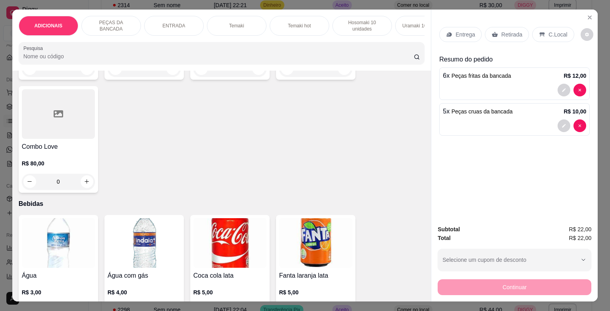
scroll to position [2428, 0]
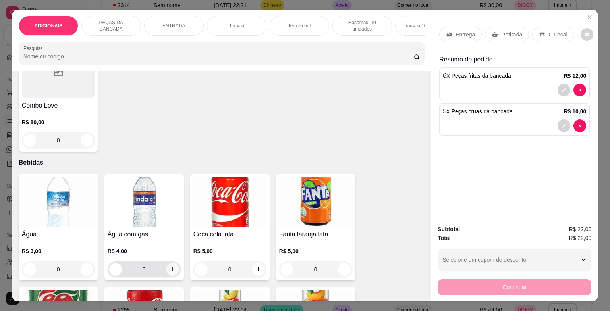
type input "5"
click at [171, 271] on icon "increase-product-quantity" at bounding box center [172, 269] width 6 height 6
type input "1"
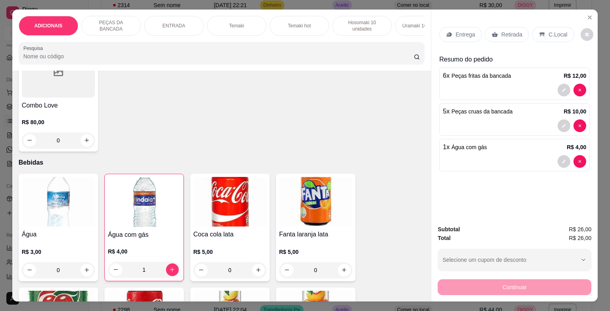
click at [539, 31] on icon at bounding box center [542, 34] width 6 height 6
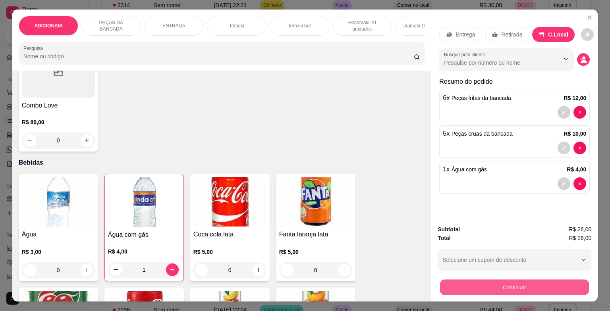
click at [494, 287] on button "Continuar" at bounding box center [514, 287] width 149 height 15
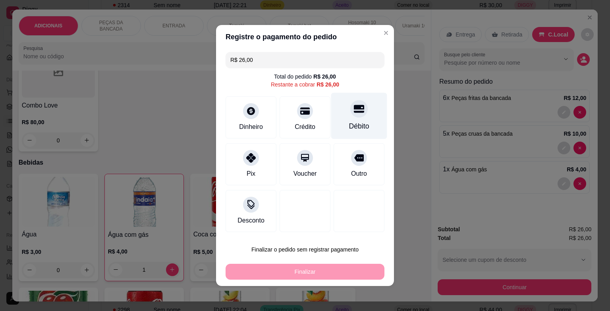
click at [354, 105] on icon at bounding box center [359, 109] width 10 height 8
type input "R$ 0,00"
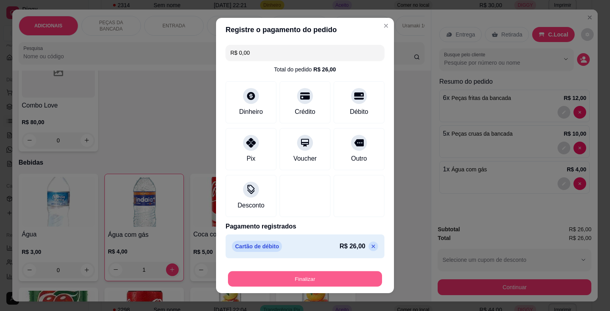
click at [331, 275] on button "Finalizar" at bounding box center [305, 278] width 154 height 15
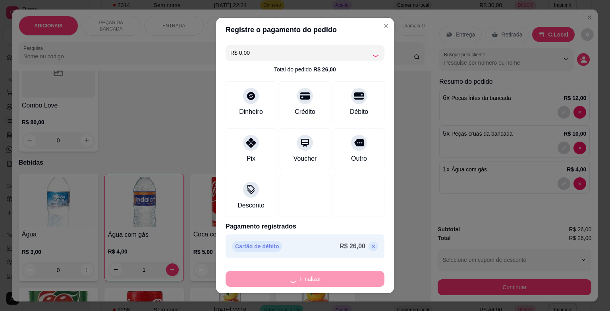
type input "0"
type input "-R$ 26,00"
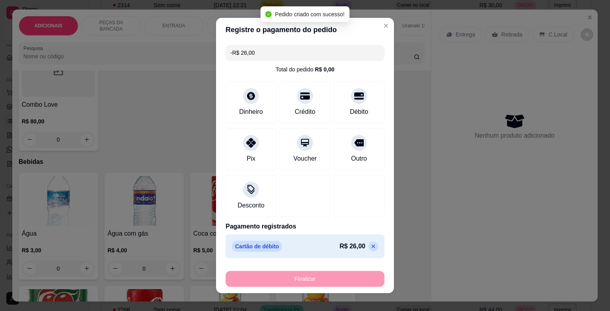
scroll to position [2427, 0]
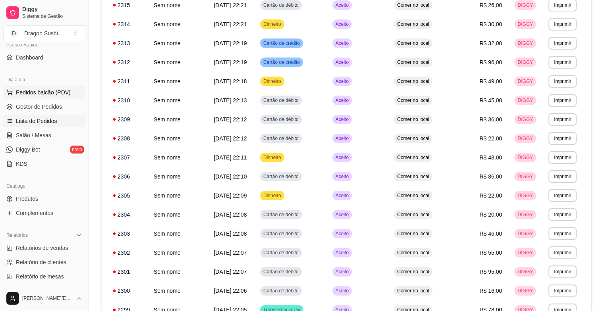
click at [58, 95] on span "Pedidos balcão (PDV)" at bounding box center [43, 93] width 55 height 8
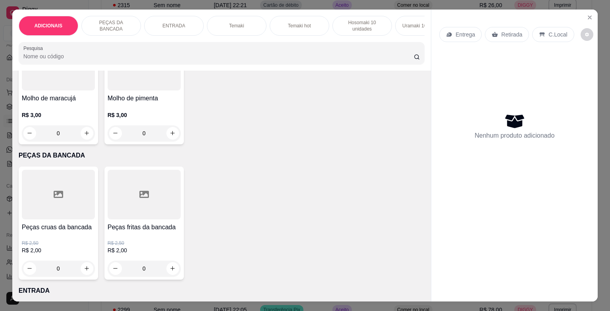
scroll to position [238, 0]
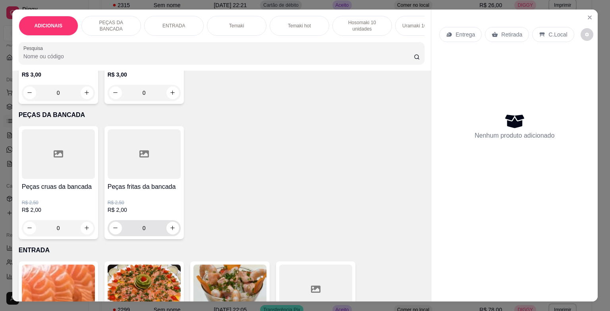
click at [149, 234] on input "0" at bounding box center [144, 228] width 44 height 16
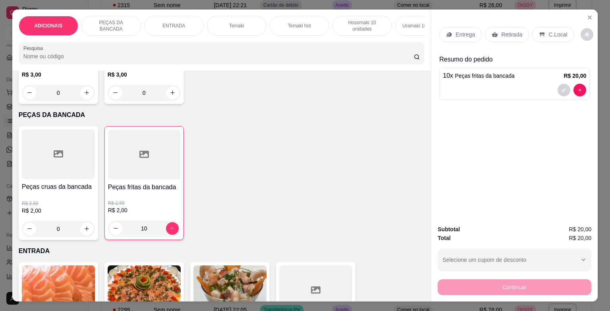
type input "10"
click at [548, 31] on p "C.Local" at bounding box center [557, 35] width 19 height 8
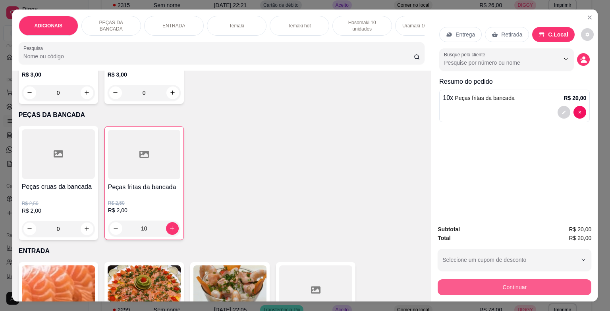
click at [531, 283] on button "Continuar" at bounding box center [514, 287] width 154 height 16
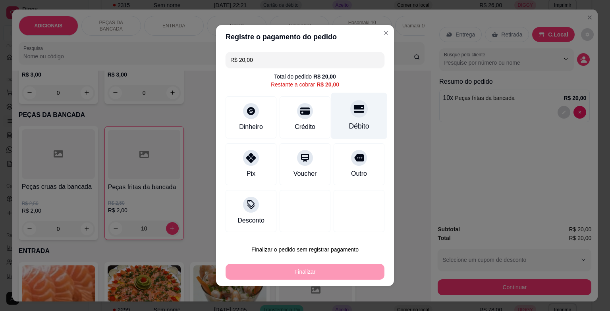
click at [349, 121] on div "Débito" at bounding box center [359, 126] width 20 height 10
type input "R$ 0,00"
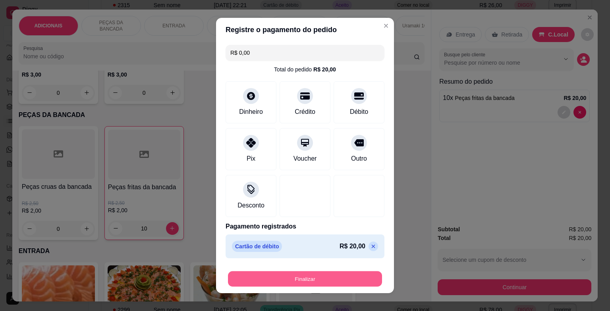
click at [305, 281] on button "Finalizar" at bounding box center [305, 278] width 154 height 15
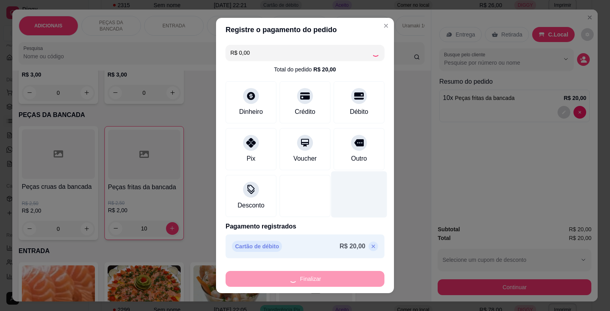
type input "0"
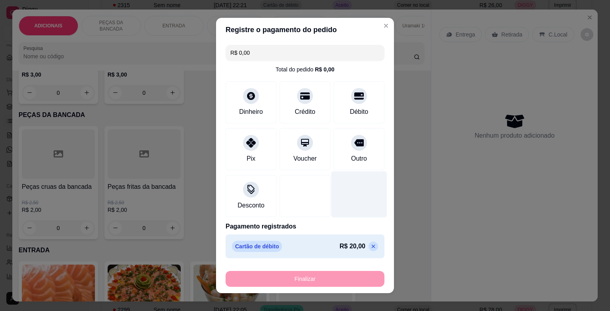
type input "-R$ 20,00"
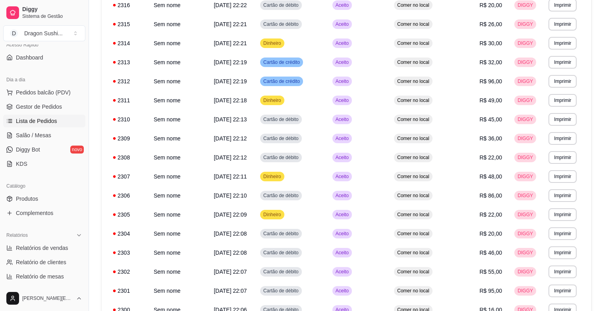
click at [71, 84] on div "Dia a dia" at bounding box center [44, 79] width 82 height 13
click at [75, 88] on button "Pedidos balcão (PDV)" at bounding box center [44, 92] width 82 height 13
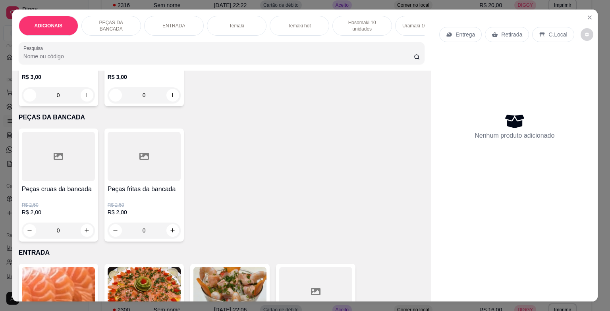
scroll to position [238, 0]
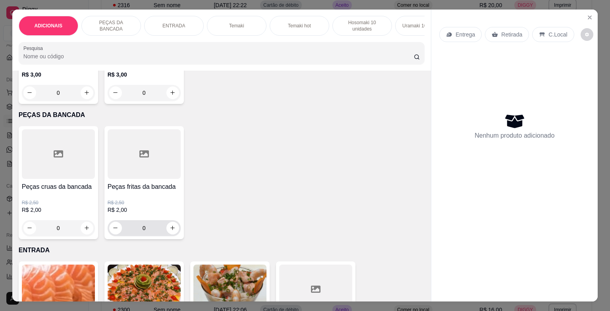
click at [147, 234] on input "0" at bounding box center [144, 228] width 44 height 16
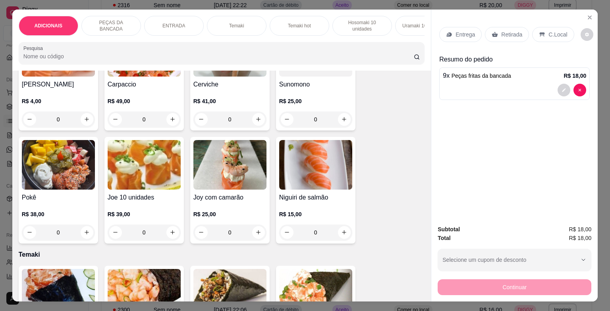
scroll to position [476, 0]
type input "9"
click at [170, 236] on icon "increase-product-quantity" at bounding box center [172, 233] width 6 height 6
type input "1"
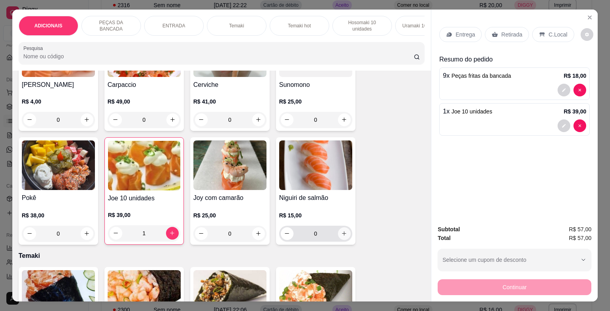
click at [341, 234] on icon "increase-product-quantity" at bounding box center [344, 234] width 6 height 6
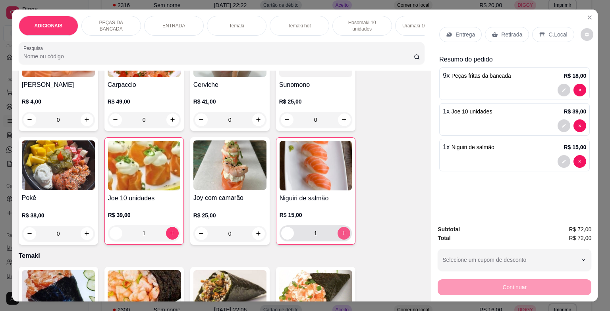
click at [341, 234] on icon "increase-product-quantity" at bounding box center [344, 233] width 6 height 6
type input "2"
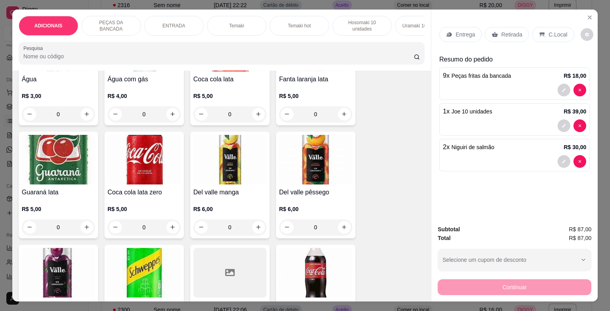
scroll to position [2580, 0]
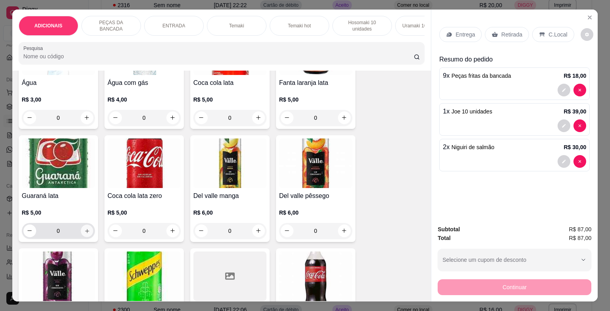
click at [86, 232] on icon "increase-product-quantity" at bounding box center [87, 231] width 6 height 6
type input "1"
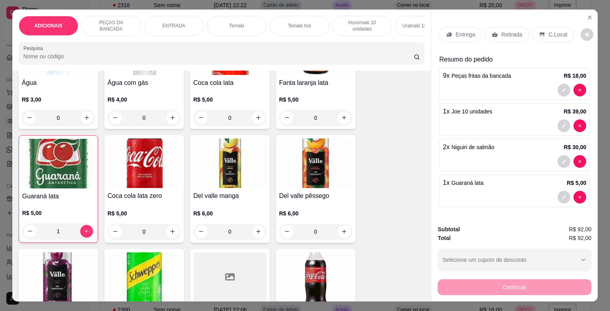
click at [539, 33] on icon at bounding box center [541, 34] width 5 height 4
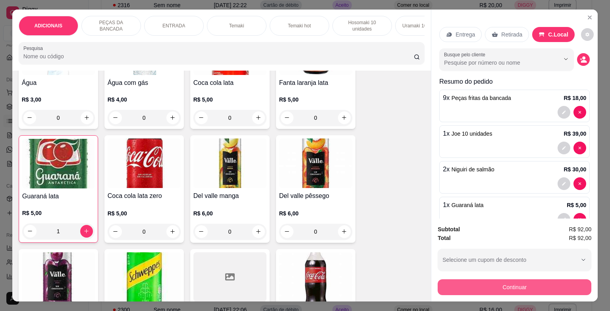
click at [506, 283] on button "Continuar" at bounding box center [514, 287] width 154 height 16
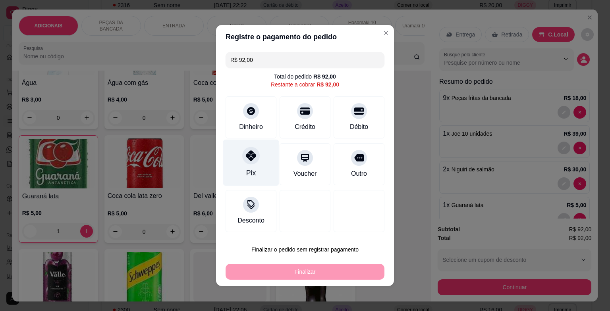
click at [250, 176] on div "Pix" at bounding box center [251, 173] width 10 height 10
type input "R$ 0,00"
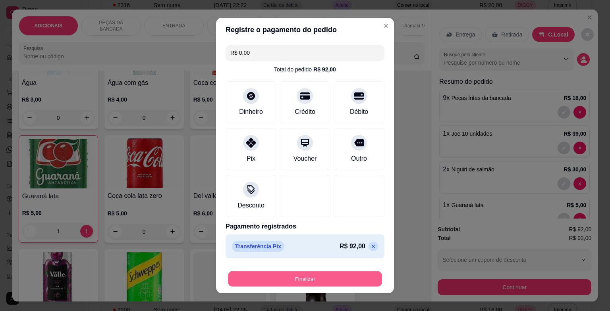
click at [309, 280] on button "Finalizar" at bounding box center [305, 278] width 154 height 15
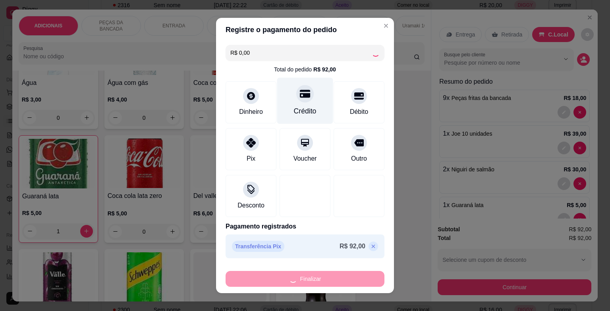
type input "0"
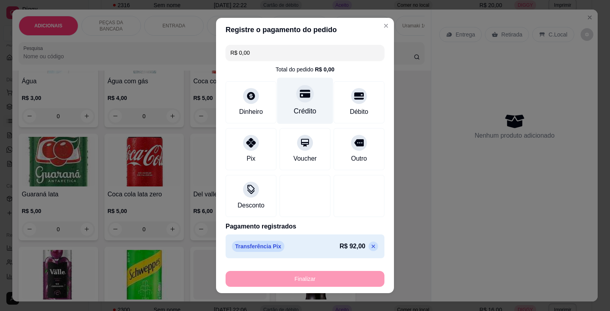
type input "-R$ 92,00"
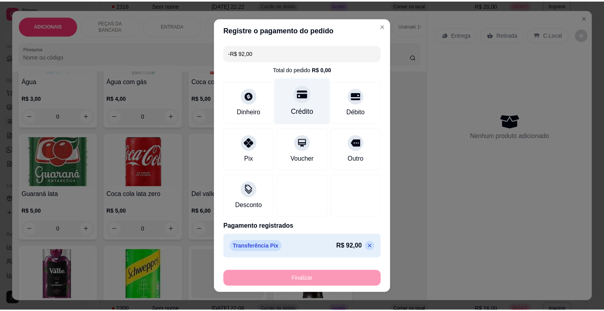
scroll to position [2578, 0]
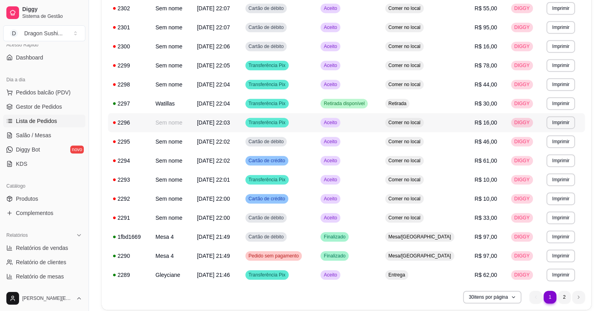
scroll to position [432, 0]
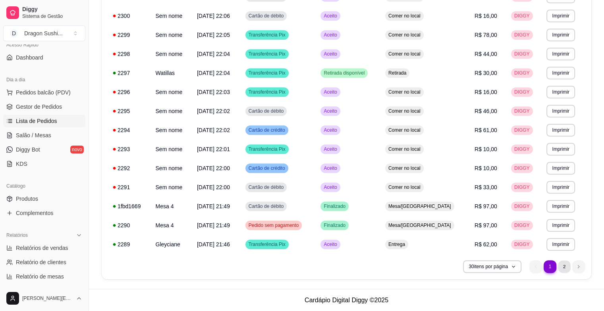
click at [565, 269] on li "2" at bounding box center [564, 266] width 12 height 12
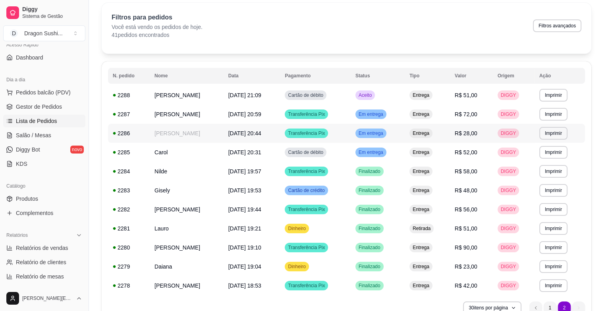
scroll to position [0, 0]
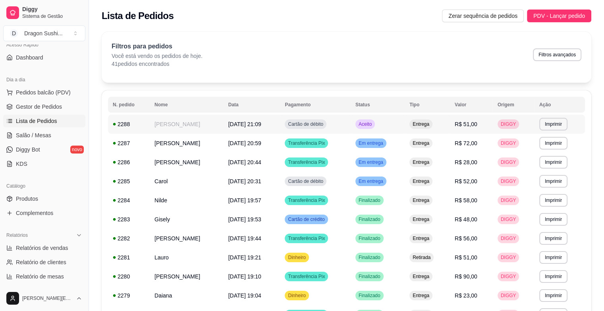
click at [373, 121] on span "Aceito" at bounding box center [365, 124] width 16 height 6
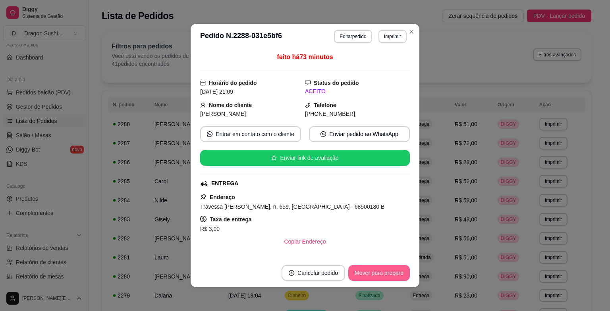
click at [378, 273] on button "Mover para preparo" at bounding box center [379, 273] width 62 height 16
click at [378, 273] on div "Mover para preparo" at bounding box center [373, 273] width 73 height 16
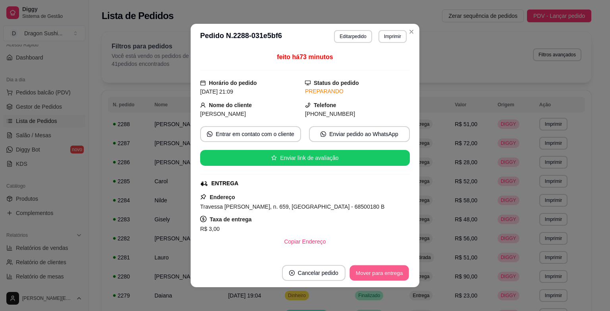
click at [378, 273] on button "Mover para entrega" at bounding box center [379, 273] width 60 height 15
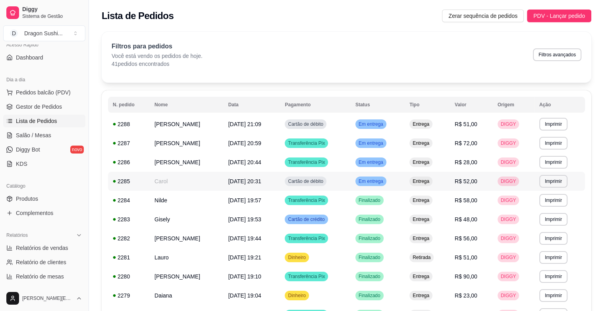
click at [386, 185] on div "Em entrega" at bounding box center [370, 182] width 31 height 10
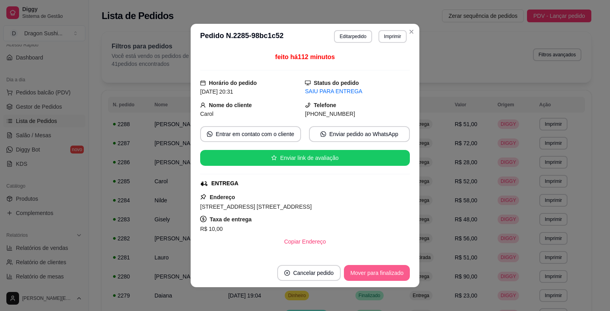
click at [394, 273] on button "Mover para finalizado" at bounding box center [377, 273] width 66 height 16
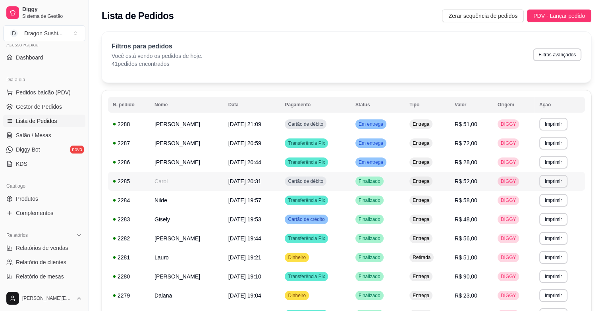
click at [377, 180] on span "Finalizado" at bounding box center [369, 181] width 25 height 6
click at [399, 152] on td "Em entrega" at bounding box center [377, 143] width 54 height 19
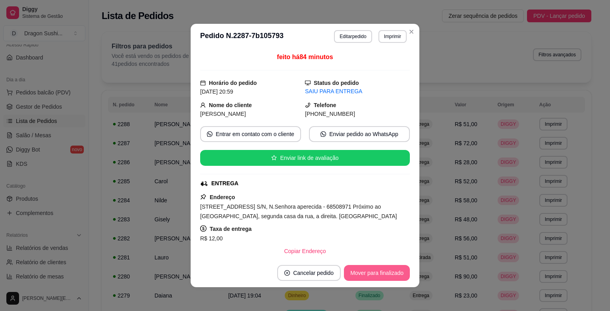
click at [398, 266] on button "Mover para finalizado" at bounding box center [377, 273] width 66 height 16
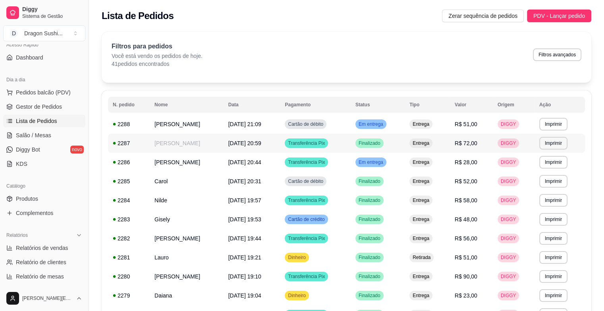
click at [404, 147] on td "Finalizado" at bounding box center [377, 143] width 54 height 19
click at [402, 160] on td "Em entrega" at bounding box center [377, 162] width 54 height 19
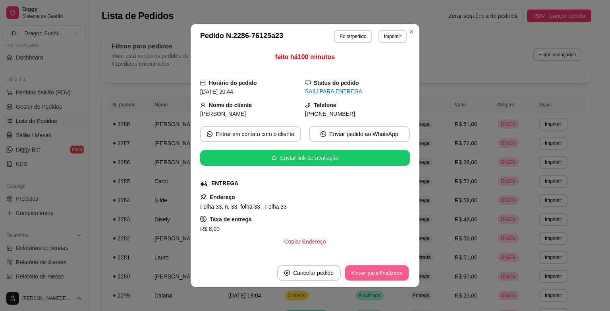
click at [386, 268] on button "Mover para finalizado" at bounding box center [377, 273] width 64 height 15
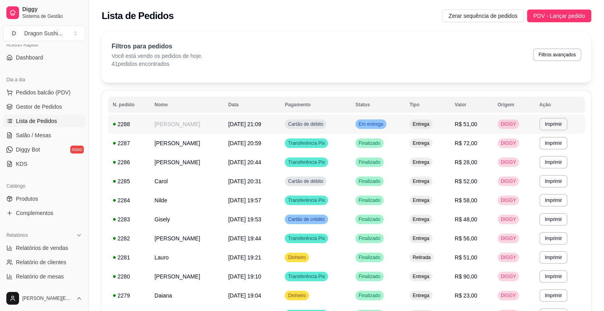
click at [399, 125] on td "Em entrega" at bounding box center [377, 124] width 54 height 19
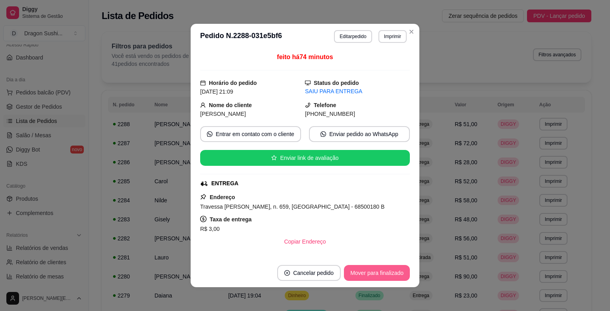
click at [388, 274] on button "Mover para finalizado" at bounding box center [377, 273] width 66 height 16
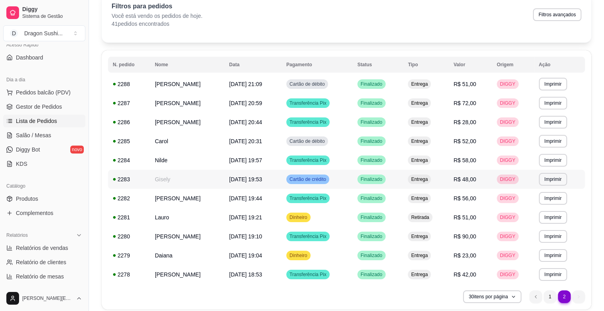
scroll to position [70, 0]
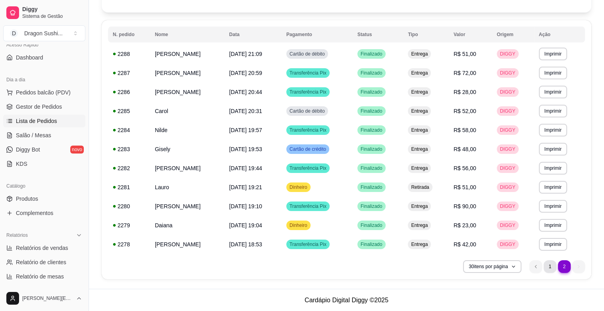
click at [548, 265] on li "1" at bounding box center [549, 266] width 13 height 13
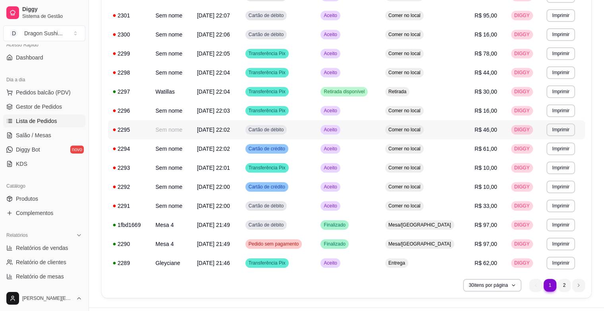
scroll to position [432, 0]
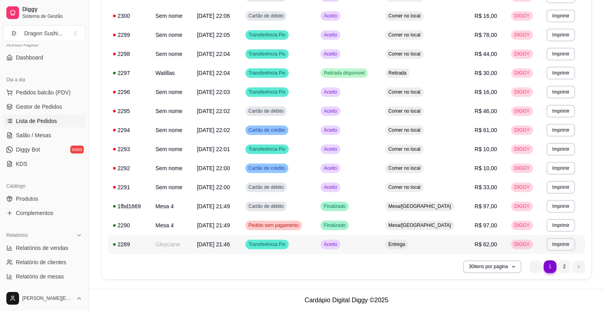
click at [340, 246] on div "Aceito" at bounding box center [329, 245] width 19 height 10
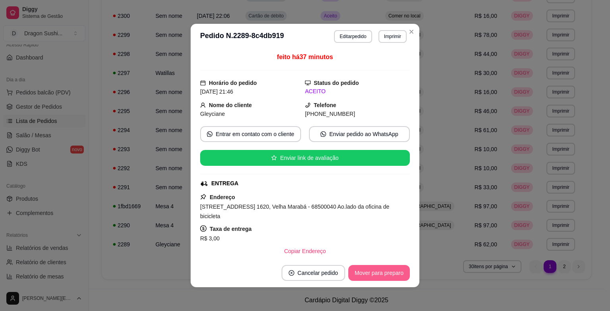
click at [364, 275] on button "Mover para preparo" at bounding box center [379, 273] width 62 height 16
click at [364, 275] on div "Mover para preparo" at bounding box center [379, 273] width 62 height 16
click at [364, 275] on button "Mover para entrega" at bounding box center [378, 273] width 61 height 16
click at [364, 275] on div "Mover para entrega" at bounding box center [373, 273] width 72 height 16
click at [364, 275] on button "Mover para finalizado" at bounding box center [377, 273] width 66 height 16
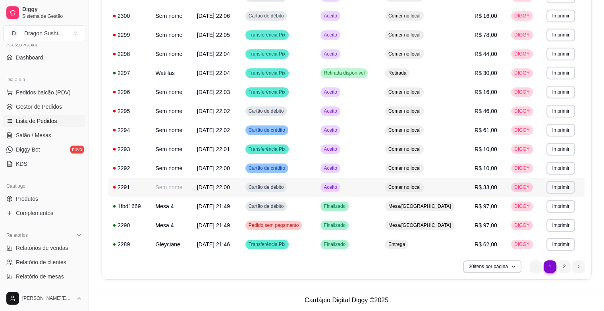
click at [340, 189] on div "Aceito" at bounding box center [329, 188] width 19 height 10
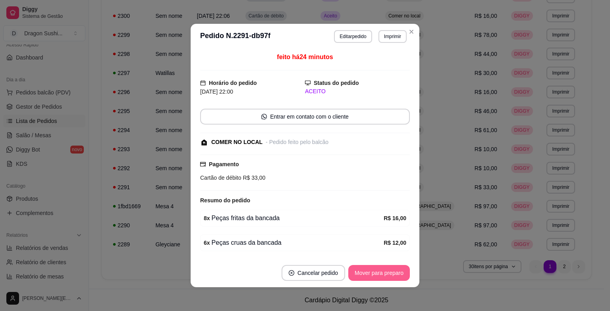
click at [384, 274] on button "Mover para preparo" at bounding box center [379, 273] width 62 height 16
click at [384, 274] on div "Mover para preparo" at bounding box center [373, 273] width 73 height 16
click at [384, 274] on button "Mover para retirada disponível" at bounding box center [366, 273] width 88 height 16
click at [384, 274] on div "Mover para retirada disponível" at bounding box center [366, 273] width 88 height 16
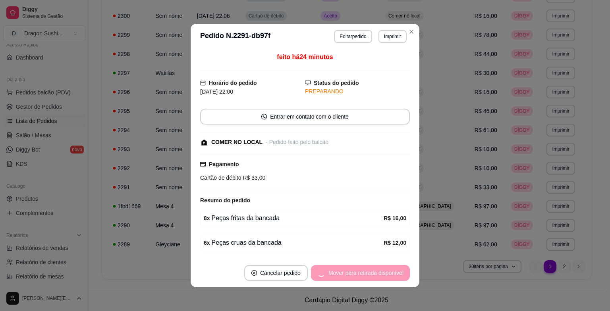
click at [384, 274] on div "Mover para retirada disponível" at bounding box center [360, 273] width 99 height 16
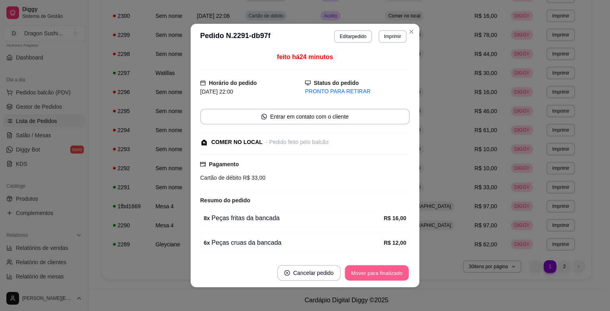
click at [384, 274] on button "Mover para finalizado" at bounding box center [377, 273] width 64 height 15
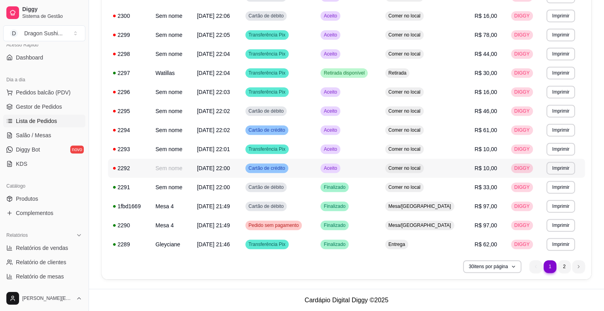
click at [380, 170] on td "Aceito" at bounding box center [348, 168] width 64 height 19
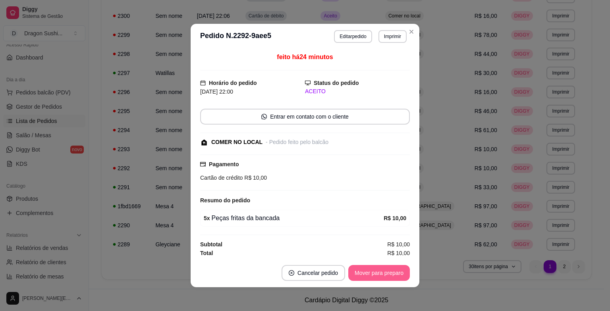
click at [391, 271] on button "Mover para preparo" at bounding box center [379, 273] width 62 height 16
click at [391, 271] on div "Mover para preparo" at bounding box center [373, 273] width 73 height 16
click at [391, 271] on button "Mover para retirada disponível" at bounding box center [366, 273] width 88 height 16
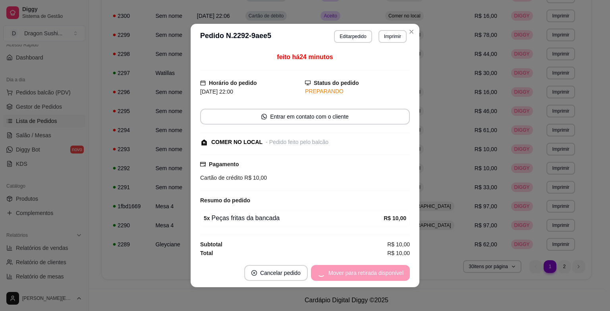
click at [391, 271] on div "Mover para retirada disponível" at bounding box center [360, 273] width 99 height 16
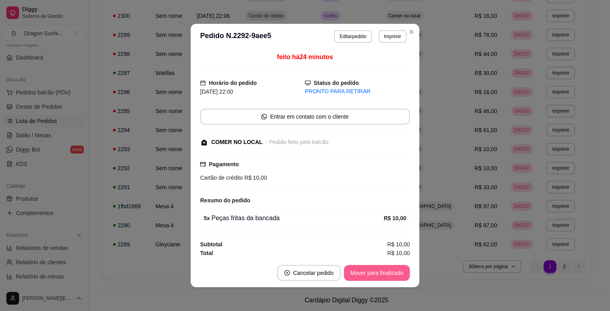
click at [391, 271] on button "Mover para finalizado" at bounding box center [377, 273] width 66 height 16
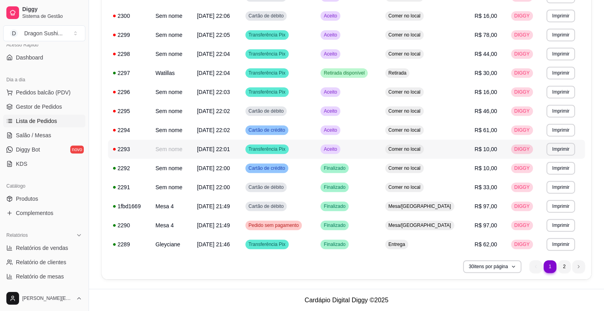
click at [371, 150] on td "Aceito" at bounding box center [348, 149] width 64 height 19
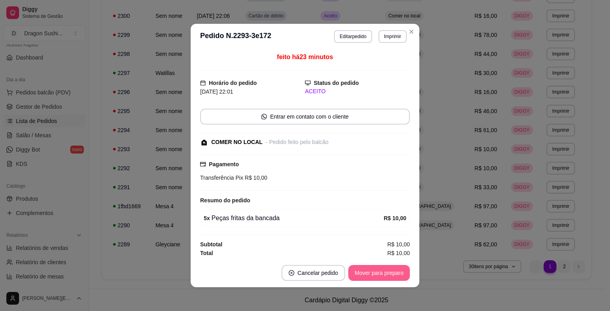
click at [381, 268] on button "Mover para preparo" at bounding box center [379, 273] width 62 height 16
click at [381, 268] on div "Mover para preparo" at bounding box center [373, 273] width 73 height 16
click at [381, 268] on button "Mover para retirada disponível" at bounding box center [366, 273] width 88 height 16
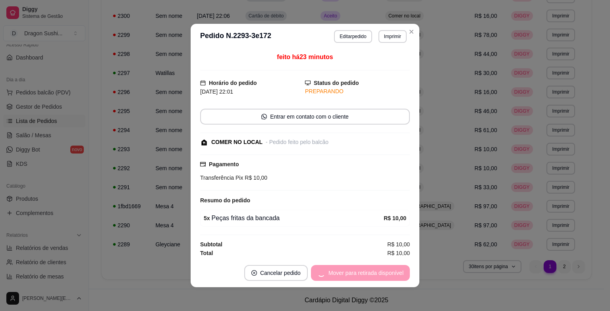
click at [381, 268] on div "Mover para retirada disponível" at bounding box center [360, 273] width 99 height 16
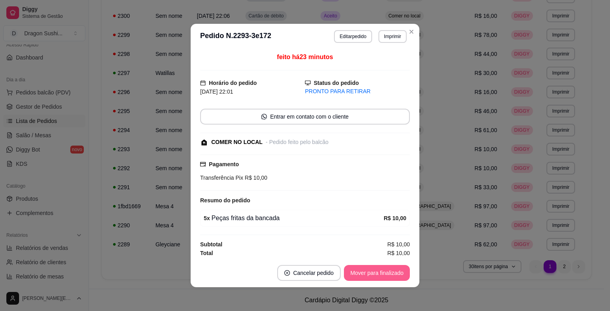
click at [381, 268] on button "Mover para finalizado" at bounding box center [377, 273] width 66 height 16
click at [381, 268] on div "Mover para finalizado" at bounding box center [371, 273] width 77 height 16
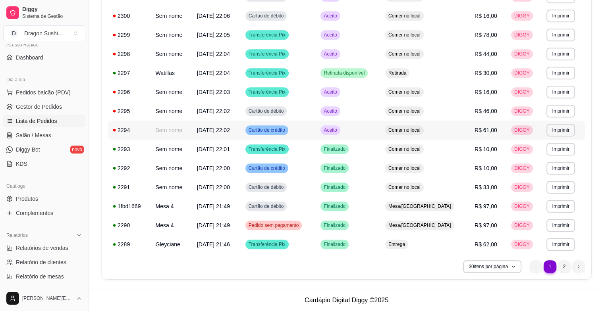
click at [357, 122] on td "Aceito" at bounding box center [348, 130] width 64 height 19
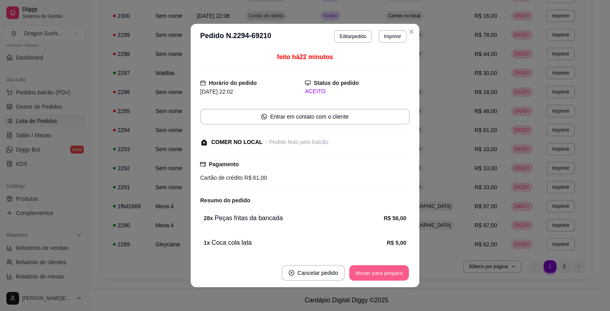
click at [391, 271] on button "Mover para preparo" at bounding box center [379, 273] width 60 height 15
click at [391, 271] on div "Mover para preparo" at bounding box center [379, 273] width 62 height 16
click at [391, 271] on div "Mover para preparo" at bounding box center [373, 273] width 73 height 16
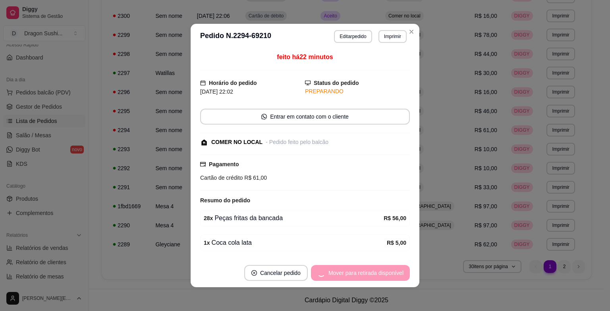
click at [391, 271] on div "Mover para retirada disponível" at bounding box center [360, 273] width 99 height 16
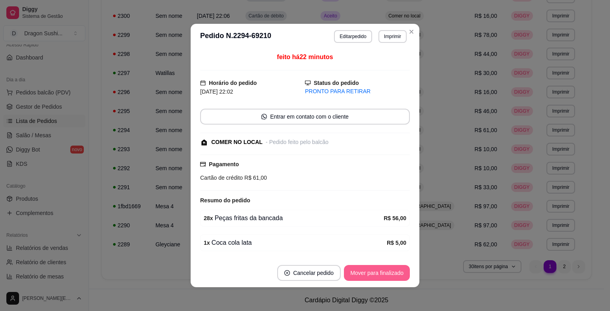
click at [391, 271] on button "Mover para finalizado" at bounding box center [377, 273] width 66 height 16
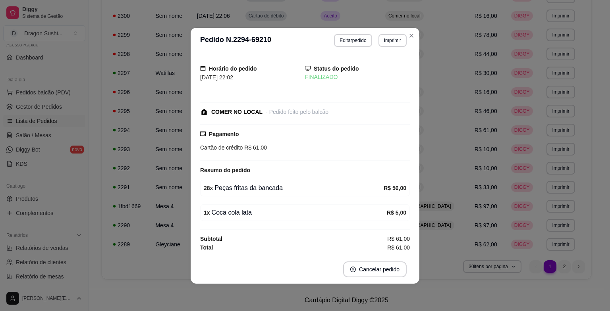
click at [412, 222] on div "Horário do pedido [DATE] 22:02 Status do pedido FINALIZADO COMER NO LOCAL - Ped…" at bounding box center [305, 154] width 229 height 202
click at [416, 143] on div "Horário do pedido [DATE] 22:02 Status do pedido FINALIZADO COMER NO LOCAL - Ped…" at bounding box center [305, 154] width 229 height 202
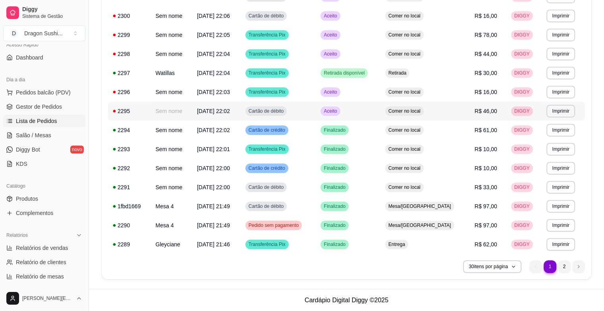
click at [373, 119] on td "Aceito" at bounding box center [348, 111] width 64 height 19
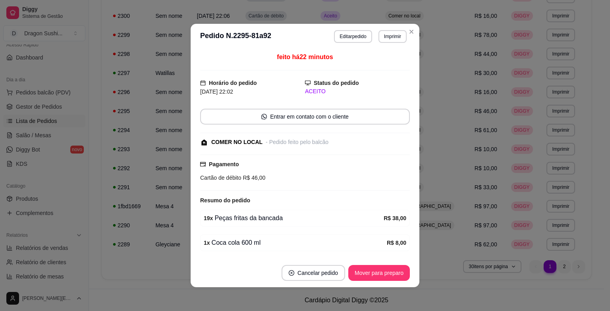
click at [389, 265] on button "Mover para preparo" at bounding box center [379, 273] width 62 height 16
click at [388, 268] on div "Mover para preparo" at bounding box center [373, 273] width 73 height 16
click at [388, 268] on button "Mover para retirada disponível" at bounding box center [366, 273] width 88 height 16
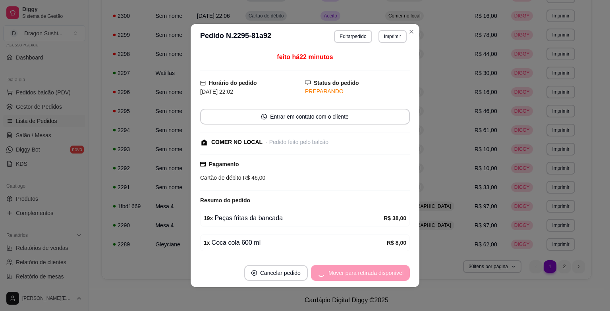
click at [388, 268] on div "Mover para retirada disponível" at bounding box center [360, 273] width 99 height 16
click at [388, 268] on div "Mover para finalizado" at bounding box center [371, 273] width 77 height 16
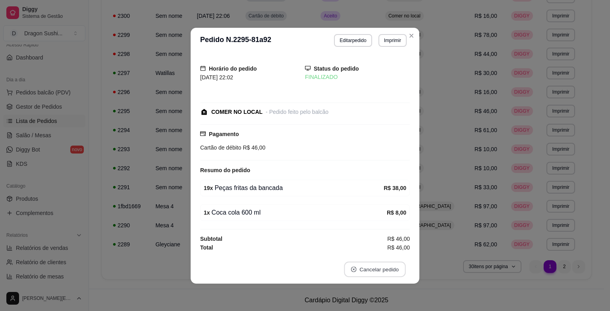
click at [388, 268] on button "Cancelar pedido" at bounding box center [375, 269] width 62 height 15
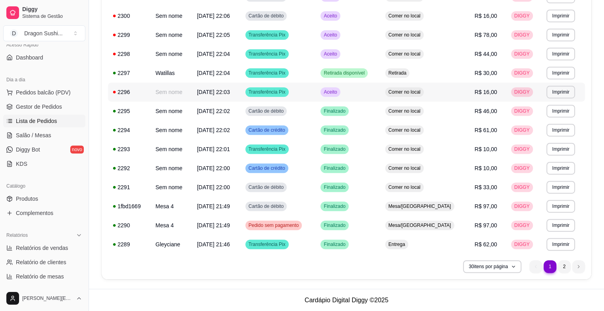
click at [380, 92] on td "Aceito" at bounding box center [348, 92] width 64 height 19
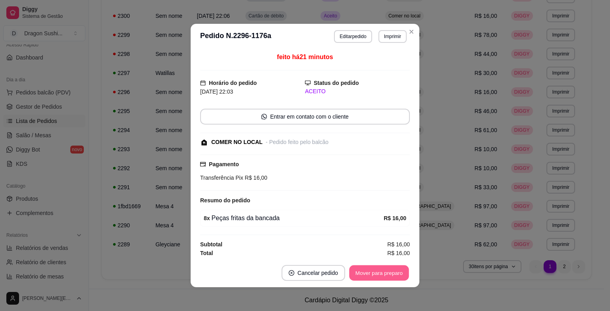
click at [386, 274] on button "Mover para preparo" at bounding box center [379, 273] width 60 height 15
click at [386, 274] on div "Mover para preparo" at bounding box center [379, 273] width 62 height 16
click at [386, 274] on button "Mover para retirada disponível" at bounding box center [366, 273] width 88 height 16
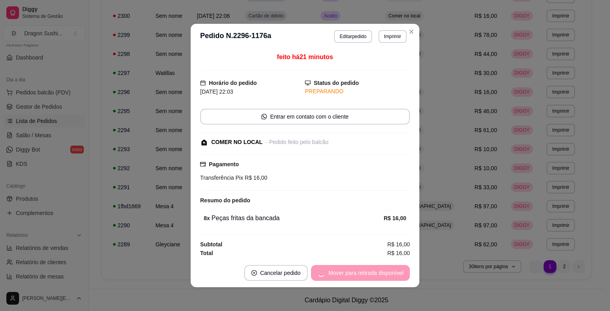
click at [386, 274] on div "Mover para retirada disponível" at bounding box center [360, 273] width 99 height 16
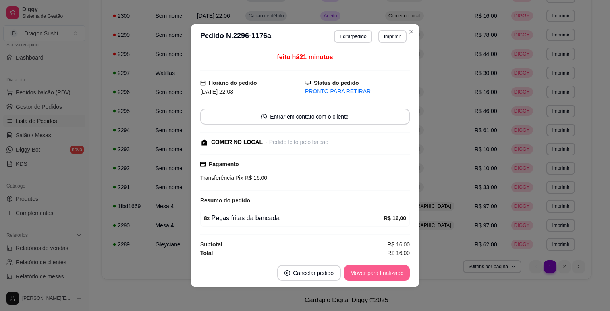
click at [386, 274] on button "Mover para finalizado" at bounding box center [377, 273] width 66 height 16
click at [386, 274] on div "Mover para finalizado" at bounding box center [371, 273] width 77 height 16
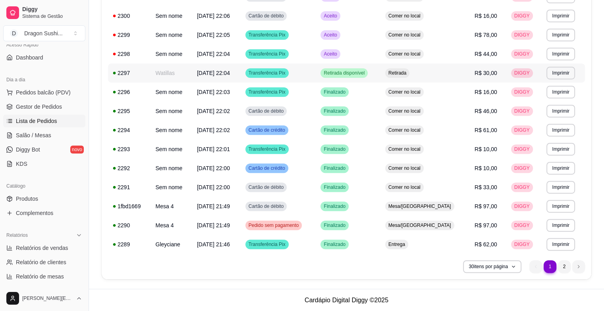
click at [366, 73] on span "Retirada disponível" at bounding box center [344, 73] width 44 height 6
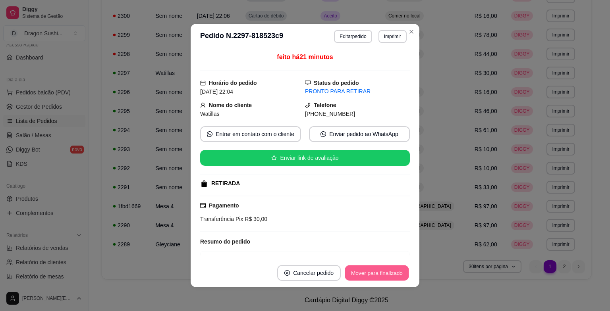
click at [370, 270] on button "Mover para finalizado" at bounding box center [377, 273] width 64 height 15
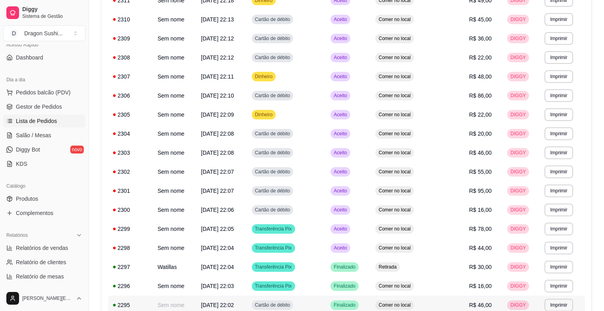
scroll to position [234, 0]
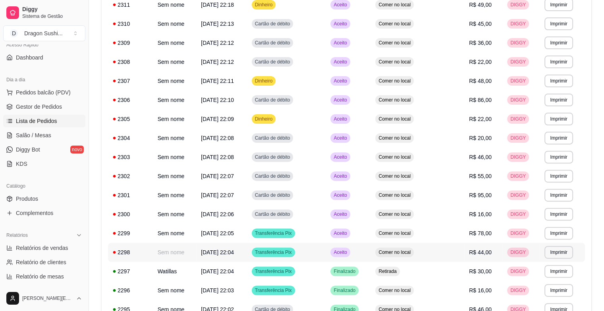
click at [370, 256] on td "Aceito" at bounding box center [347, 252] width 45 height 19
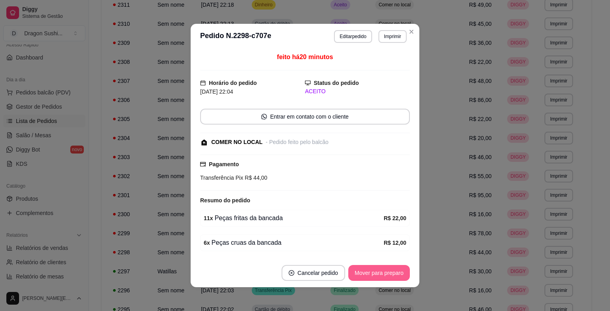
click at [383, 270] on button "Mover para preparo" at bounding box center [379, 273] width 62 height 16
click at [383, 270] on div "Mover para preparo" at bounding box center [373, 273] width 73 height 16
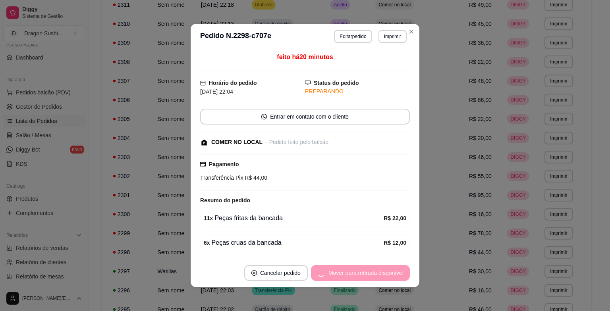
click at [383, 270] on div "Mover para retirada disponível" at bounding box center [360, 273] width 99 height 16
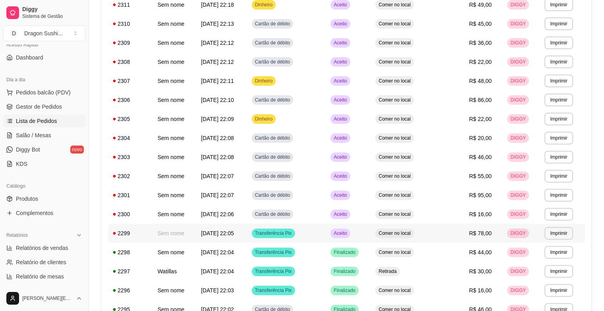
click at [370, 227] on td "Aceito" at bounding box center [347, 233] width 45 height 19
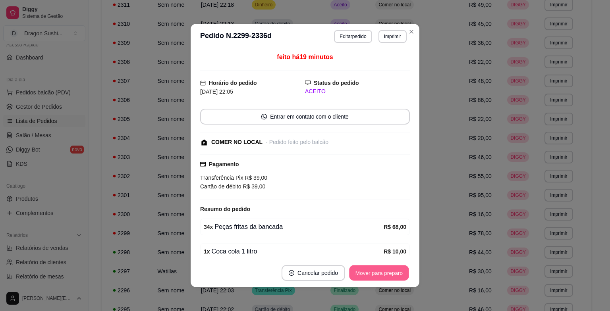
click at [391, 272] on button "Mover para preparo" at bounding box center [379, 273] width 60 height 15
click at [391, 272] on div "Mover para preparo" at bounding box center [379, 273] width 62 height 16
click at [391, 272] on button "Mover para retirada disponível" at bounding box center [365, 273] width 85 height 15
click at [391, 272] on div "Mover para retirada disponível" at bounding box center [366, 273] width 88 height 16
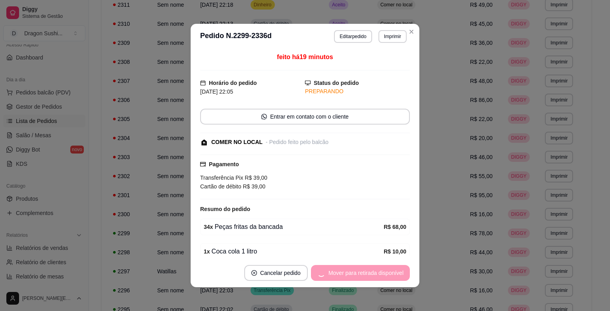
click at [391, 272] on div "Mover para retirada disponível" at bounding box center [360, 273] width 99 height 16
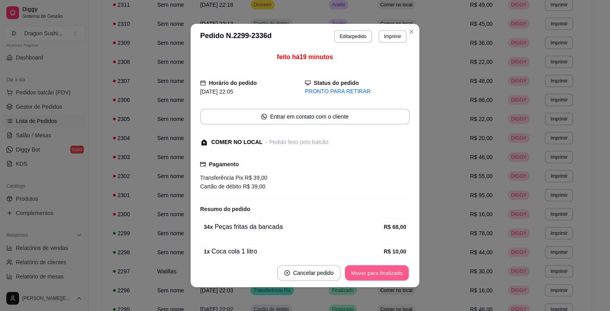
click at [391, 272] on button "Mover para finalizado" at bounding box center [377, 273] width 64 height 15
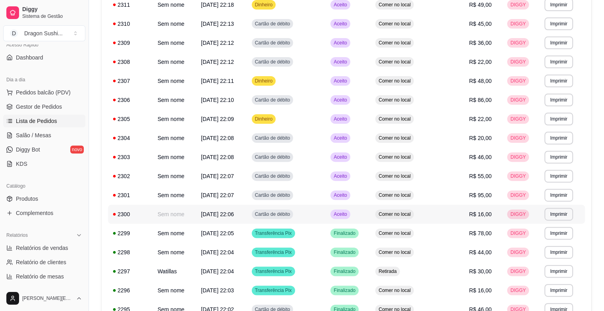
click at [350, 218] on div "Aceito" at bounding box center [339, 215] width 19 height 10
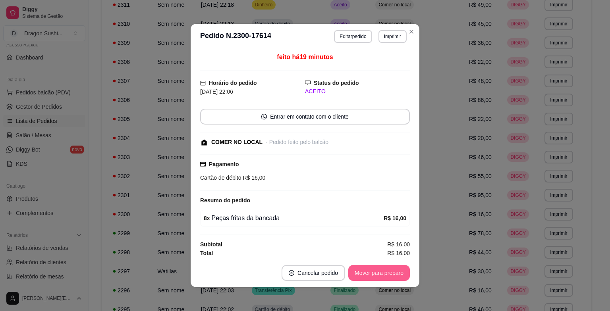
click at [386, 276] on button "Mover para preparo" at bounding box center [379, 273] width 62 height 16
click at [386, 276] on div "Mover para preparo" at bounding box center [373, 273] width 73 height 16
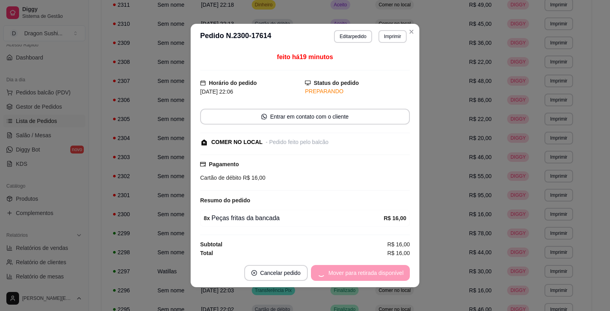
click at [386, 276] on div "Mover para retirada disponível" at bounding box center [360, 273] width 99 height 16
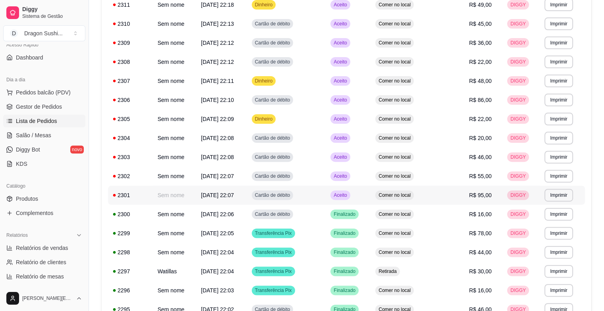
click at [370, 193] on td "Aceito" at bounding box center [347, 195] width 45 height 19
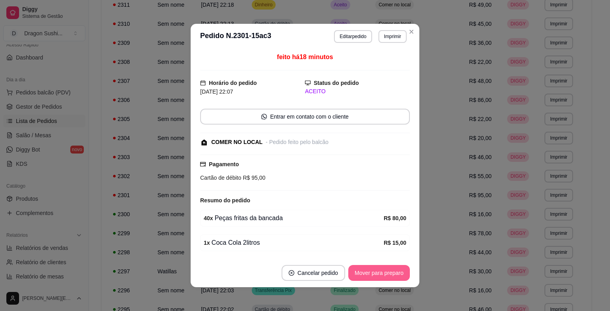
click at [385, 273] on button "Mover para preparo" at bounding box center [379, 273] width 62 height 16
click at [385, 273] on div "Mover para preparo" at bounding box center [373, 273] width 73 height 16
click at [385, 273] on button "Mover para retirada disponível" at bounding box center [365, 273] width 85 height 15
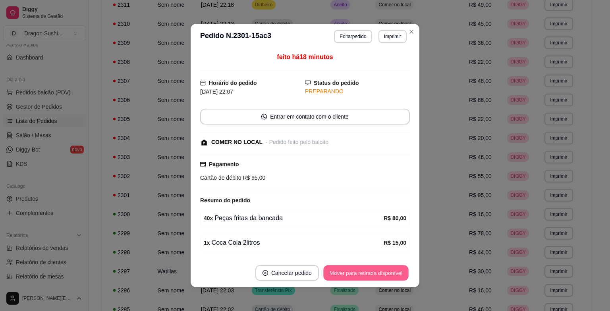
click at [385, 273] on div "Mover para retirada disponível" at bounding box center [366, 273] width 88 height 16
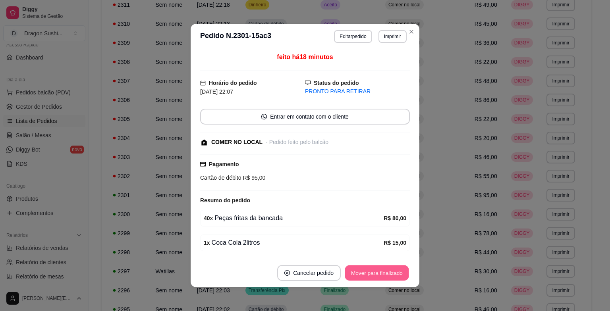
click at [389, 270] on button "Mover para finalizado" at bounding box center [377, 273] width 64 height 15
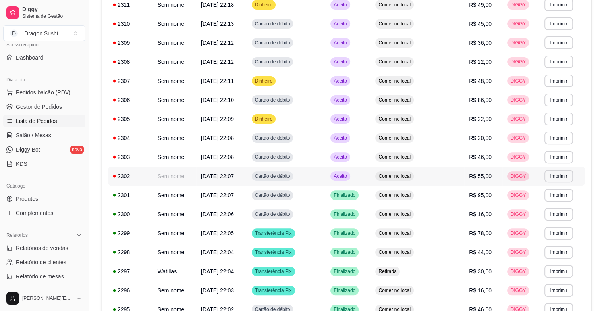
click at [348, 173] on span "Aceito" at bounding box center [340, 176] width 16 height 6
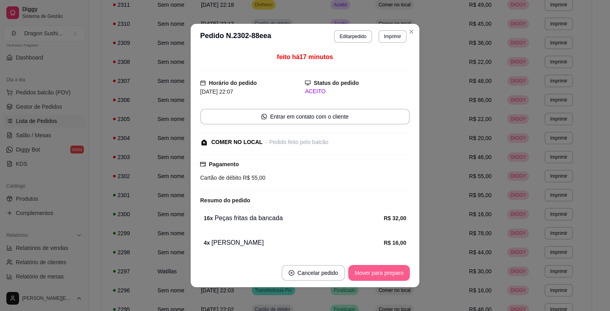
click at [381, 269] on button "Mover para preparo" at bounding box center [379, 273] width 62 height 16
click at [381, 269] on div "Mover para preparo" at bounding box center [373, 273] width 73 height 16
click at [381, 269] on div "Mover para retirada disponível" at bounding box center [366, 273] width 88 height 16
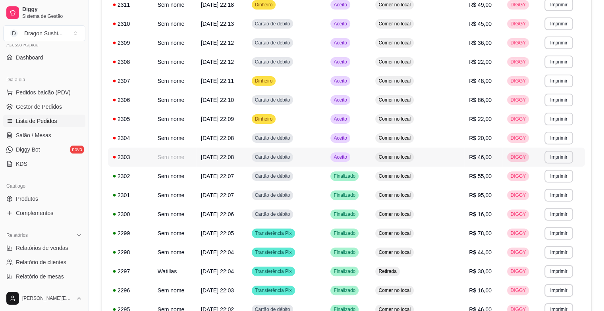
click at [370, 162] on td "Aceito" at bounding box center [347, 157] width 45 height 19
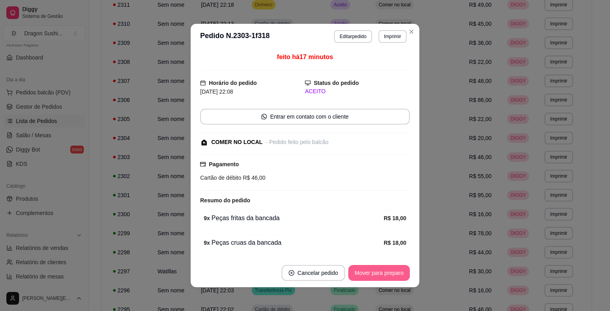
click at [373, 271] on button "Mover para preparo" at bounding box center [379, 273] width 62 height 16
click at [373, 271] on div "Mover para preparo" at bounding box center [373, 273] width 73 height 16
click at [373, 271] on button "Mover para retirada disponível" at bounding box center [366, 273] width 88 height 16
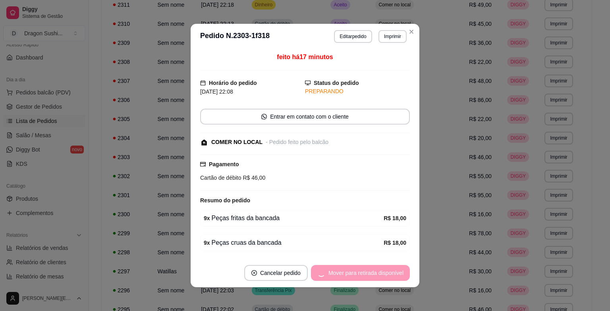
click at [373, 271] on div "Mover para retirada disponível" at bounding box center [360, 273] width 99 height 16
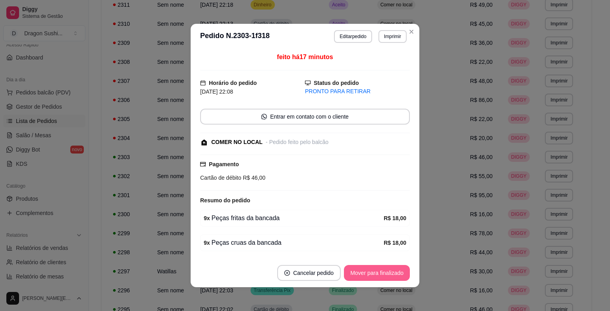
click at [373, 271] on button "Mover para finalizado" at bounding box center [377, 273] width 66 height 16
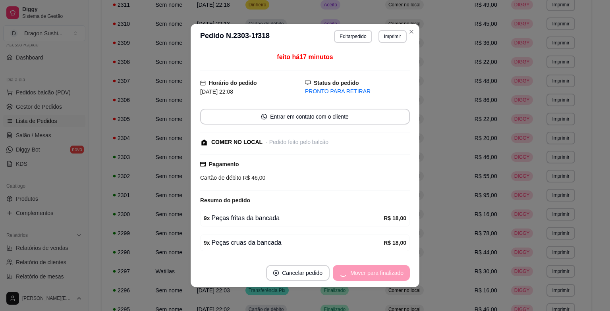
click at [373, 271] on div "Mover para finalizado" at bounding box center [371, 273] width 77 height 16
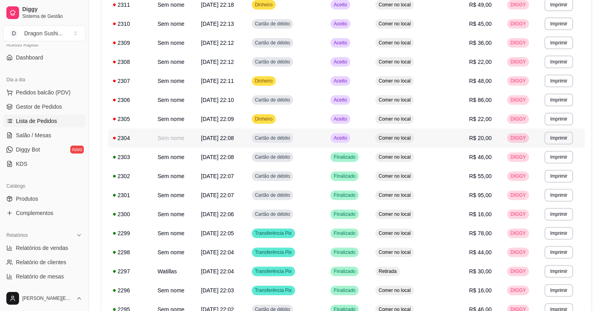
click at [370, 134] on td "Aceito" at bounding box center [347, 138] width 45 height 19
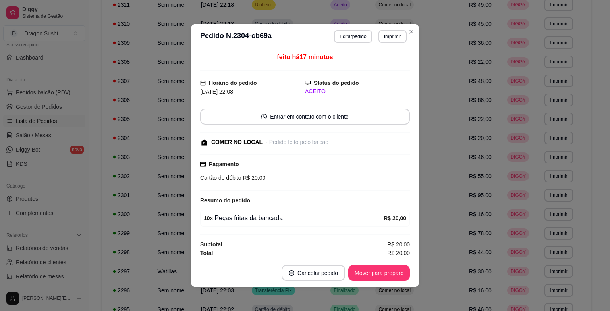
click at [389, 264] on footer "Cancelar pedido Mover para preparo" at bounding box center [305, 273] width 229 height 29
click at [386, 270] on button "Mover para preparo" at bounding box center [379, 273] width 62 height 16
click at [386, 270] on div "Mover para preparo" at bounding box center [379, 273] width 62 height 16
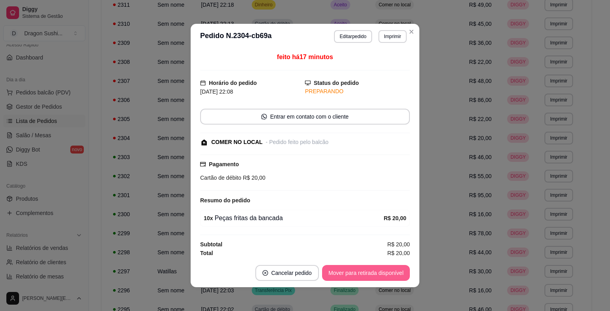
click at [386, 270] on button "Mover para retirada disponível" at bounding box center [366, 273] width 88 height 16
click at [386, 270] on div "Mover para retirada disponível" at bounding box center [366, 273] width 88 height 16
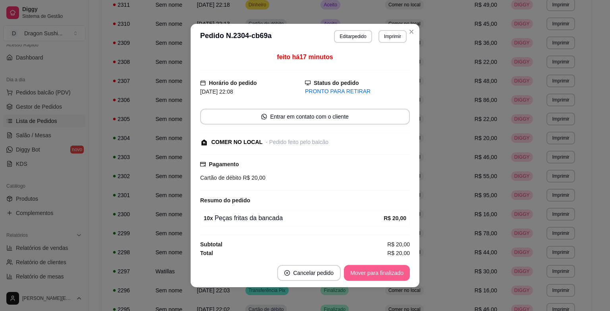
click at [387, 267] on footer "Cancelar pedido Mover para finalizado" at bounding box center [305, 273] width 229 height 29
click at [390, 275] on button "Mover para finalizado" at bounding box center [377, 273] width 66 height 16
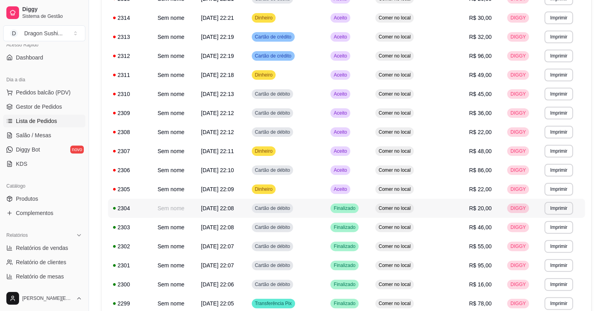
scroll to position [154, 0]
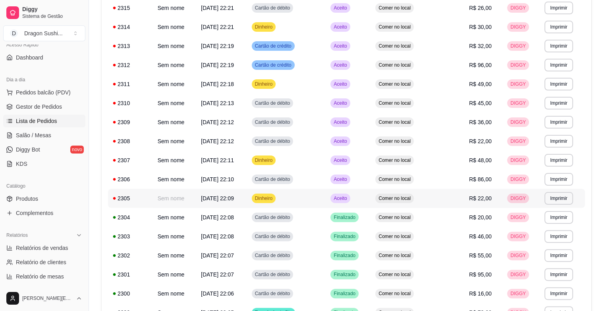
click at [370, 194] on td "Aceito" at bounding box center [347, 198] width 45 height 19
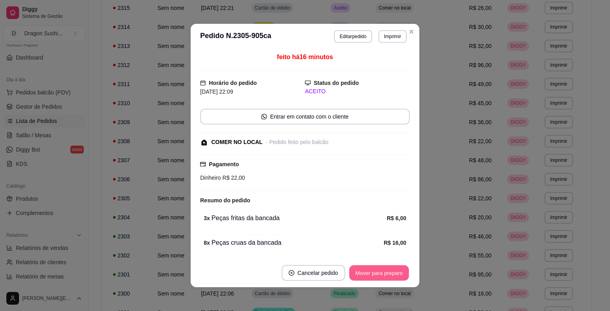
click at [385, 277] on button "Mover para preparo" at bounding box center [379, 273] width 60 height 15
click at [383, 272] on div "Mover para preparo" at bounding box center [373, 273] width 73 height 16
click at [383, 272] on button "Mover para retirada disponível" at bounding box center [366, 273] width 88 height 16
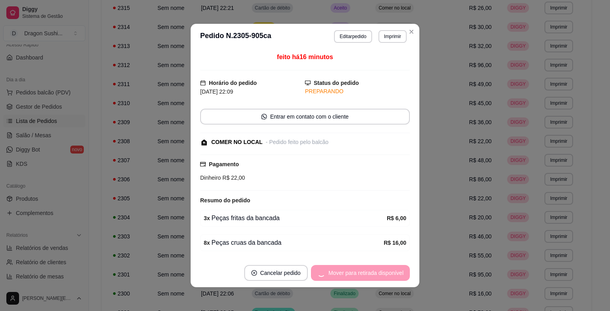
click at [383, 272] on div "Mover para retirada disponível" at bounding box center [360, 273] width 99 height 16
click at [383, 272] on div "Mover para finalizado" at bounding box center [371, 273] width 77 height 16
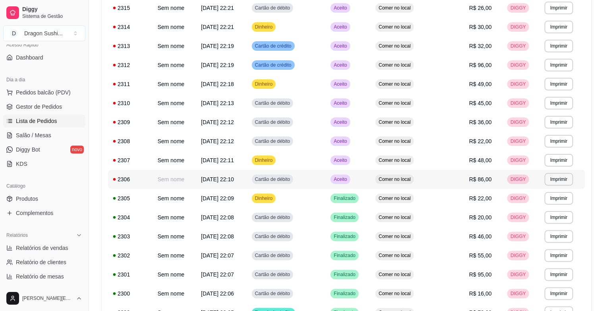
click at [370, 181] on td "Aceito" at bounding box center [347, 179] width 45 height 19
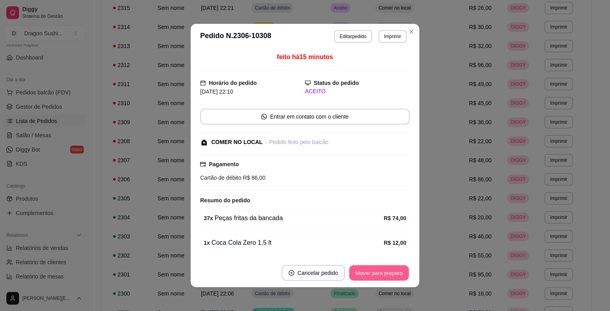
click at [385, 268] on button "Mover para preparo" at bounding box center [379, 273] width 60 height 15
click at [383, 271] on div "Mover para preparo" at bounding box center [373, 273] width 73 height 16
click at [383, 271] on button "Mover para retirada disponível" at bounding box center [366, 273] width 88 height 16
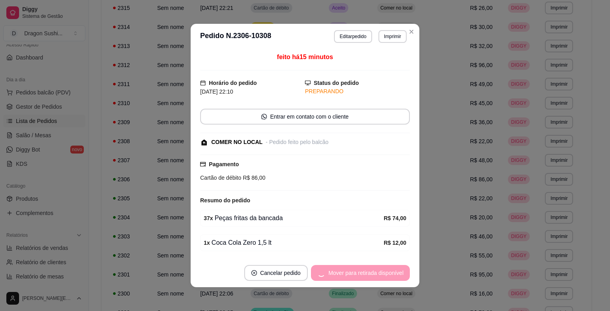
click at [383, 271] on div "Mover para retirada disponível" at bounding box center [360, 273] width 99 height 16
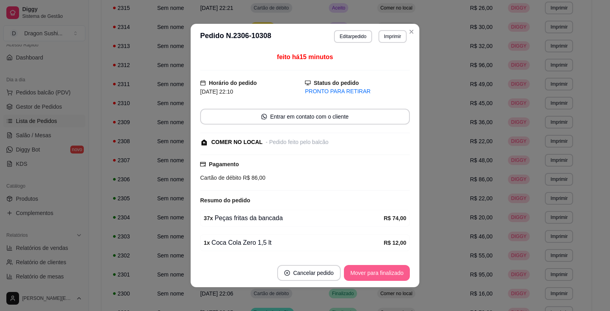
click at [383, 271] on button "Mover para finalizado" at bounding box center [377, 273] width 66 height 16
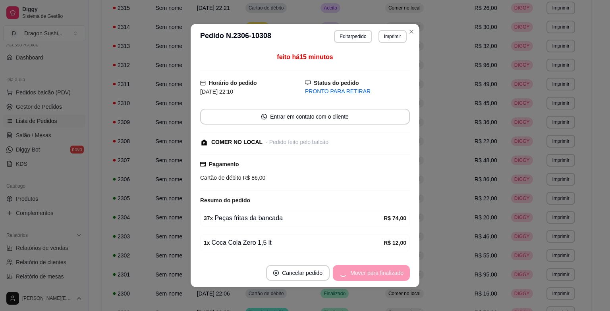
click at [383, 271] on div "Mover para finalizado" at bounding box center [371, 273] width 77 height 16
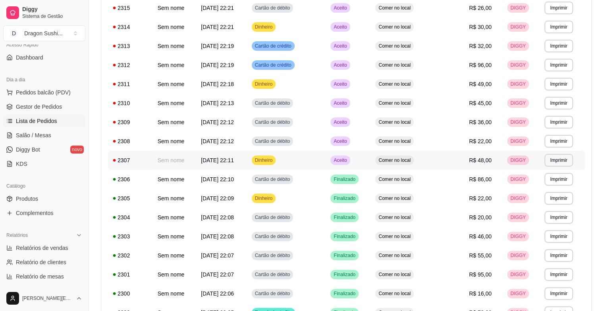
click at [350, 164] on div "Aceito" at bounding box center [339, 161] width 19 height 10
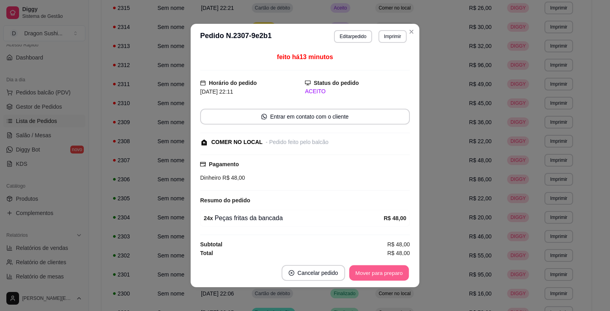
click at [373, 267] on button "Mover para preparo" at bounding box center [379, 273] width 60 height 15
click at [373, 271] on div "Mover para preparo" at bounding box center [373, 273] width 73 height 16
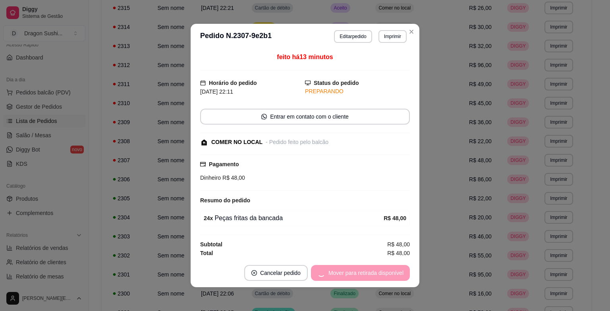
click at [373, 271] on div "Mover para retirada disponível" at bounding box center [360, 273] width 99 height 16
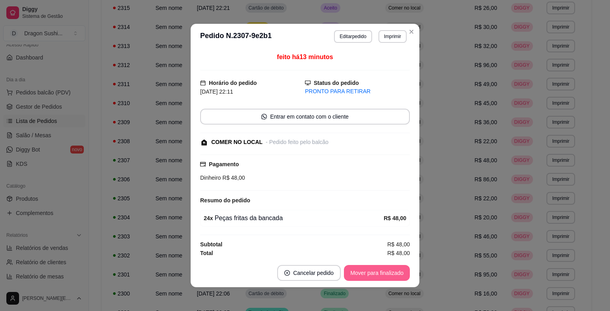
click at [373, 271] on div "Mover para finalizado" at bounding box center [377, 273] width 66 height 16
click at [373, 271] on div "Mover para finalizado" at bounding box center [371, 273] width 77 height 16
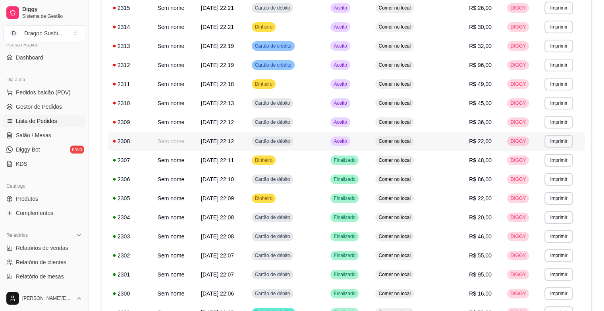
click at [370, 143] on td "Aceito" at bounding box center [347, 141] width 45 height 19
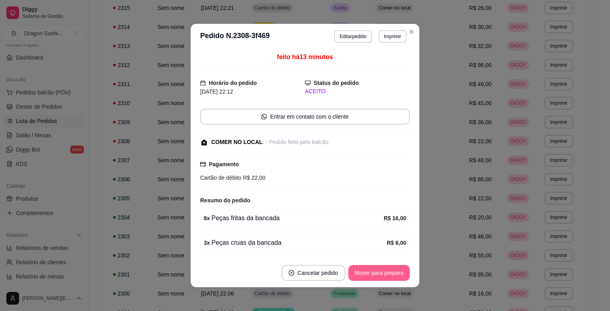
click at [369, 271] on button "Mover para preparo" at bounding box center [379, 273] width 62 height 16
click at [369, 271] on div "Mover para preparo" at bounding box center [373, 273] width 73 height 16
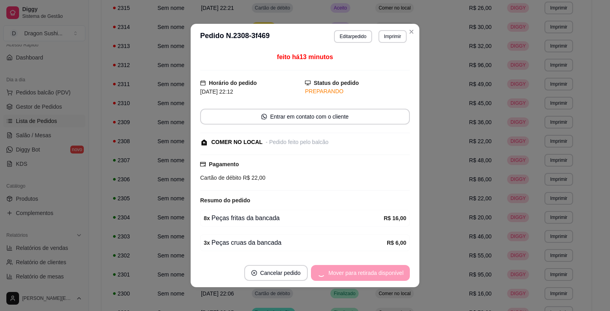
click at [369, 271] on div "Mover para retirada disponível" at bounding box center [360, 273] width 99 height 16
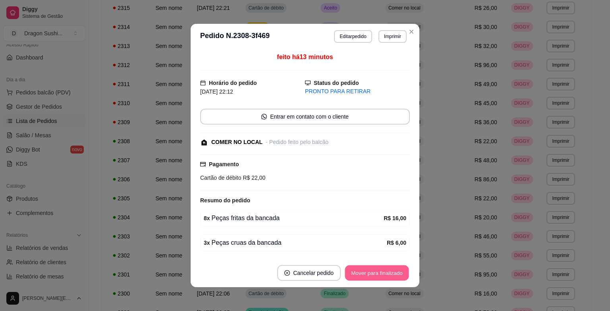
click at [369, 270] on button "Mover para finalizado" at bounding box center [377, 273] width 64 height 15
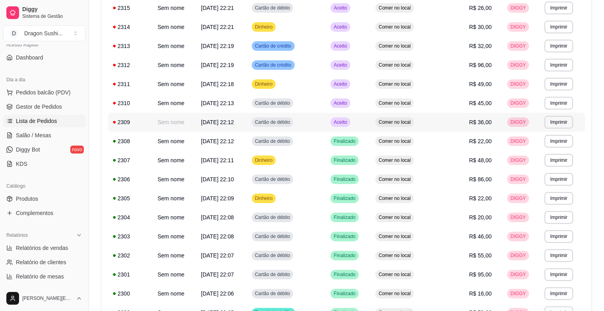
click at [370, 131] on td "Aceito" at bounding box center [347, 122] width 45 height 19
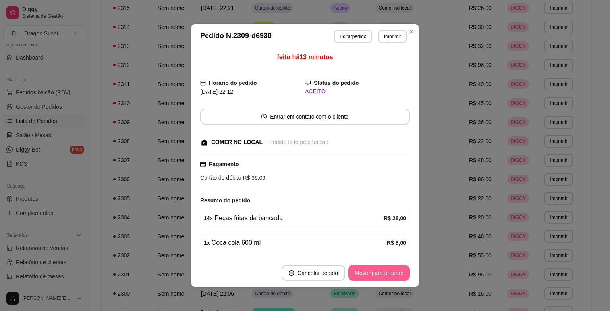
click at [393, 277] on button "Mover para preparo" at bounding box center [379, 273] width 62 height 16
click at [391, 277] on div "Mover para preparo" at bounding box center [373, 273] width 73 height 16
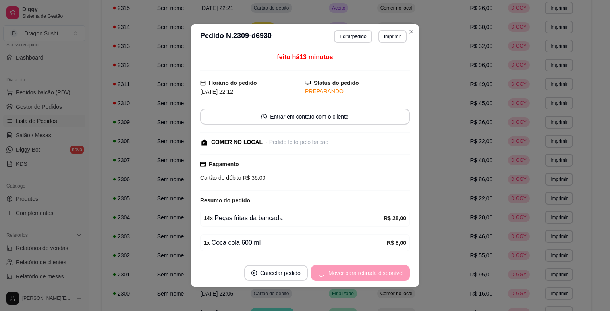
click at [391, 277] on div "Mover para retirada disponível" at bounding box center [360, 273] width 99 height 16
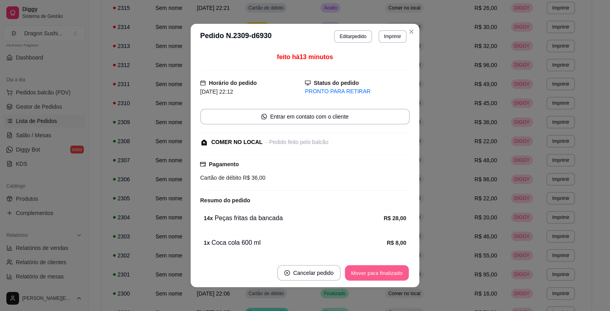
click at [390, 276] on button "Mover para finalizado" at bounding box center [377, 273] width 64 height 15
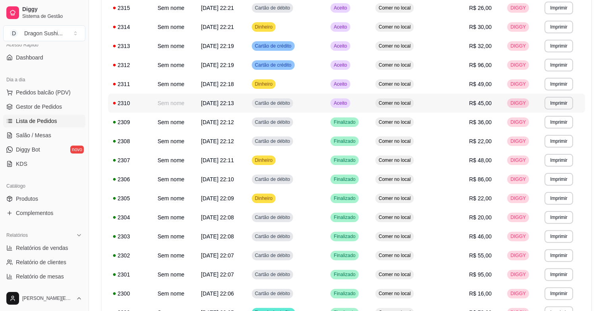
click at [348, 100] on span "Aceito" at bounding box center [340, 103] width 16 height 6
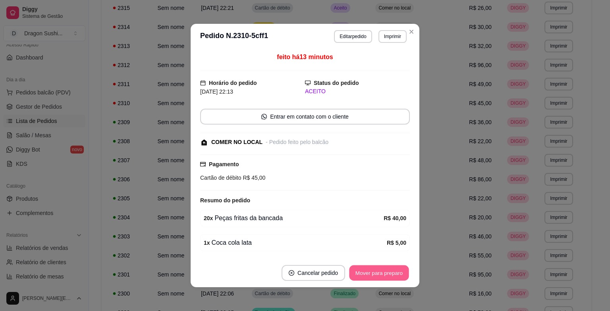
click at [373, 269] on button "Mover para preparo" at bounding box center [379, 273] width 60 height 15
click at [373, 269] on div "Mover para preparo" at bounding box center [379, 273] width 62 height 16
click at [373, 269] on button "Mover para retirada disponível" at bounding box center [366, 273] width 88 height 16
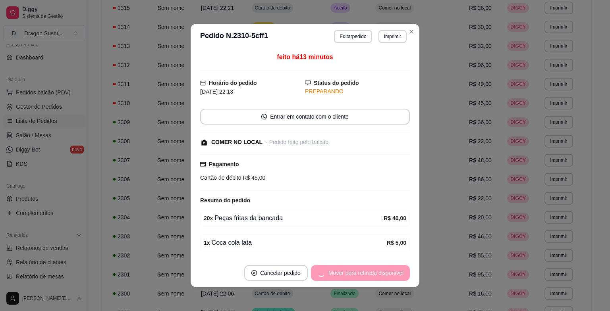
click at [373, 269] on div "Mover para retirada disponível" at bounding box center [360, 273] width 99 height 16
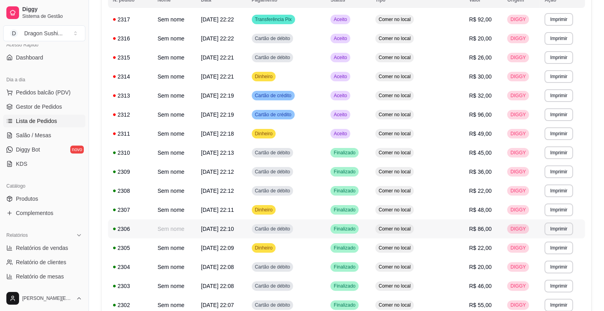
scroll to position [75, 0]
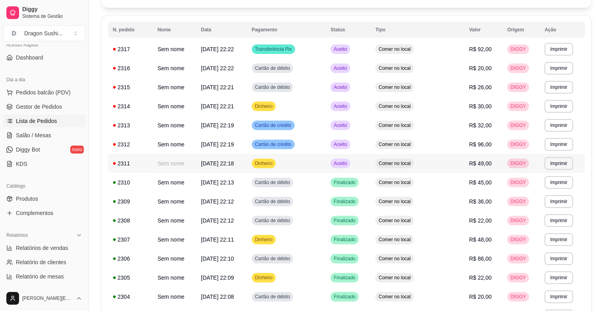
click at [348, 165] on span "Aceito" at bounding box center [340, 163] width 16 height 6
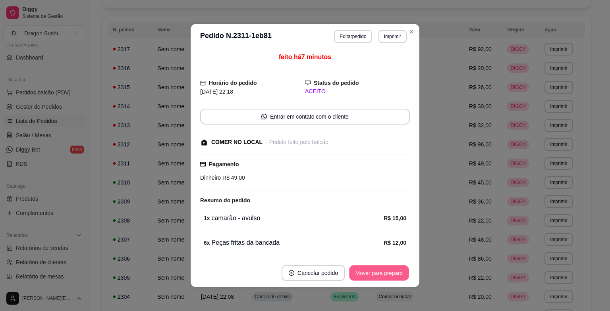
click at [375, 267] on button "Mover para preparo" at bounding box center [379, 273] width 60 height 15
click at [375, 267] on div "Mover para preparo" at bounding box center [373, 273] width 73 height 16
click at [373, 267] on button "Mover para retirada disponível" at bounding box center [366, 273] width 88 height 16
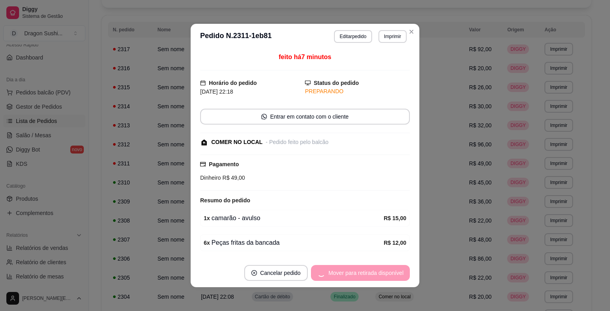
click at [373, 267] on div "Mover para retirada disponível" at bounding box center [360, 273] width 99 height 16
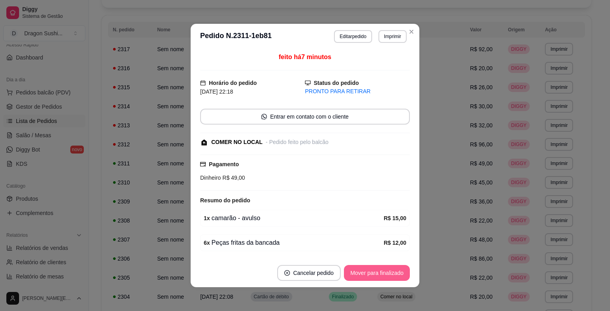
click at [373, 267] on button "Mover para finalizado" at bounding box center [377, 273] width 66 height 16
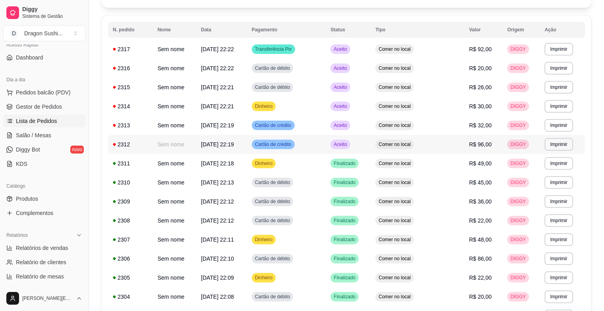
click at [370, 146] on td "Aceito" at bounding box center [347, 144] width 45 height 19
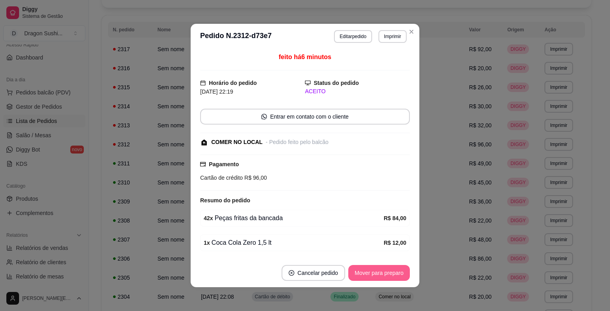
click at [400, 273] on button "Mover para preparo" at bounding box center [379, 273] width 62 height 16
click at [400, 273] on div "Mover para preparo" at bounding box center [373, 273] width 73 height 16
click at [400, 273] on button "Mover para retirada disponível" at bounding box center [366, 273] width 88 height 16
click at [400, 273] on div "Mover para retirada disponível" at bounding box center [366, 273] width 88 height 16
click at [400, 273] on button "Mover para finalizado" at bounding box center [377, 273] width 64 height 15
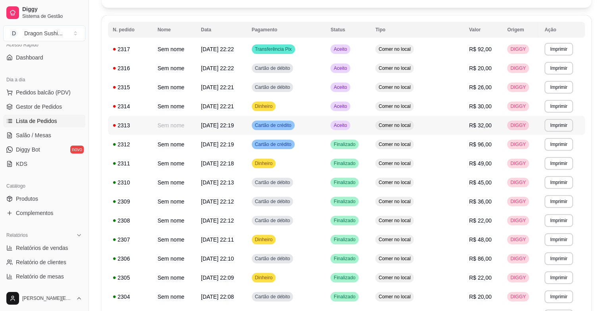
click at [348, 124] on span "Aceito" at bounding box center [340, 125] width 16 height 6
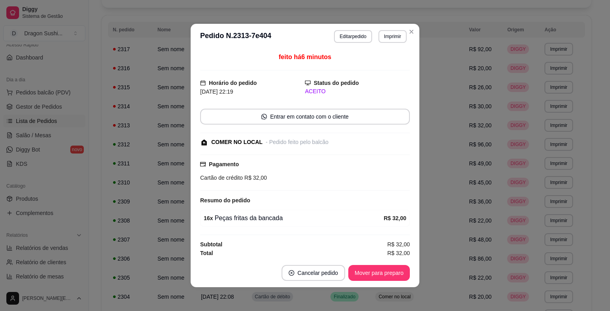
click at [361, 268] on button "Mover para preparo" at bounding box center [379, 273] width 62 height 16
click at [361, 268] on div "Mover para preparo" at bounding box center [373, 273] width 73 height 16
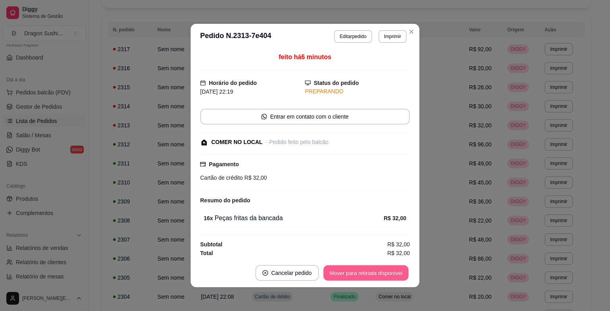
click at [361, 268] on button "Mover para retirada disponível" at bounding box center [365, 273] width 85 height 15
click at [361, 268] on div "Mover para retirada disponível" at bounding box center [366, 273] width 88 height 16
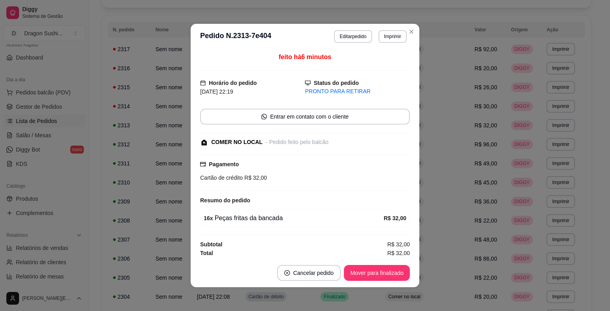
click at [367, 262] on footer "Cancelar pedido Mover para finalizado" at bounding box center [305, 273] width 229 height 29
click at [368, 264] on footer "Cancelar pedido Mover para finalizado" at bounding box center [305, 273] width 229 height 29
click at [367, 271] on button "Mover para finalizado" at bounding box center [377, 273] width 64 height 15
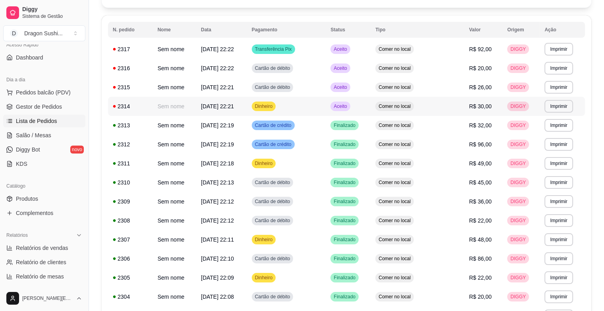
click at [370, 110] on td "Aceito" at bounding box center [347, 106] width 45 height 19
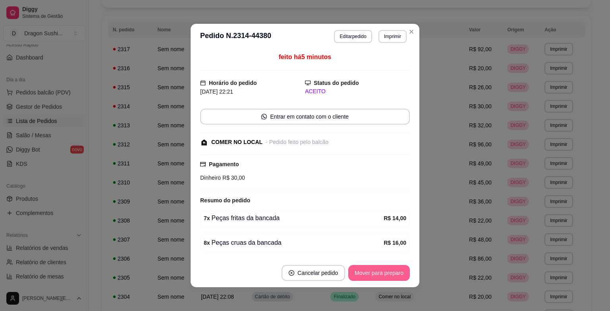
click at [375, 274] on button "Mover para preparo" at bounding box center [379, 273] width 62 height 16
click at [375, 274] on div "Mover para preparo" at bounding box center [373, 273] width 73 height 16
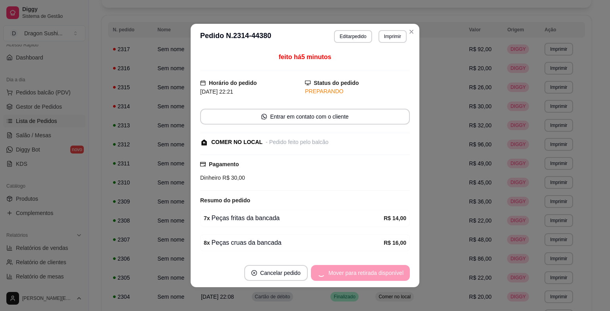
click at [375, 274] on div "Mover para retirada disponível" at bounding box center [360, 273] width 99 height 16
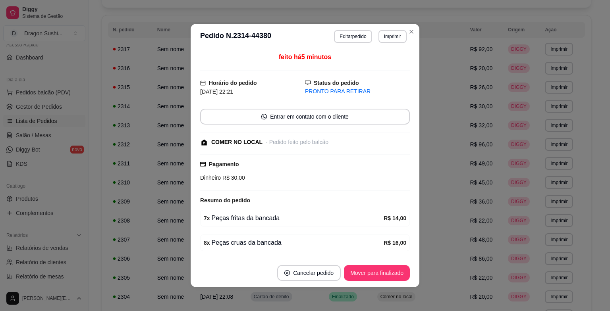
click at [375, 274] on button "Mover para finalizado" at bounding box center [377, 273] width 66 height 16
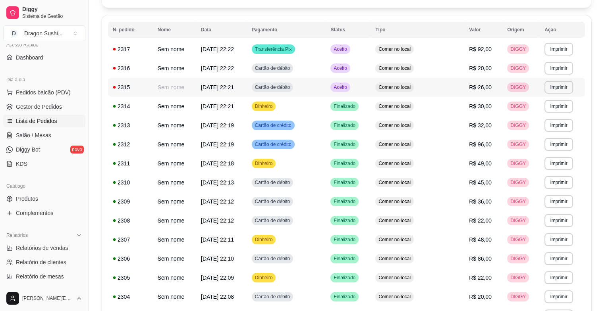
click at [370, 84] on td "Aceito" at bounding box center [347, 87] width 45 height 19
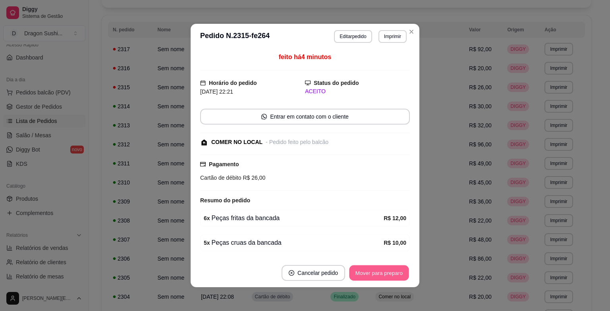
click at [381, 267] on button "Mover para preparo" at bounding box center [379, 273] width 60 height 15
click at [381, 267] on div "Mover para preparo" at bounding box center [373, 273] width 73 height 16
click at [381, 267] on button "Mover para retirada disponível" at bounding box center [366, 273] width 88 height 16
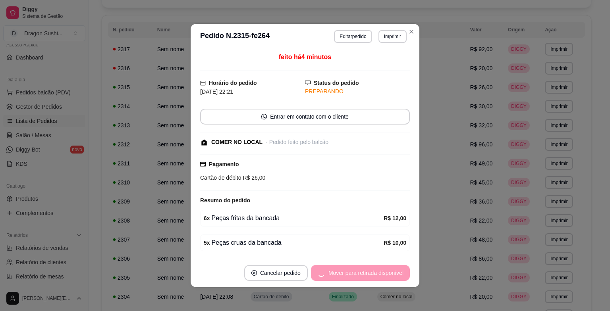
click at [381, 267] on div "Mover para retirada disponível" at bounding box center [360, 273] width 99 height 16
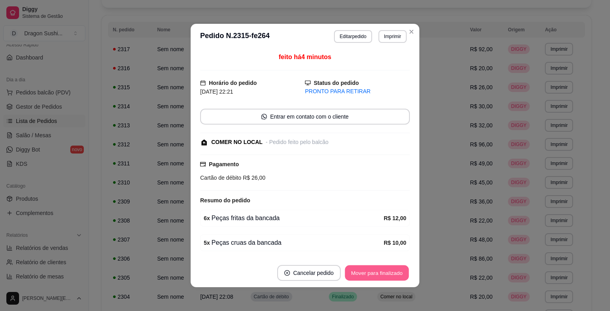
click at [381, 267] on button "Mover para finalizado" at bounding box center [377, 273] width 64 height 15
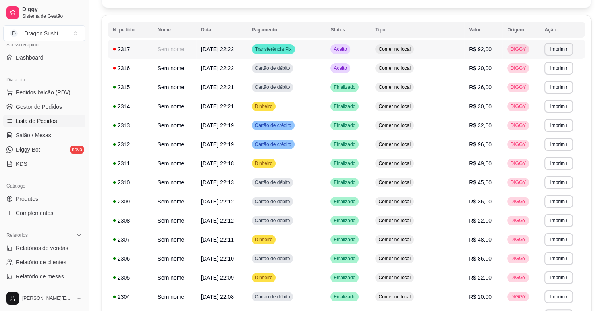
click at [399, 58] on td "Comer no local" at bounding box center [417, 49] width 94 height 19
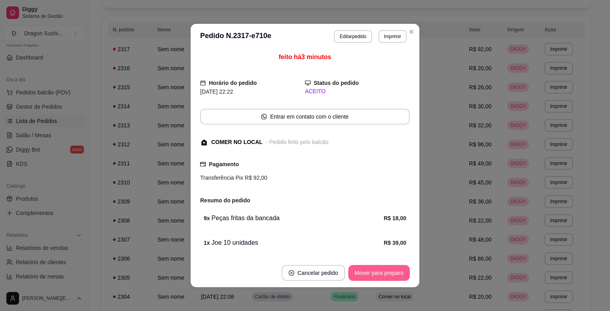
click at [397, 274] on button "Mover para preparo" at bounding box center [379, 273] width 62 height 16
click at [397, 274] on div "Mover para preparo" at bounding box center [373, 273] width 73 height 16
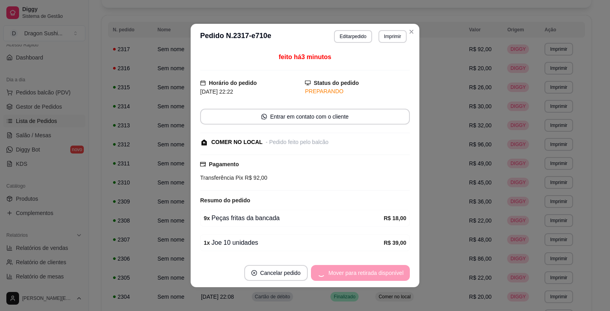
click at [397, 274] on div "Mover para retirada disponível" at bounding box center [360, 273] width 99 height 16
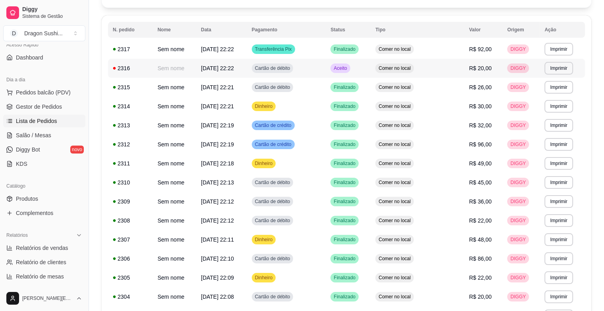
click at [350, 71] on div "Aceito" at bounding box center [339, 69] width 19 height 10
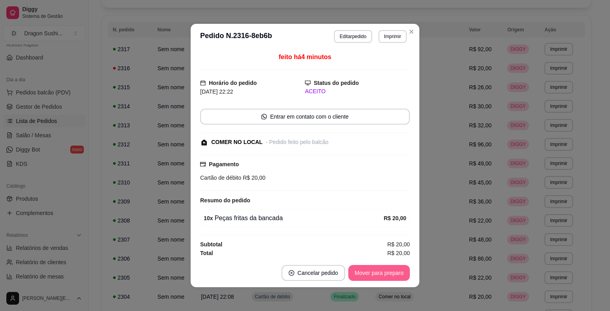
click at [398, 268] on button "Mover para preparo" at bounding box center [379, 273] width 62 height 16
click at [398, 268] on div "Mover para preparo" at bounding box center [373, 273] width 73 height 16
click at [398, 268] on button "Mover para retirada disponível" at bounding box center [366, 273] width 88 height 16
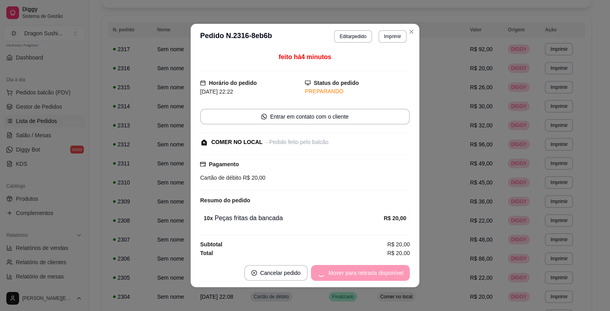
click at [398, 268] on div "Mover para retirada disponível" at bounding box center [360, 273] width 99 height 16
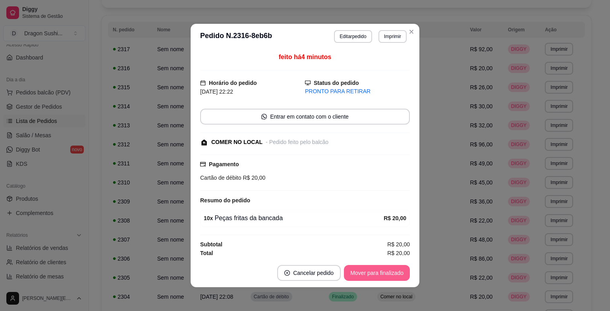
click at [398, 268] on button "Mover para finalizado" at bounding box center [377, 273] width 66 height 16
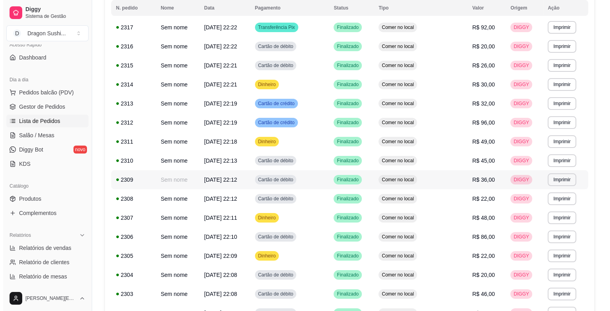
scroll to position [0, 0]
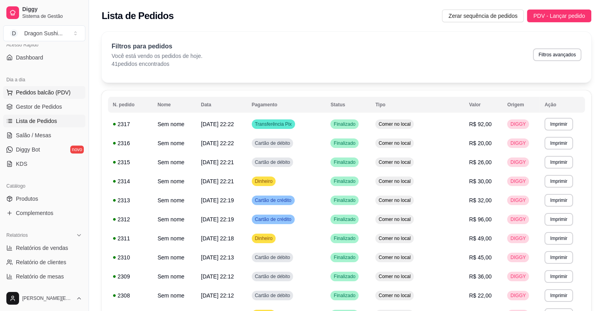
click at [41, 90] on span "Pedidos balcão (PDV)" at bounding box center [43, 93] width 55 height 8
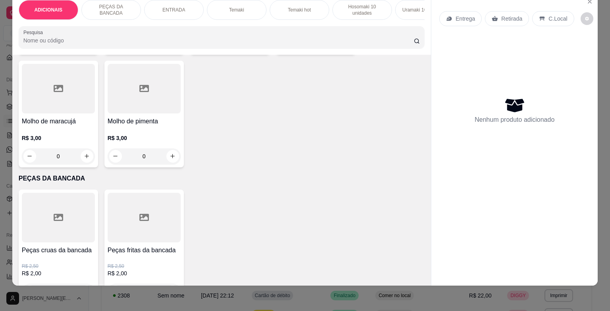
scroll to position [318, 0]
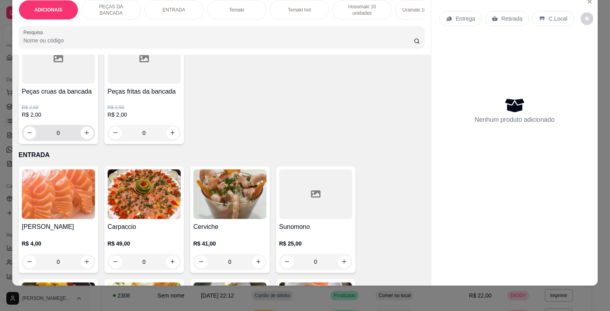
click at [66, 126] on input "0" at bounding box center [58, 133] width 44 height 16
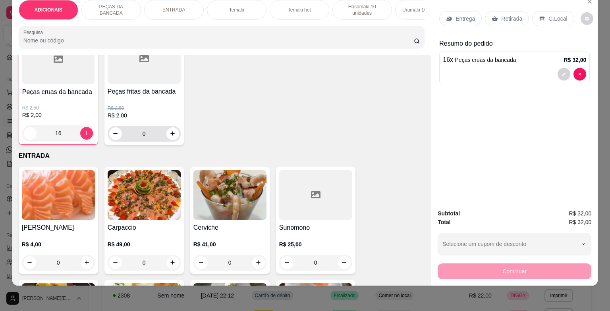
type input "16"
click at [153, 136] on input "0" at bounding box center [144, 134] width 44 height 16
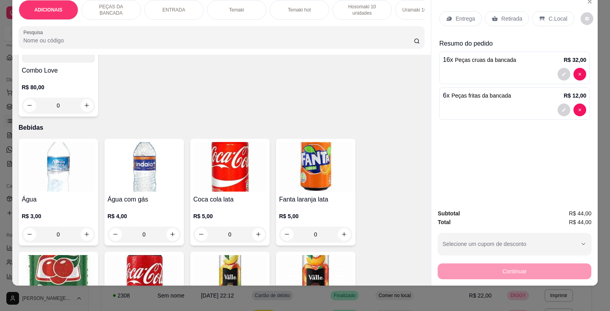
scroll to position [2501, 0]
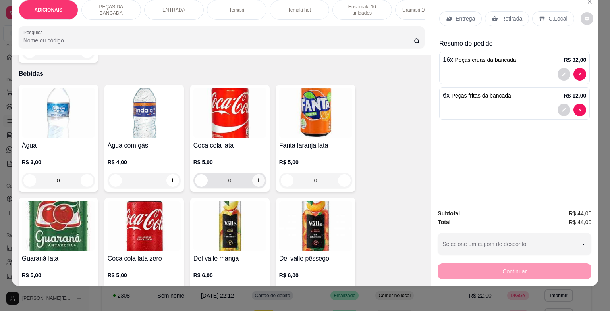
type input "6"
click at [256, 179] on icon "increase-product-quantity" at bounding box center [258, 180] width 6 height 6
type input "1"
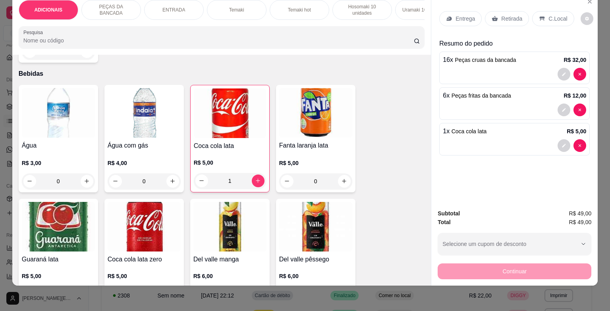
click at [554, 15] on p "C.Local" at bounding box center [557, 19] width 19 height 8
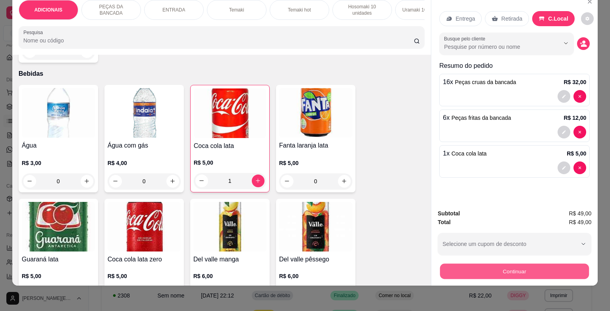
click at [544, 264] on button "Continuar" at bounding box center [514, 271] width 149 height 15
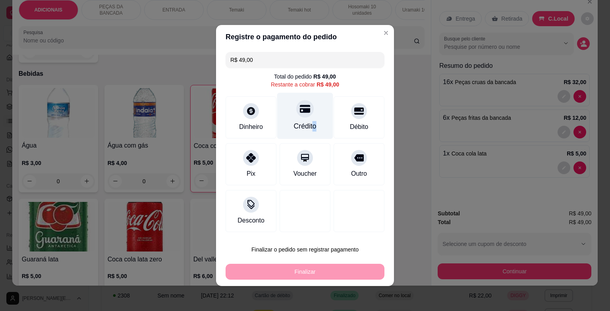
click at [311, 121] on div "Crédito" at bounding box center [305, 116] width 56 height 46
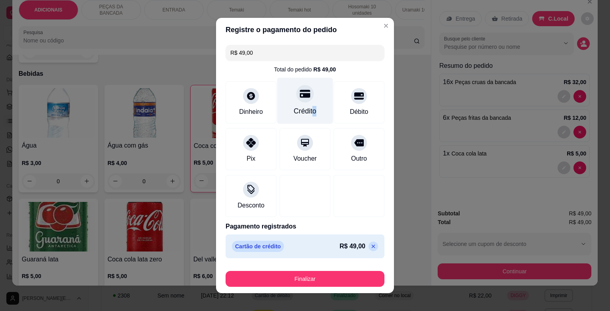
type input "R$ 0,00"
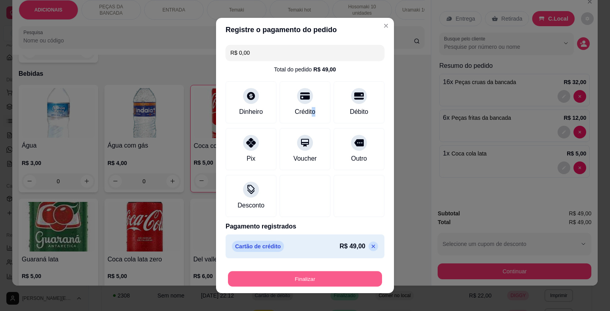
click at [294, 279] on button "Finalizar" at bounding box center [305, 278] width 154 height 15
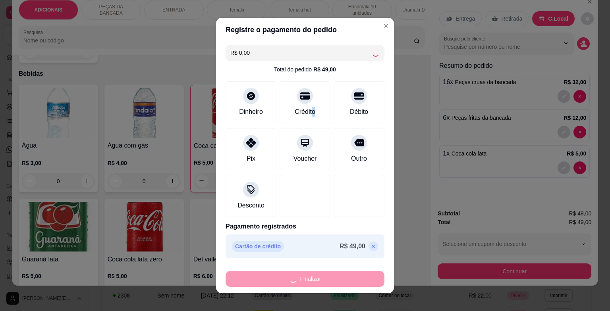
type input "0"
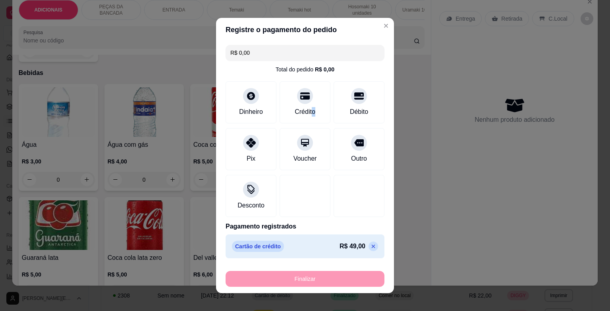
type input "-R$ 49,00"
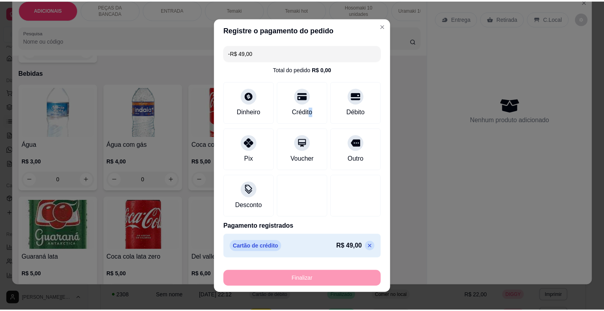
scroll to position [2500, 0]
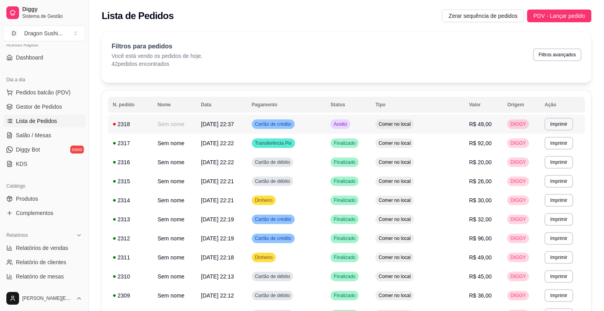
click at [370, 122] on td "Aceito" at bounding box center [347, 124] width 45 height 19
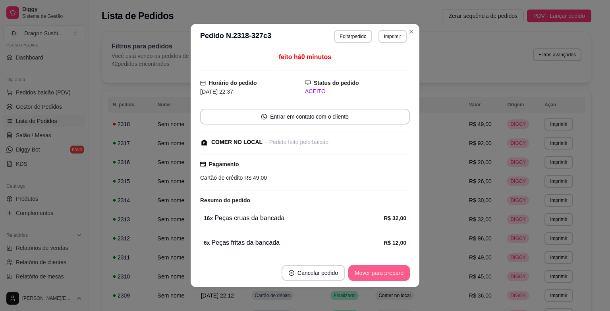
click at [394, 275] on button "Mover para preparo" at bounding box center [379, 273] width 62 height 16
click at [394, 275] on button "Mover para retirada disponível" at bounding box center [365, 273] width 85 height 15
click at [394, 269] on div "Mover para retirada disponível" at bounding box center [366, 273] width 88 height 16
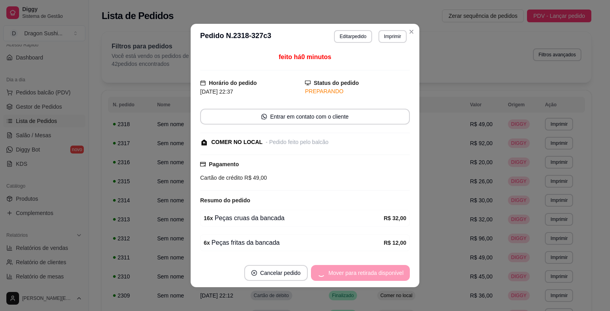
click at [394, 269] on div "Mover para retirada disponível" at bounding box center [360, 273] width 99 height 16
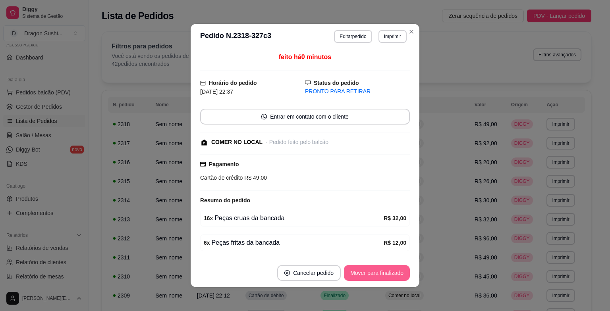
click at [394, 269] on button "Mover para finalizado" at bounding box center [377, 273] width 66 height 16
click at [394, 269] on div "Mover para finalizado" at bounding box center [377, 273] width 66 height 16
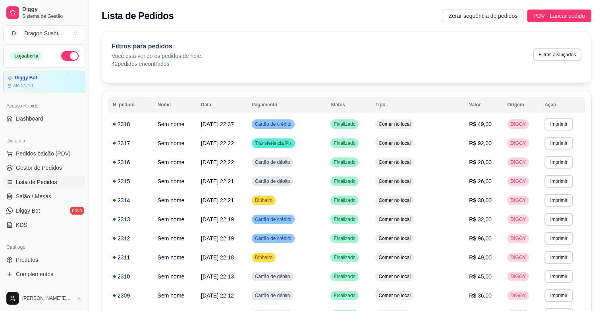
click at [62, 56] on button "button" at bounding box center [69, 56] width 17 height 10
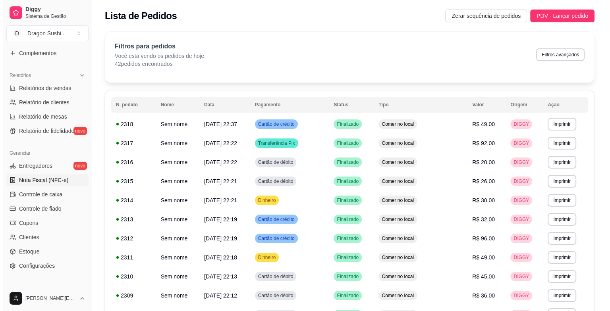
scroll to position [238, 0]
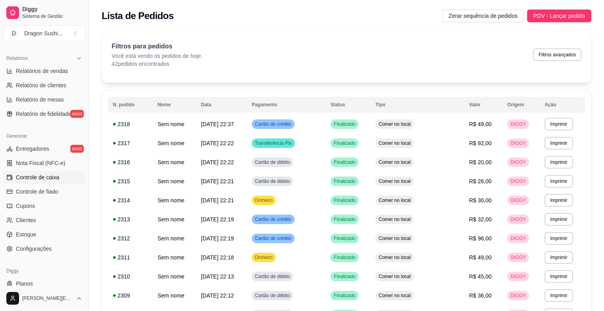
click at [65, 173] on link "Controle de caixa" at bounding box center [44, 177] width 82 height 13
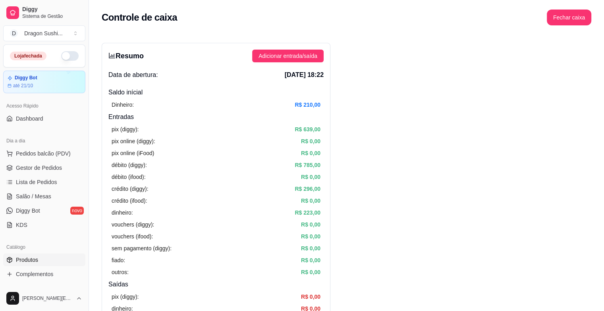
click at [29, 262] on span "Produtos" at bounding box center [27, 260] width 22 height 8
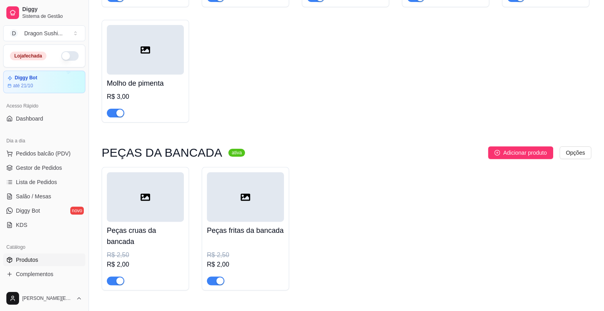
scroll to position [238, 0]
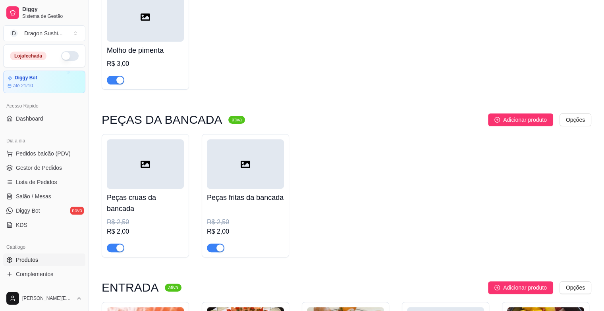
click at [133, 164] on div at bounding box center [145, 164] width 77 height 50
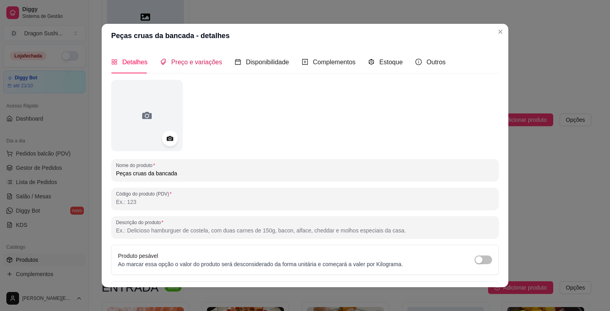
click at [196, 60] on span "Preço e variações" at bounding box center [196, 62] width 51 height 7
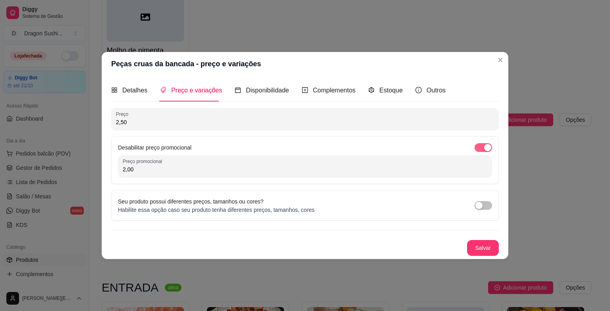
click at [486, 147] on div "button" at bounding box center [487, 147] width 7 height 7
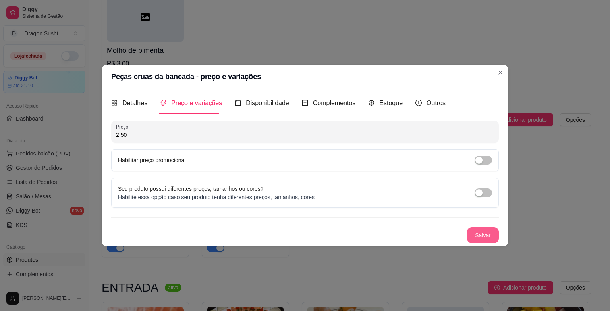
click at [481, 230] on button "Salvar" at bounding box center [483, 235] width 32 height 16
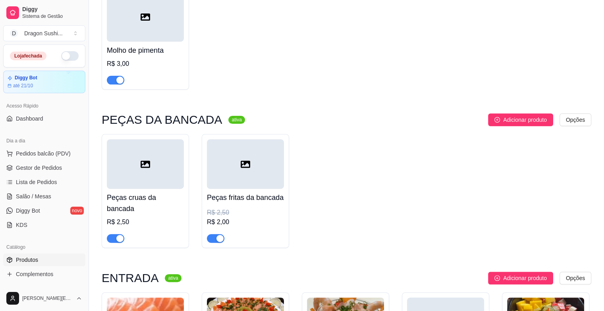
click at [240, 179] on div at bounding box center [245, 164] width 77 height 50
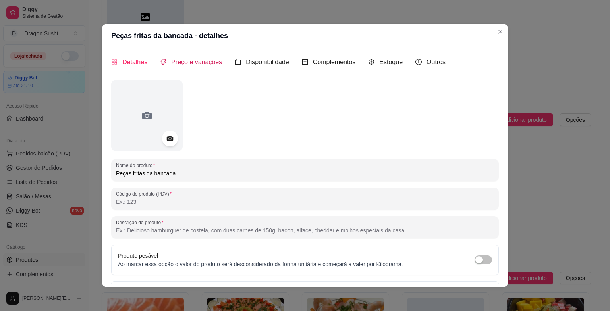
click at [195, 59] on span "Preço e variações" at bounding box center [196, 62] width 51 height 7
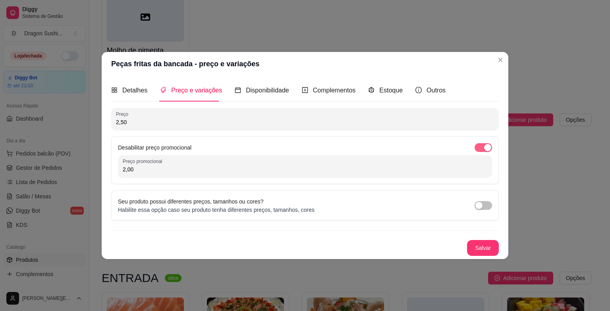
click at [488, 149] on div "button" at bounding box center [487, 147] width 7 height 7
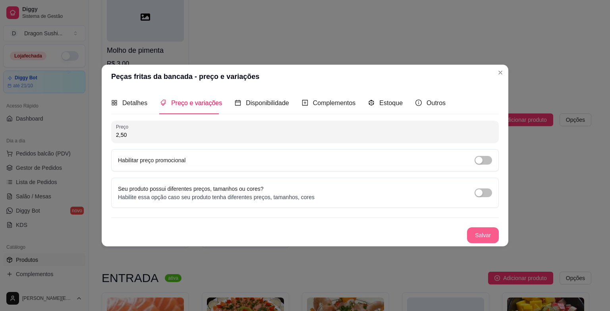
click at [492, 235] on button "Salvar" at bounding box center [483, 235] width 32 height 16
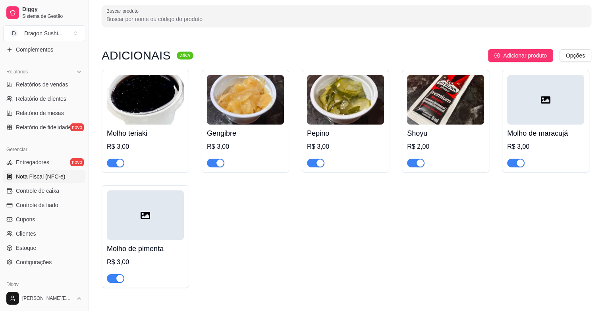
scroll to position [260, 0]
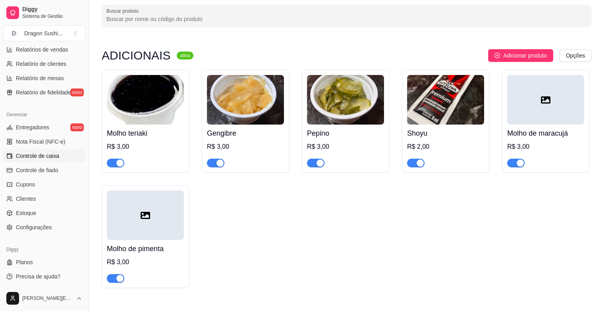
click at [46, 161] on link "Controle de caixa" at bounding box center [44, 156] width 82 height 13
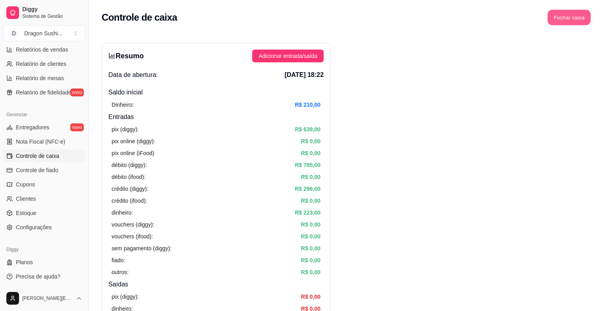
click at [574, 21] on button "Fechar caixa" at bounding box center [568, 17] width 43 height 15
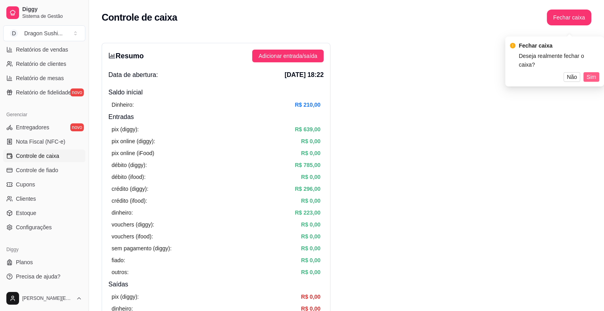
click at [591, 73] on span "Sim" at bounding box center [591, 77] width 10 height 9
